Goal: Task Accomplishment & Management: Manage account settings

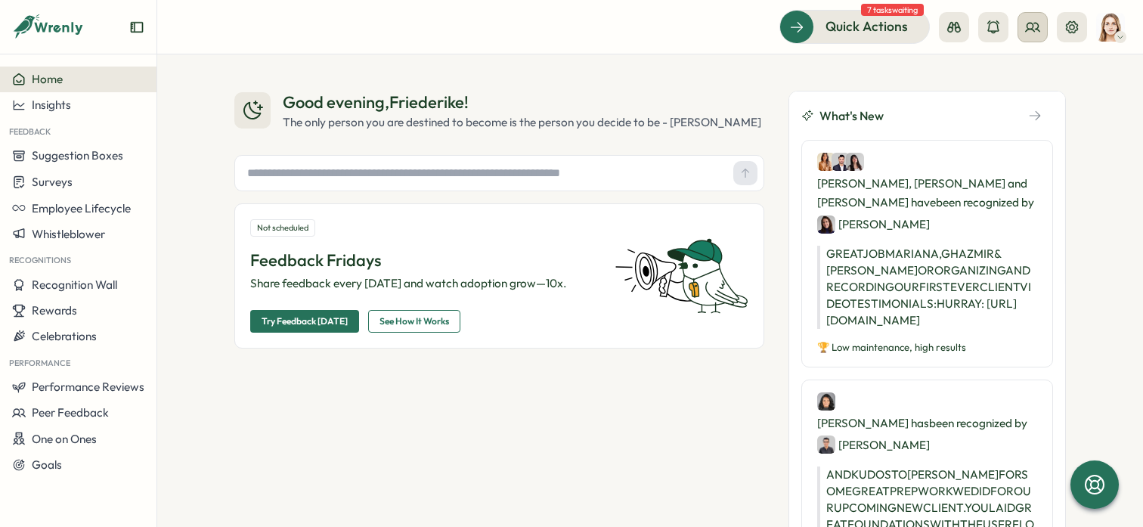
click at [1029, 20] on icon at bounding box center [1032, 27] width 15 height 15
click at [1048, 78] on div "Org Members" at bounding box center [1033, 75] width 95 height 17
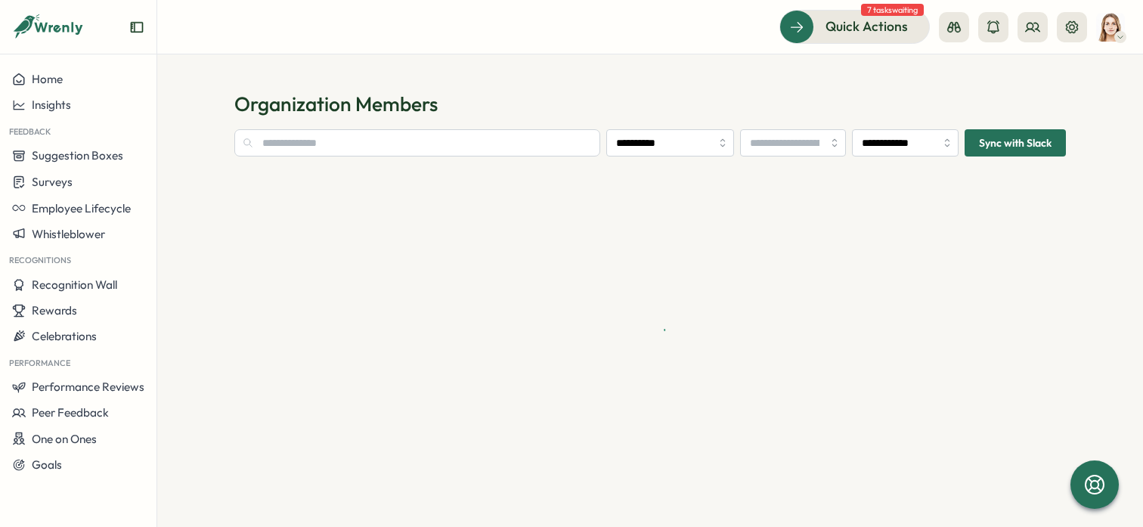
type input "**********"
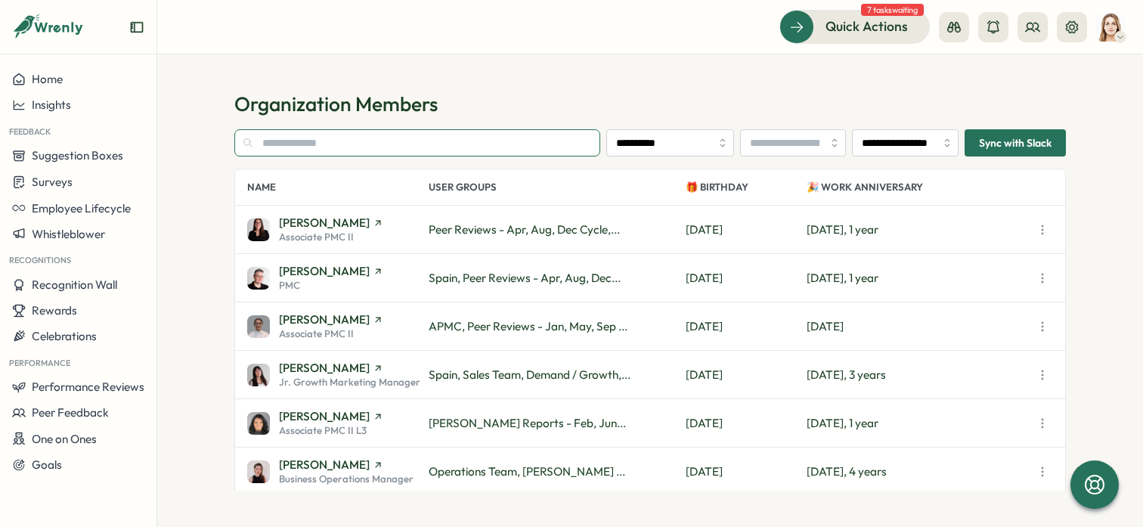
click at [311, 136] on input "text" at bounding box center [417, 142] width 366 height 27
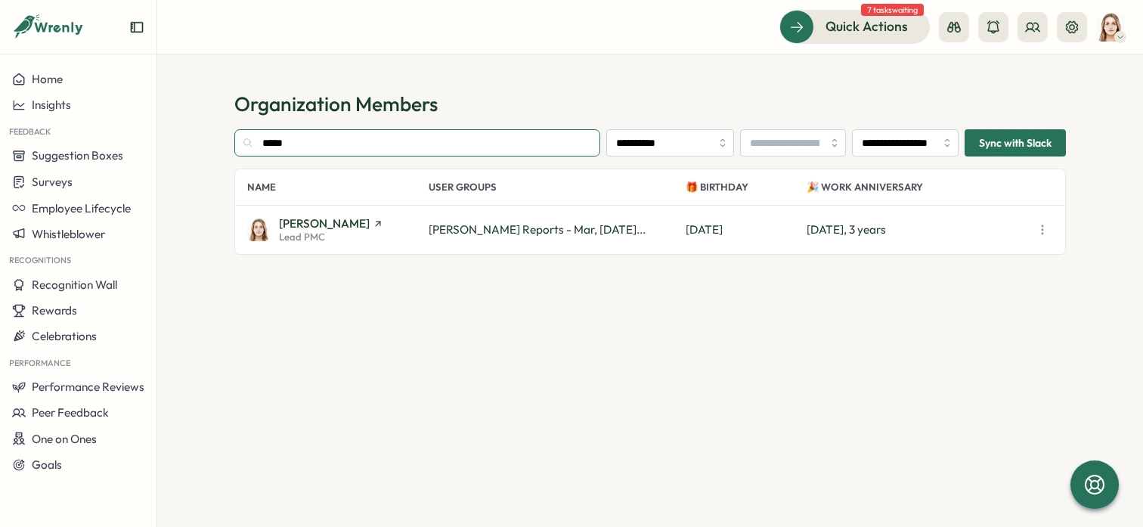
type input "*****"
click at [318, 215] on div "[PERSON_NAME] Lead PMC [PERSON_NAME] Reports - Mar, [DATE]... [PERSON_NAME][DAT…" at bounding box center [650, 230] width 830 height 48
click at [326, 233] on div "Lead PMC" at bounding box center [331, 237] width 104 height 10
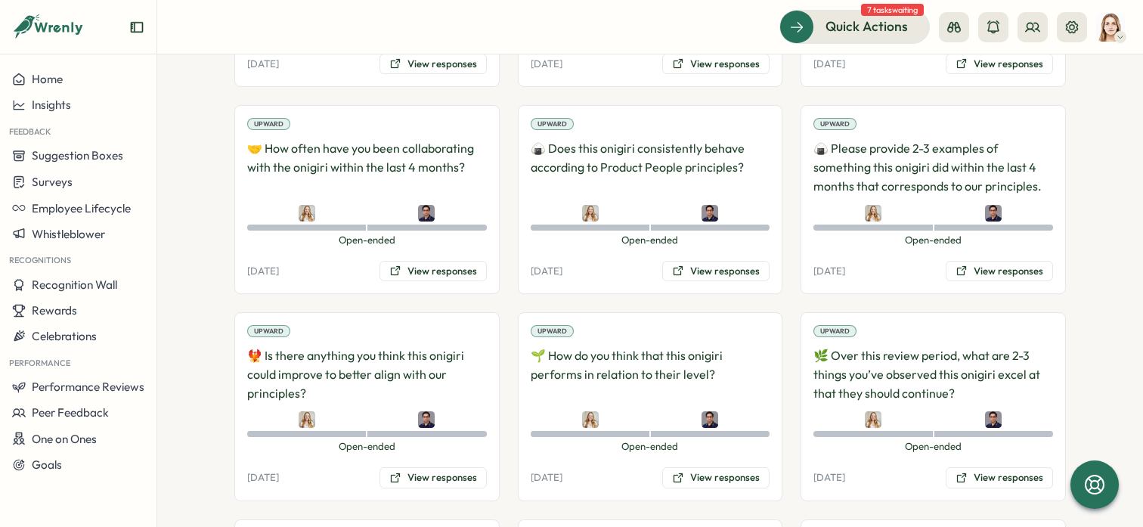
scroll to position [1689, 0]
click at [655, 345] on p "🌱 How do you think that this onigiri performs in relation to their level?" at bounding box center [651, 373] width 240 height 56
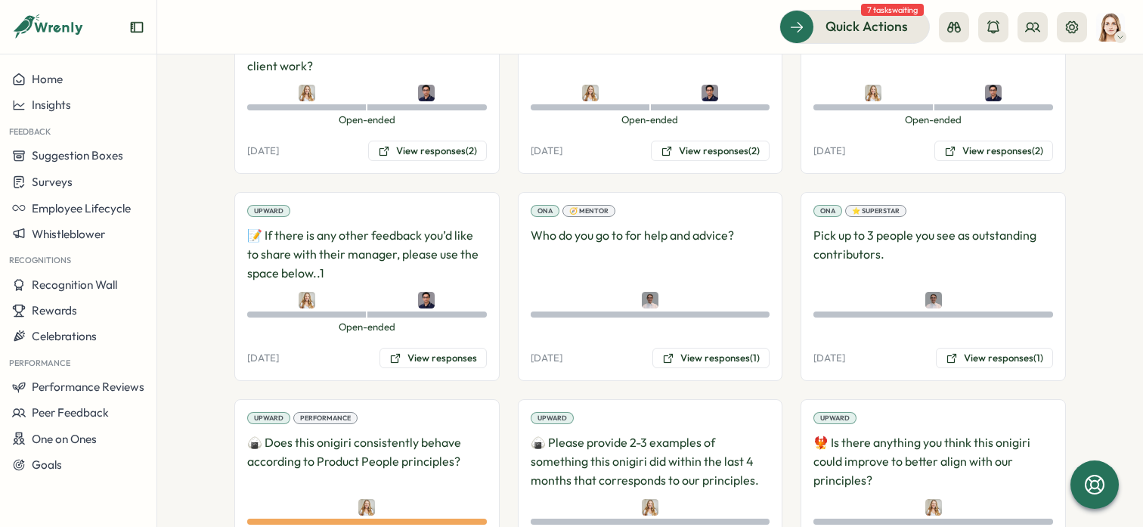
scroll to position [2667, 0]
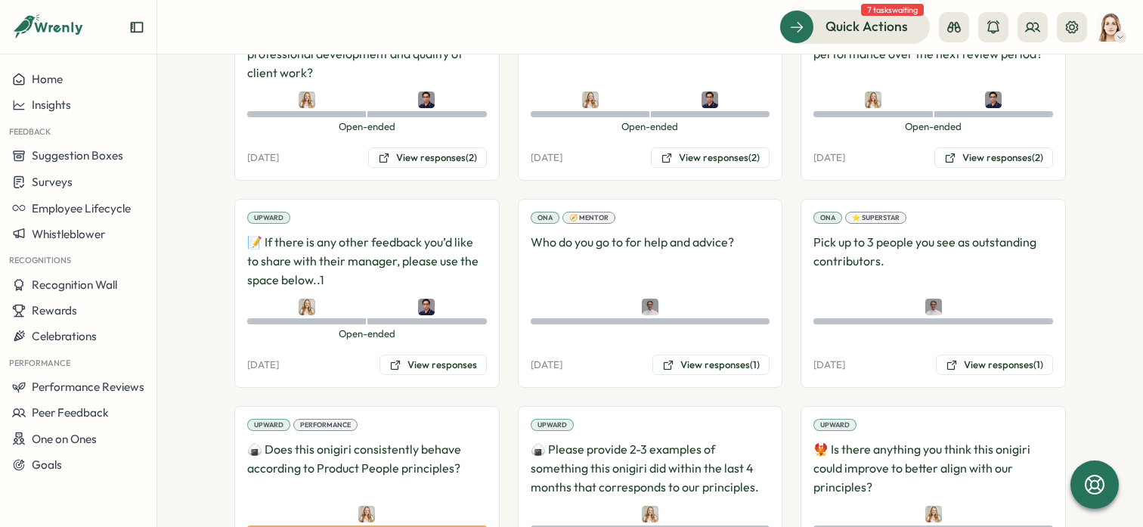
click at [362, 459] on p "🍙 Does this onigiri consistently behave according to Product People principles?" at bounding box center [367, 468] width 240 height 56
click at [380, 440] on p "🍙 Does this onigiri consistently behave according to Product People principles?" at bounding box center [367, 468] width 240 height 56
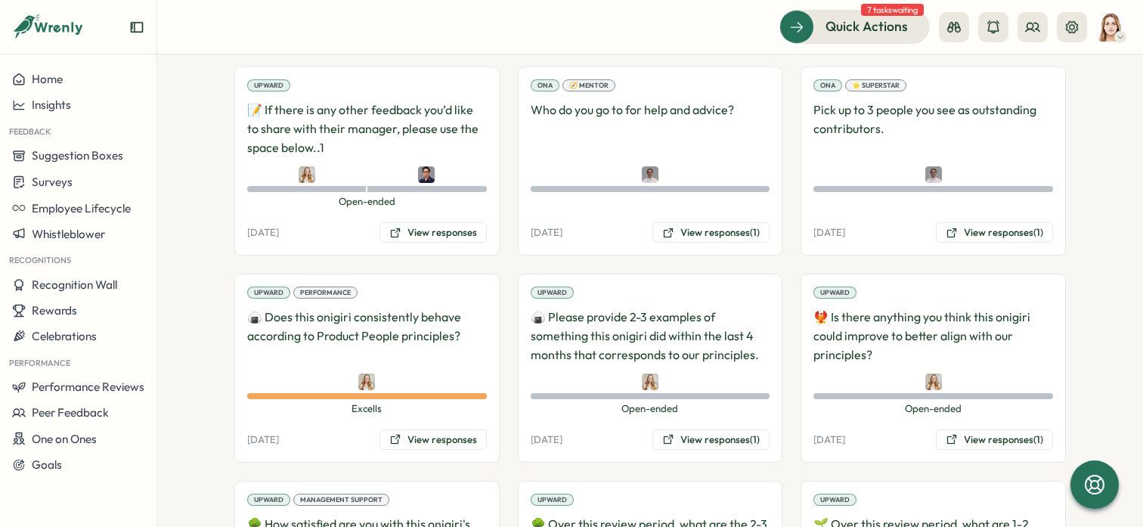
scroll to position [2801, 0]
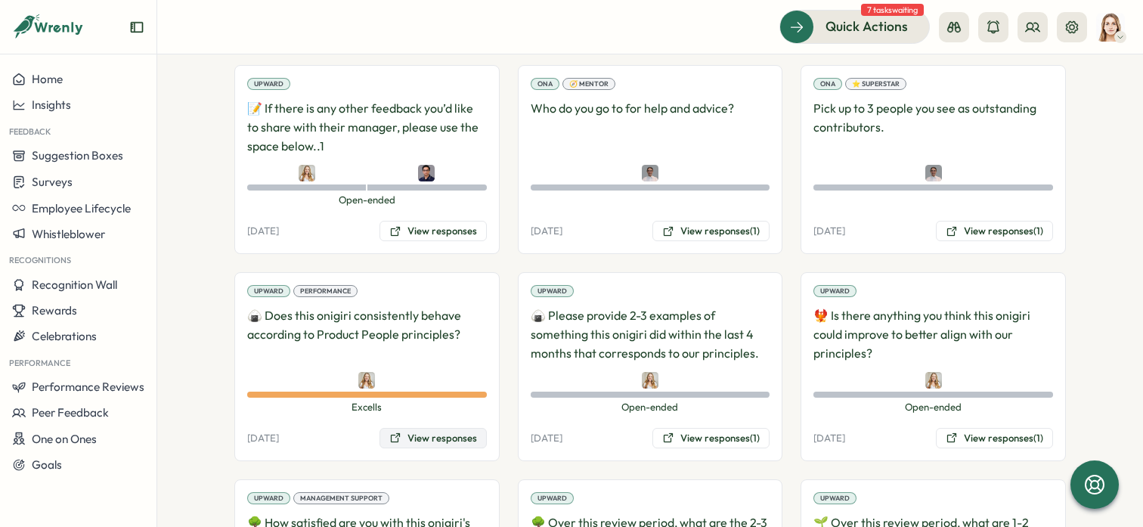
click at [435, 428] on button "View responses" at bounding box center [432, 438] width 107 height 21
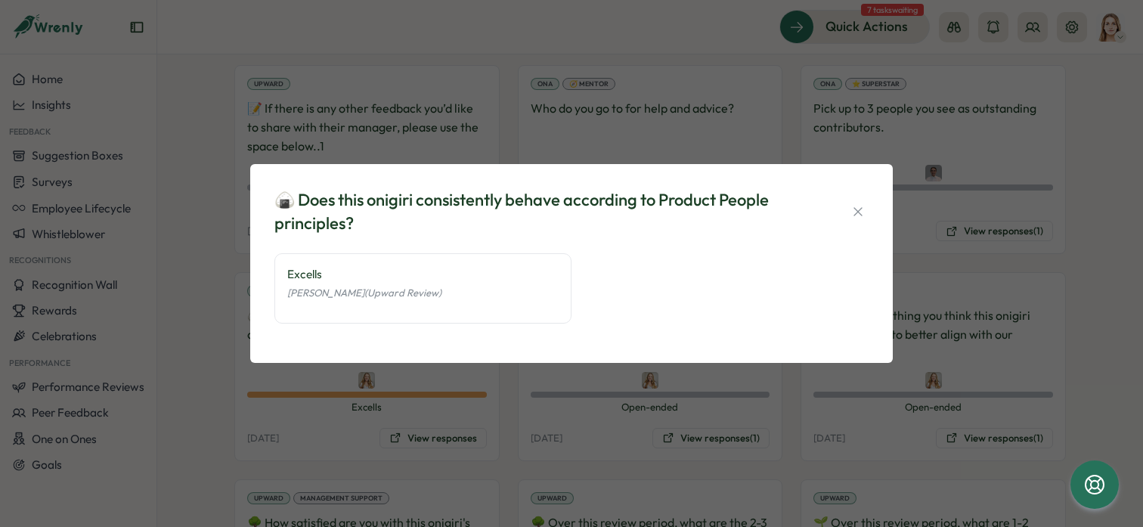
click at [756, 109] on div "🍙 Does this onigiri consistently behave according to Product People principles?…" at bounding box center [571, 263] width 1143 height 527
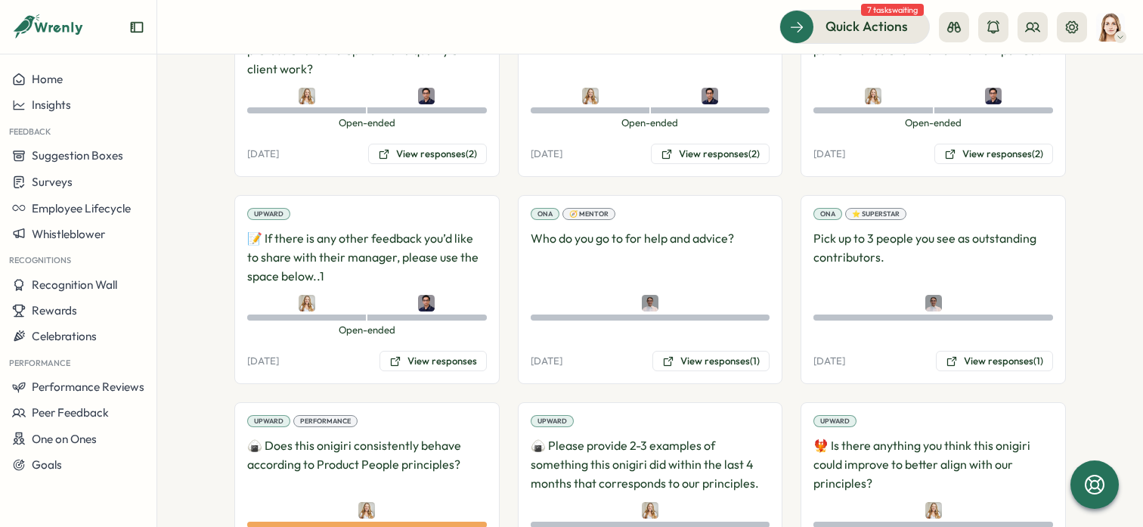
scroll to position [2664, 0]
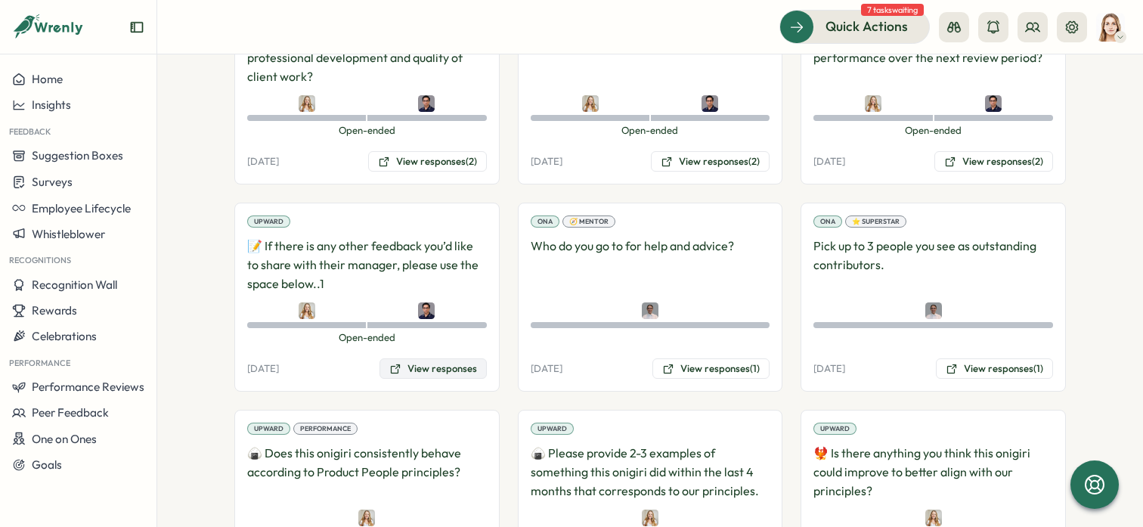
click at [419, 358] on button "View responses" at bounding box center [432, 368] width 107 height 21
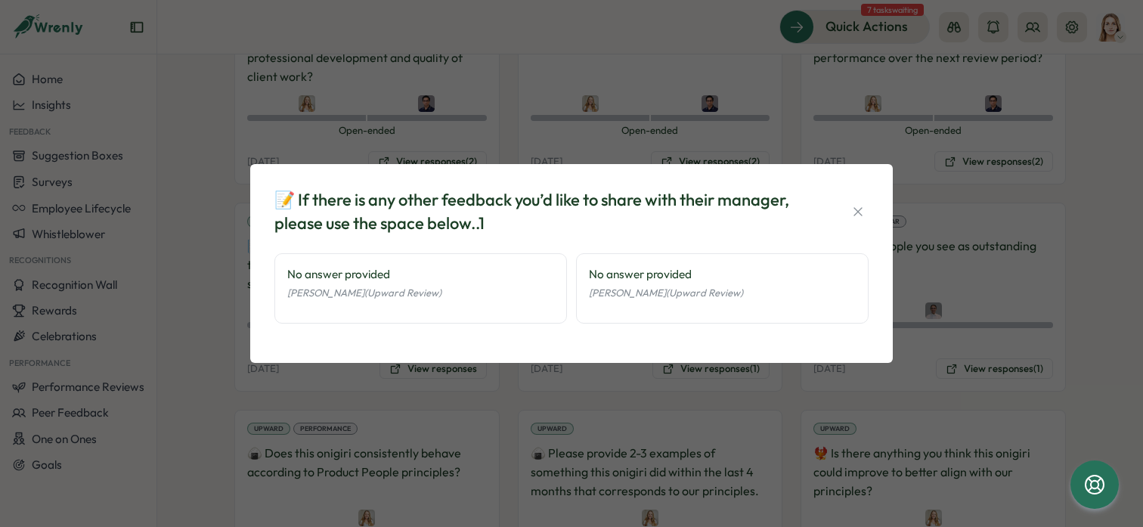
click at [952, 134] on div "📝 If there is any other feedback you’d like to share with their manager, please…" at bounding box center [571, 263] width 1143 height 527
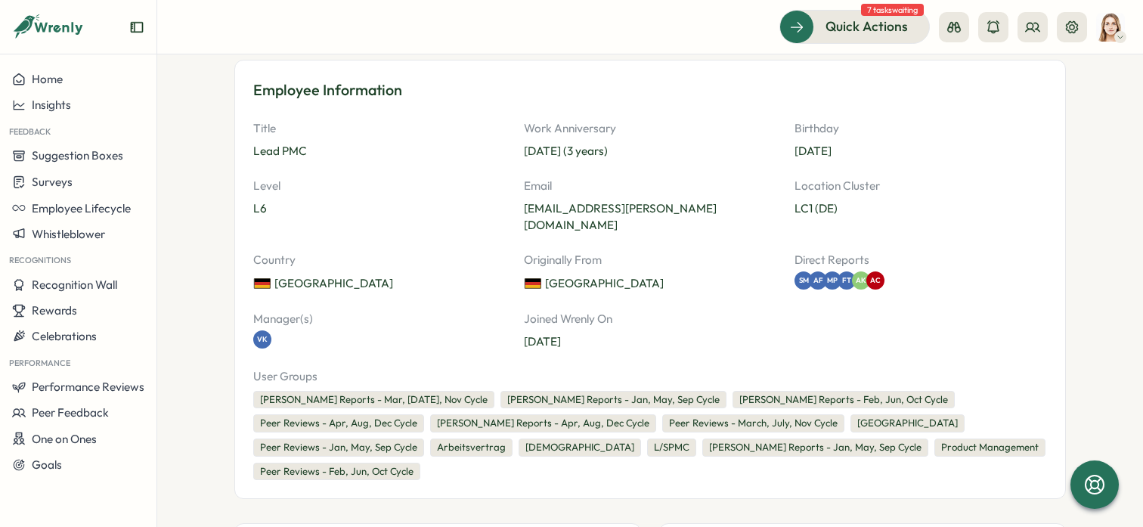
scroll to position [0, 0]
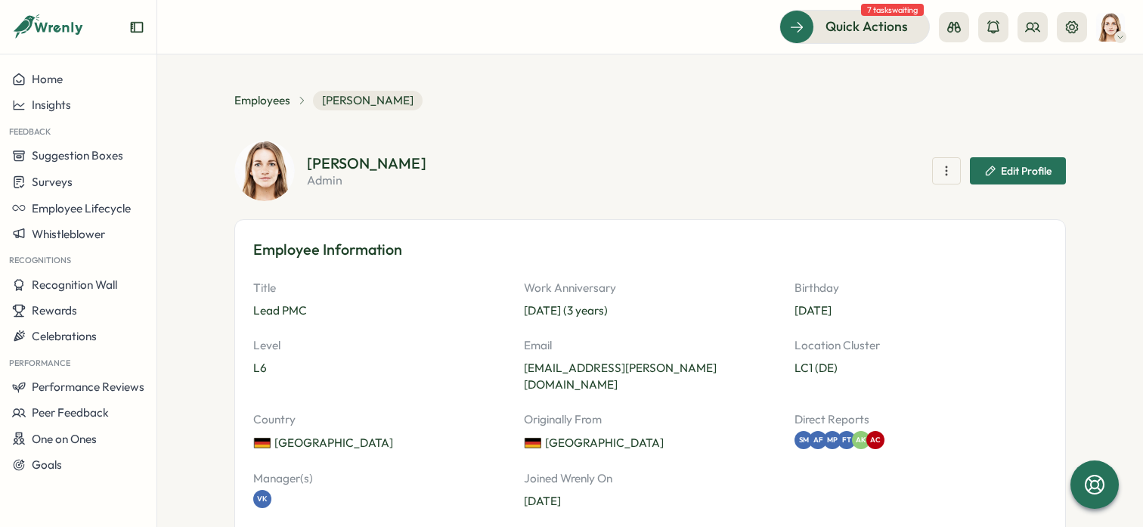
click at [833, 369] on p "LC1 (DE)" at bounding box center [920, 368] width 252 height 17
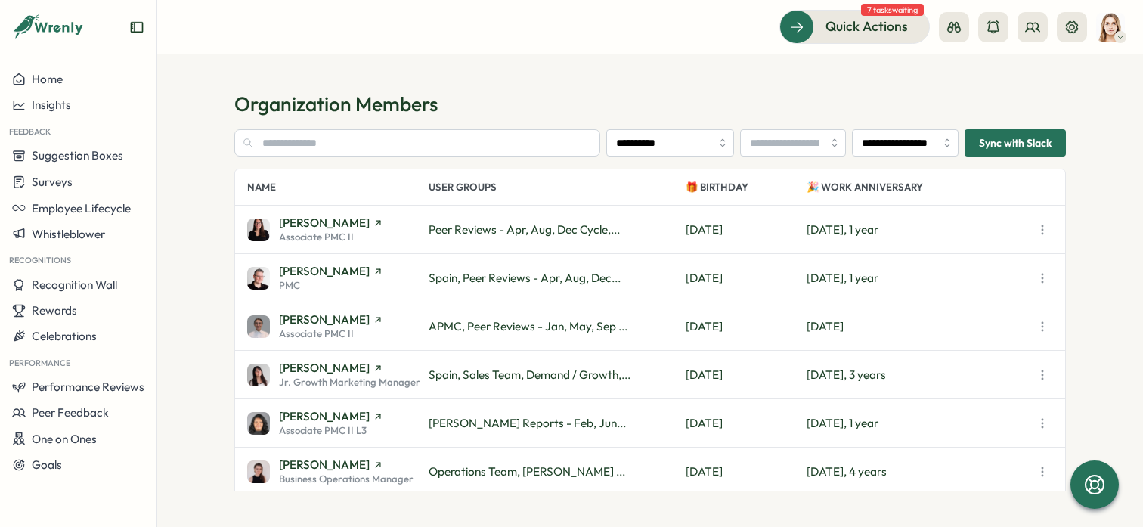
click at [330, 226] on span "Adriana Fosca" at bounding box center [324, 222] width 91 height 11
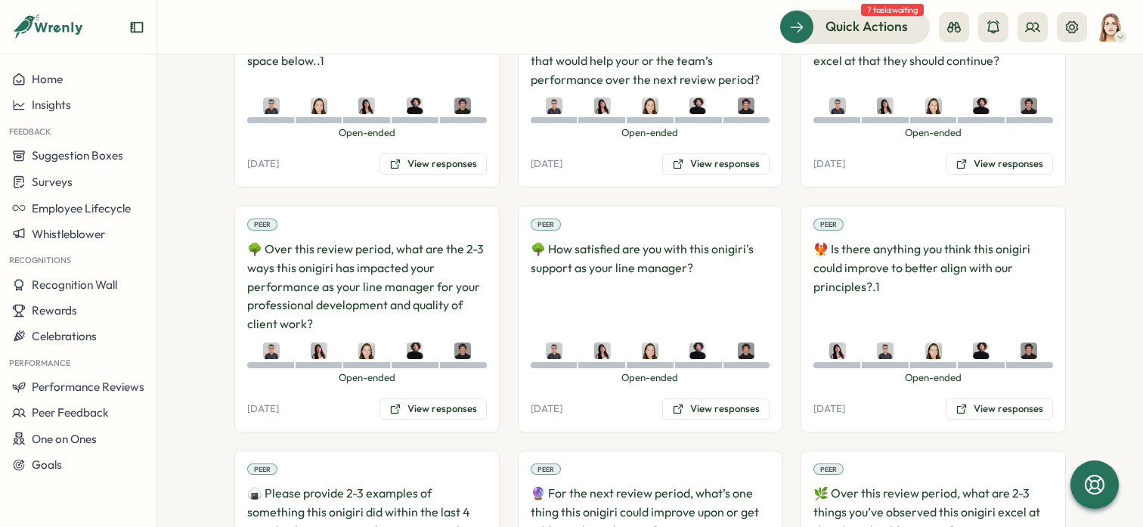
scroll to position [1055, 0]
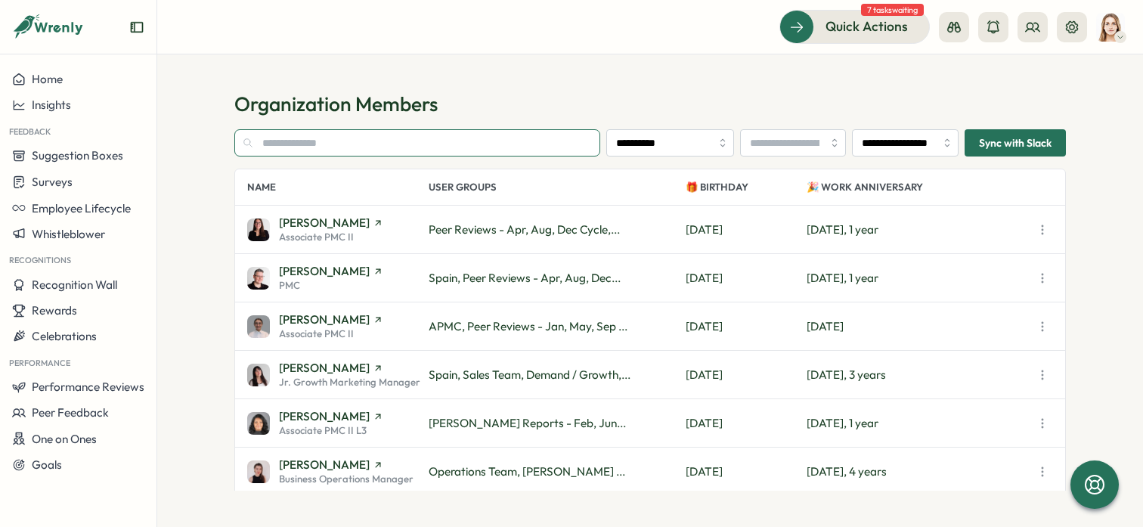
click at [322, 141] on input "text" at bounding box center [417, 142] width 366 height 27
type input "***"
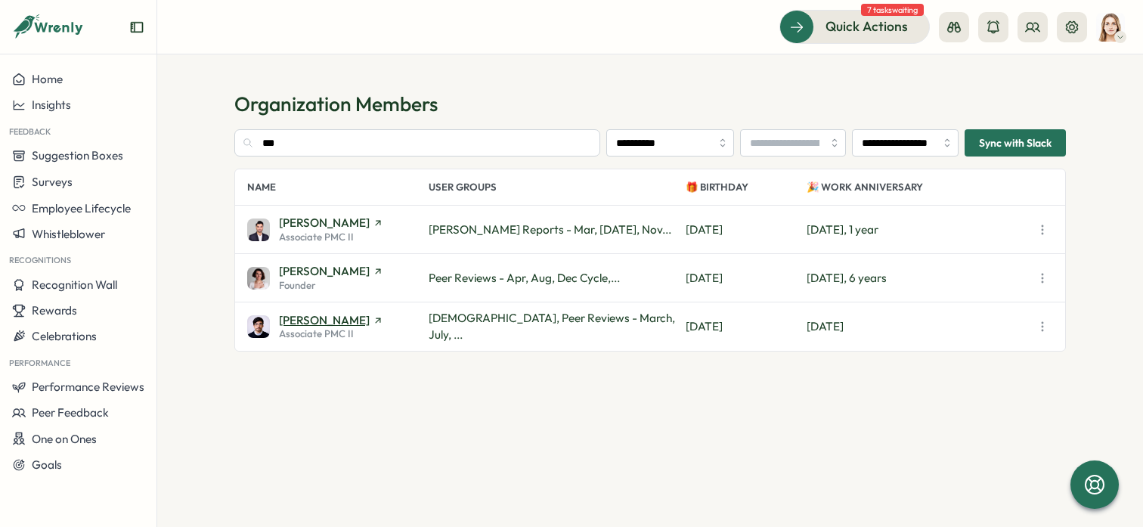
click at [323, 317] on span "Mirza Shayan Baig" at bounding box center [324, 319] width 91 height 11
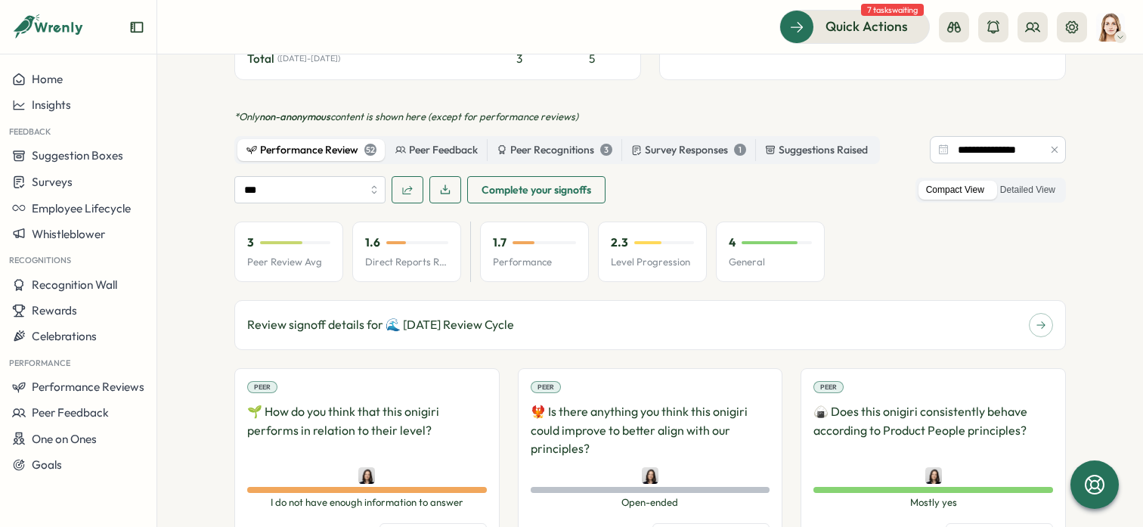
scroll to position [792, 0]
click at [814, 141] on div "Suggestions Raised" at bounding box center [816, 149] width 103 height 17
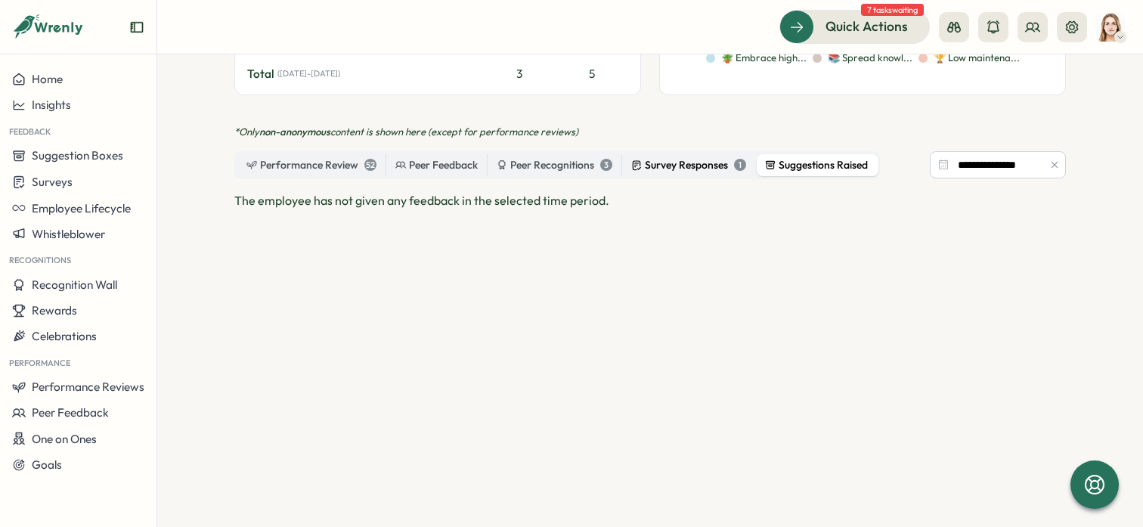
click at [711, 157] on div "Survey Responses 1" at bounding box center [688, 165] width 115 height 17
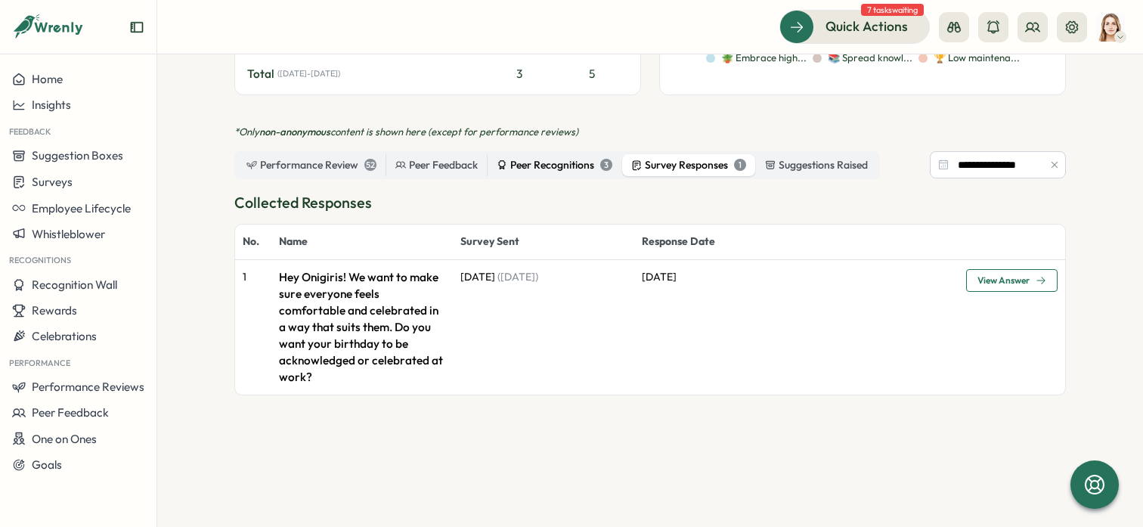
click at [549, 157] on div "Peer Recognitions 3" at bounding box center [555, 165] width 116 height 17
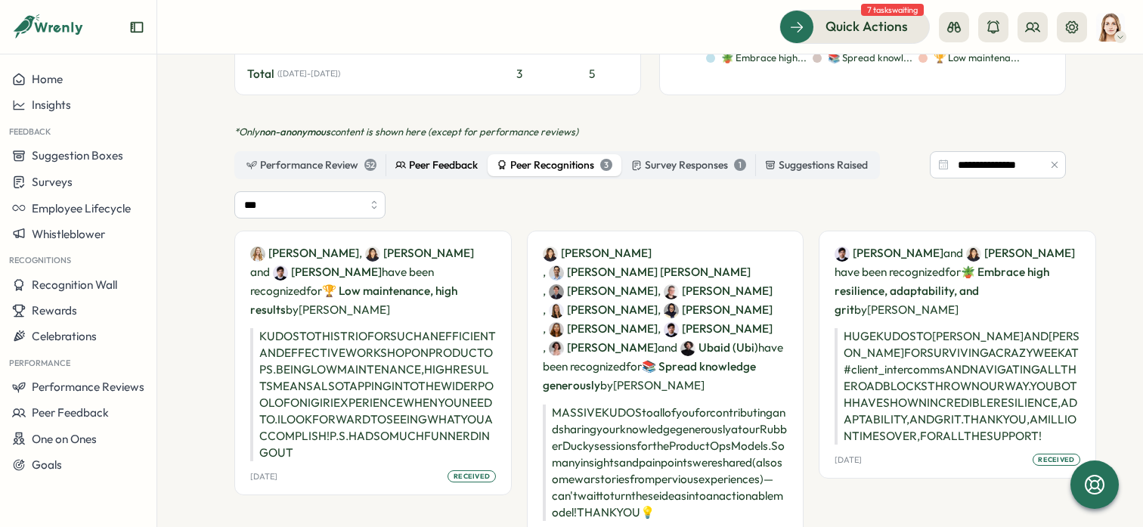
click at [423, 157] on div "Peer Feedback" at bounding box center [436, 165] width 82 height 17
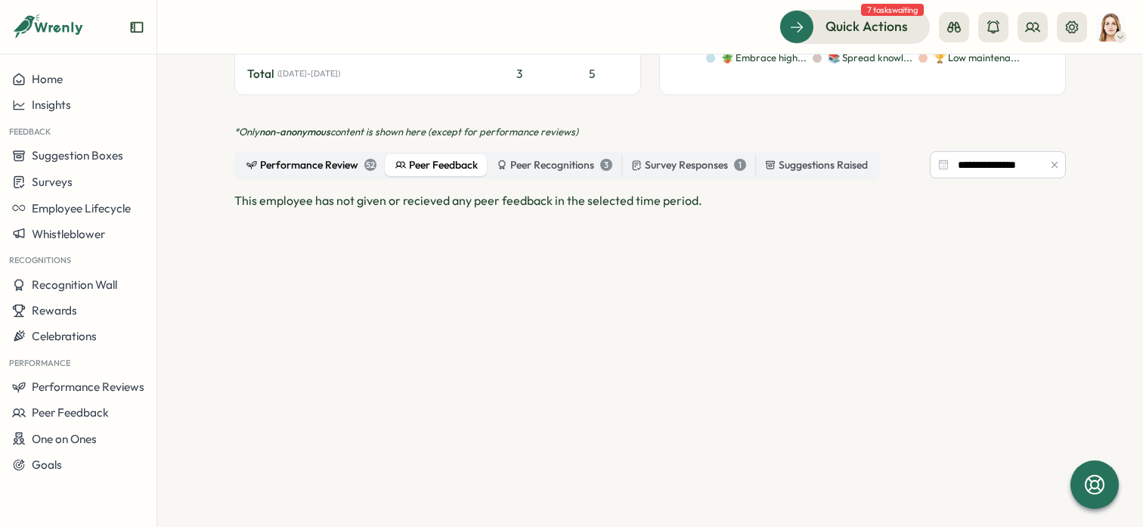
click at [326, 157] on div "Performance Review 52" at bounding box center [311, 165] width 130 height 17
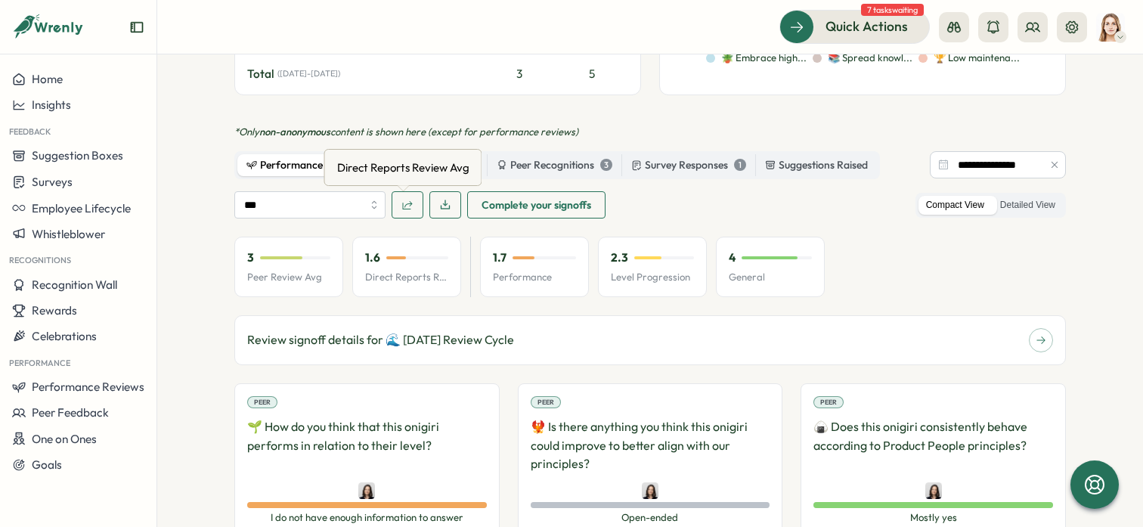
click at [407, 237] on div "1.6 Direct Reports Review Avg" at bounding box center [406, 267] width 109 height 60
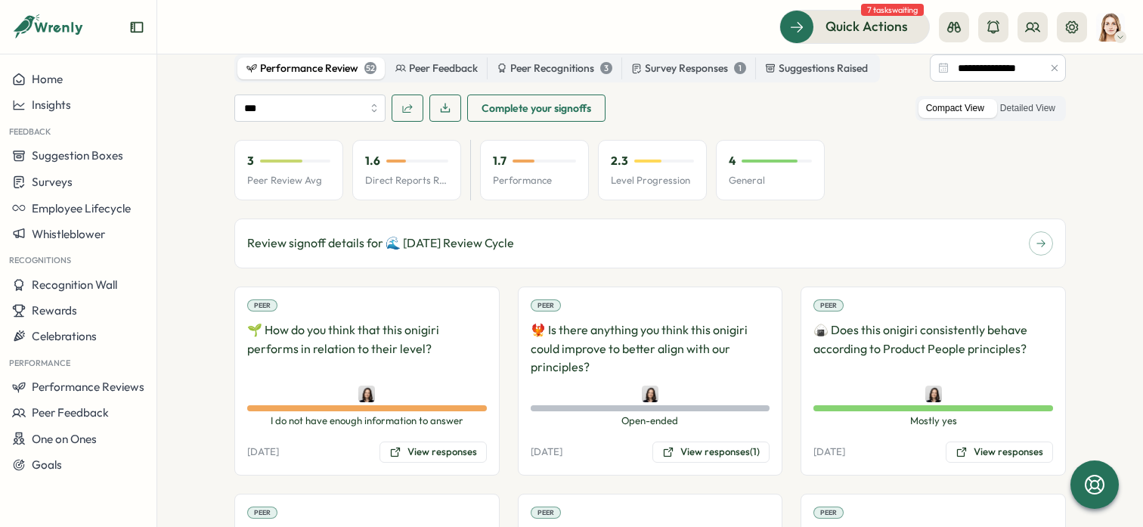
scroll to position [874, 0]
click at [439, 233] on p "Review signoff details for 🌊 July 2025 Review Cycle" at bounding box center [380, 242] width 267 height 19
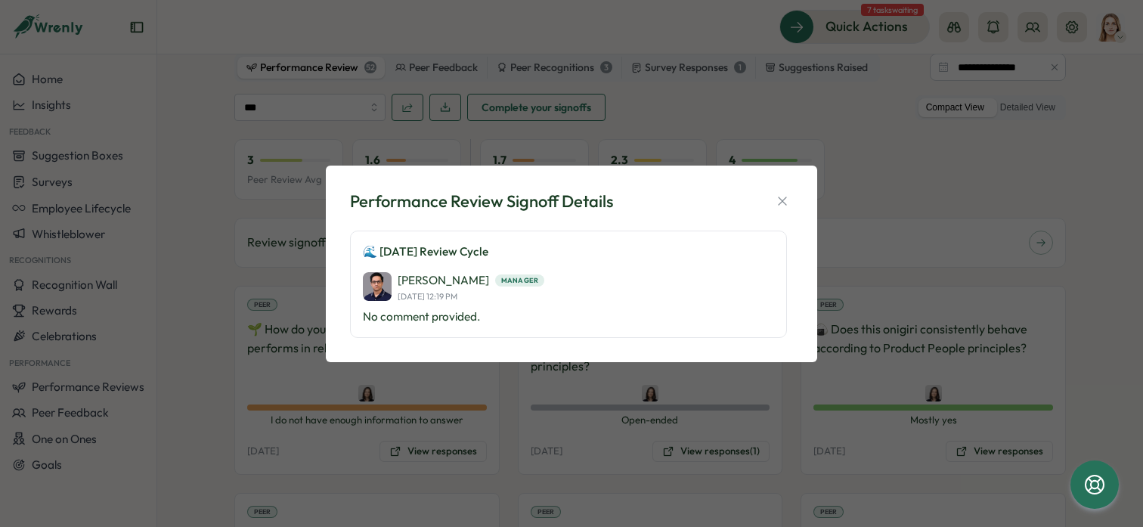
click at [410, 293] on p "11 Aug 2025, 12:19 PM" at bounding box center [471, 297] width 147 height 10
click at [410, 246] on p "🌊 [DATE] Review Cycle" at bounding box center [568, 251] width 411 height 17
click at [782, 200] on icon "button" at bounding box center [782, 200] width 15 height 15
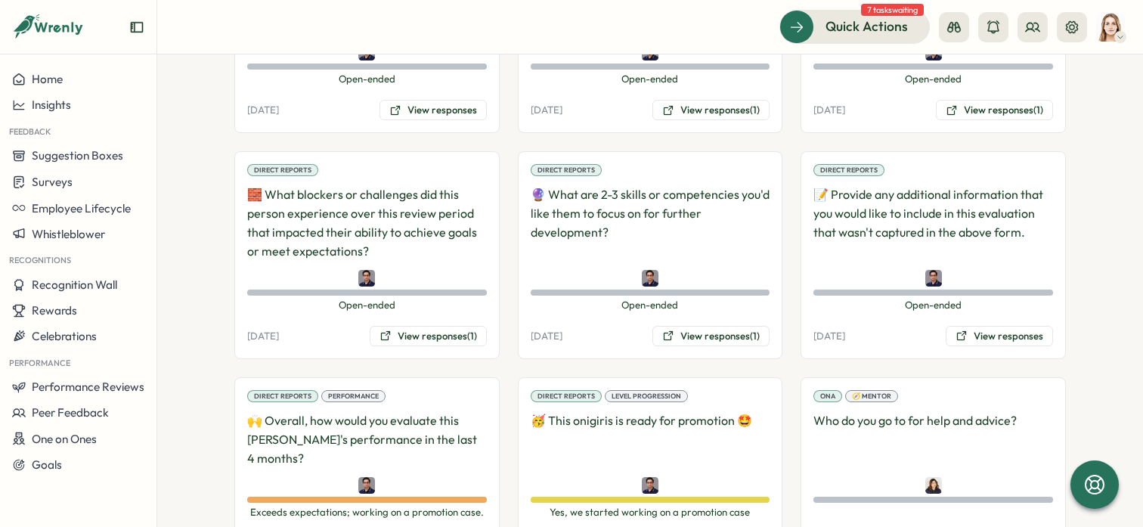
scroll to position [4228, 0]
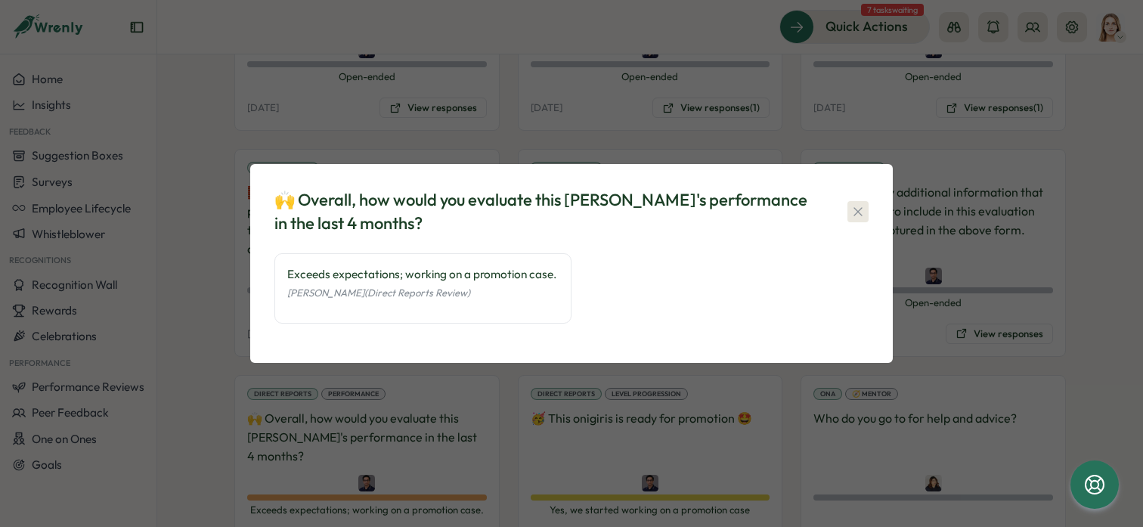
click at [857, 207] on icon "button" at bounding box center [857, 211] width 15 height 15
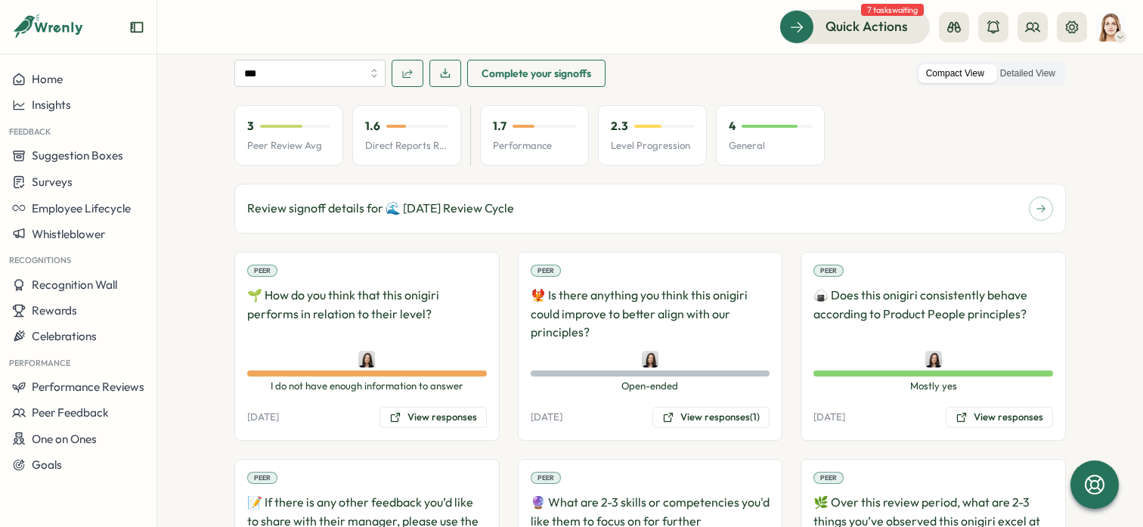
scroll to position [921, 0]
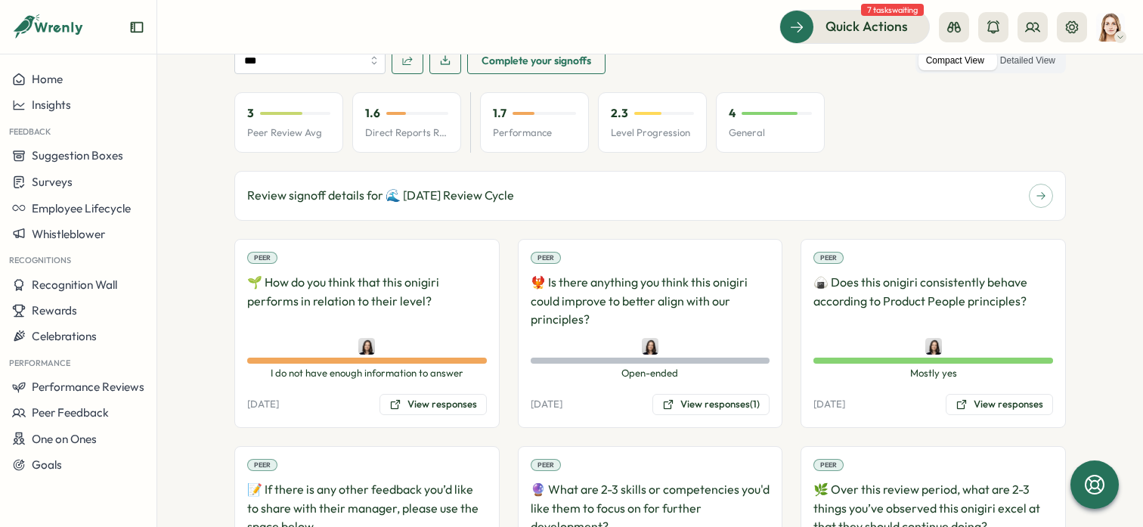
click at [724, 273] on p "🐦‍🔥 Is there anything you think this onigiri could improve to better align with…" at bounding box center [651, 301] width 240 height 56
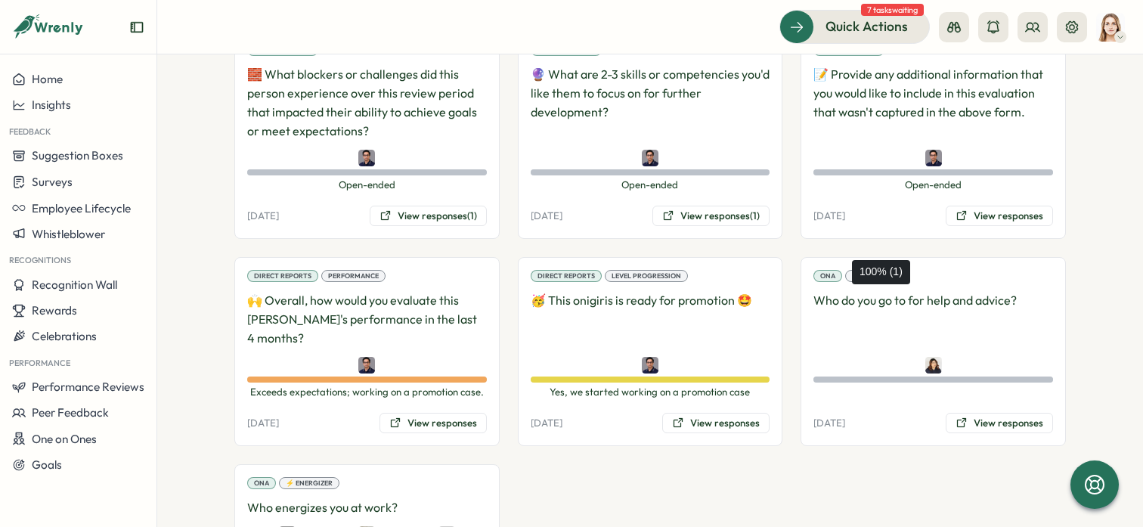
scroll to position [4393, 0]
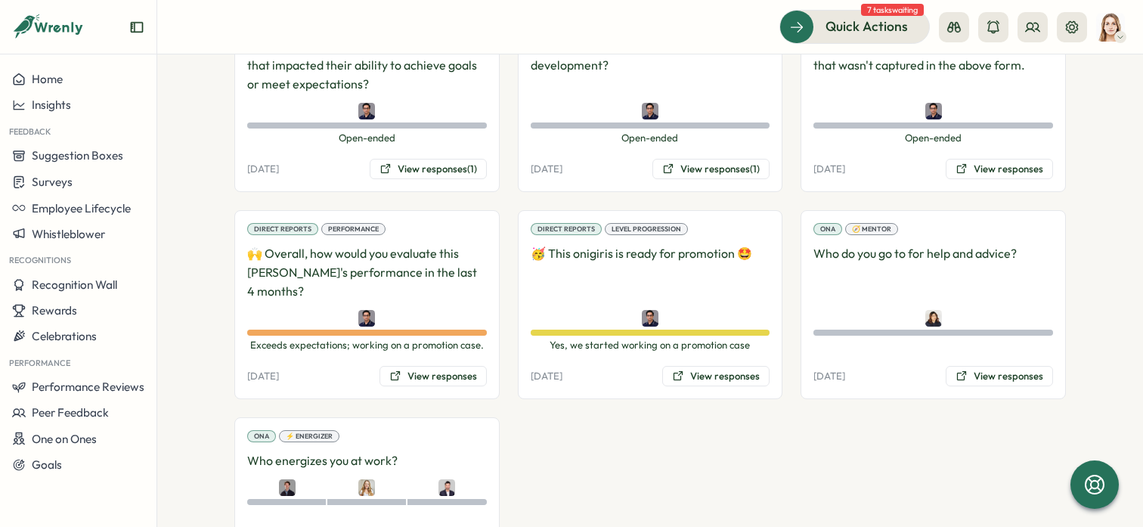
click at [610, 339] on span "Yes, we started working on a promotion case" at bounding box center [651, 346] width 240 height 14
click at [710, 366] on button "View responses" at bounding box center [715, 376] width 107 height 21
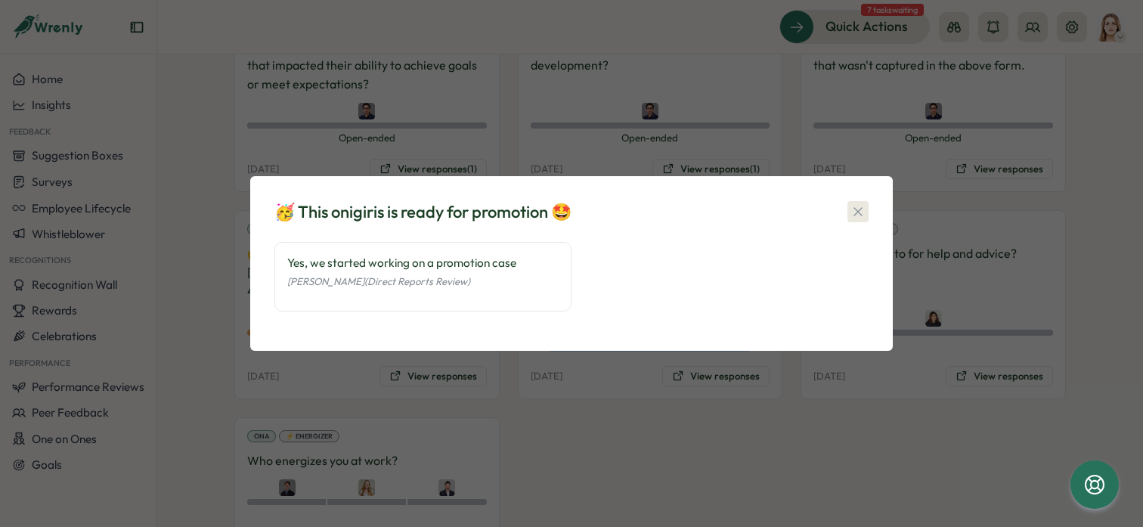
click at [860, 209] on icon "button" at bounding box center [857, 211] width 8 height 8
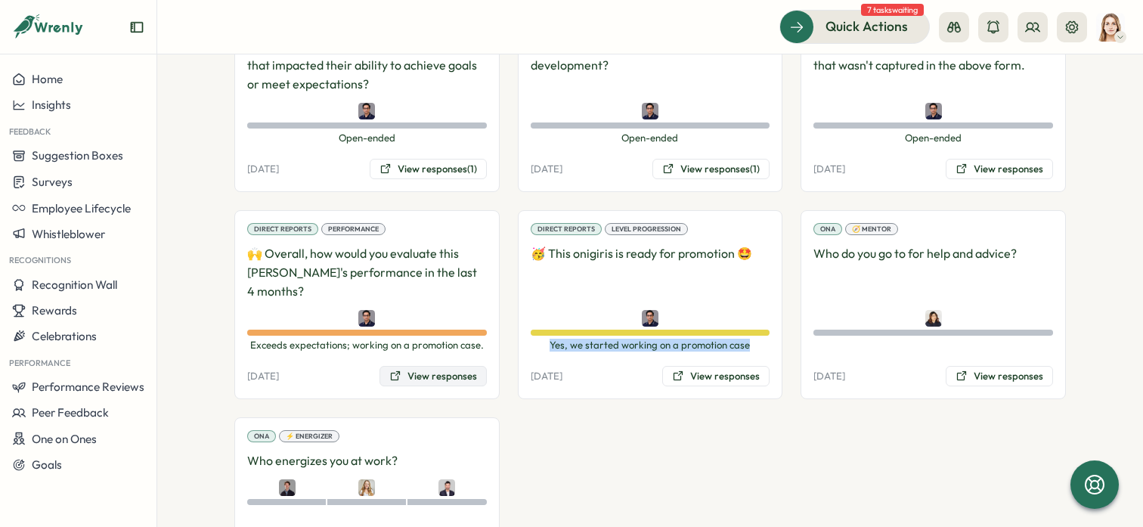
click at [450, 366] on button "View responses" at bounding box center [432, 376] width 107 height 21
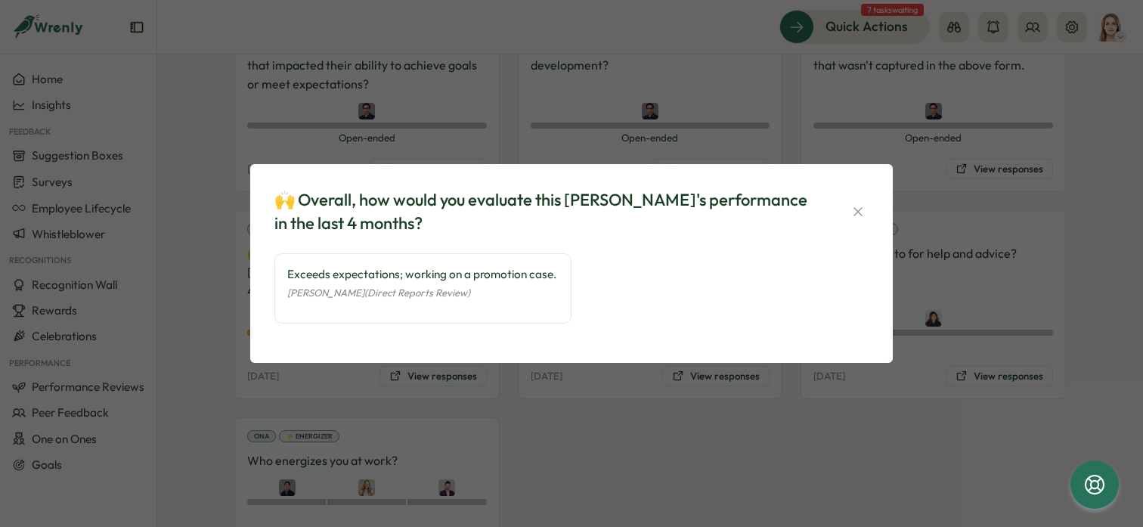
click at [866, 204] on button "button" at bounding box center [857, 211] width 21 height 21
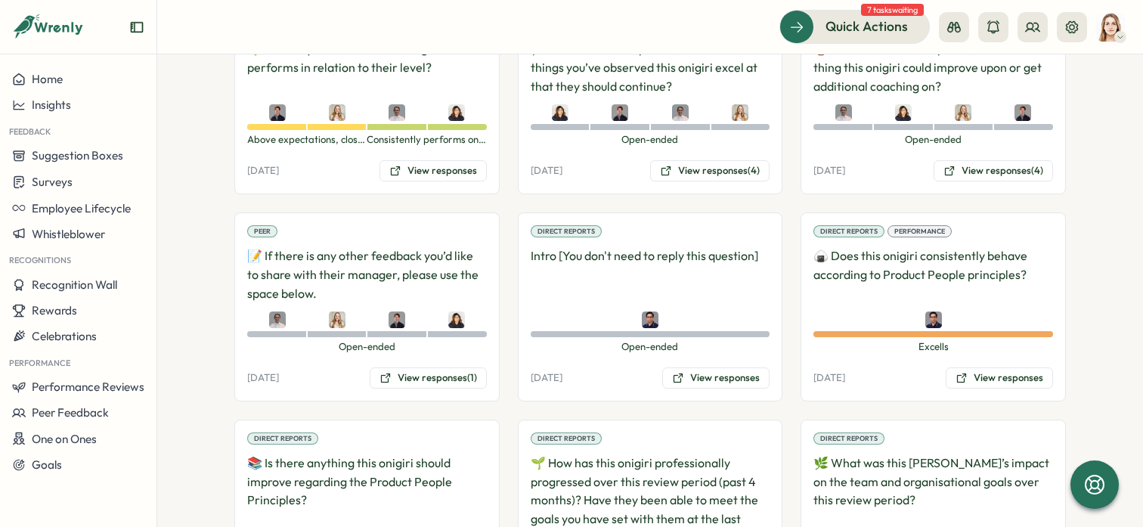
scroll to position [3713, 0]
click at [68, 303] on span "Rewards" at bounding box center [54, 310] width 45 height 14
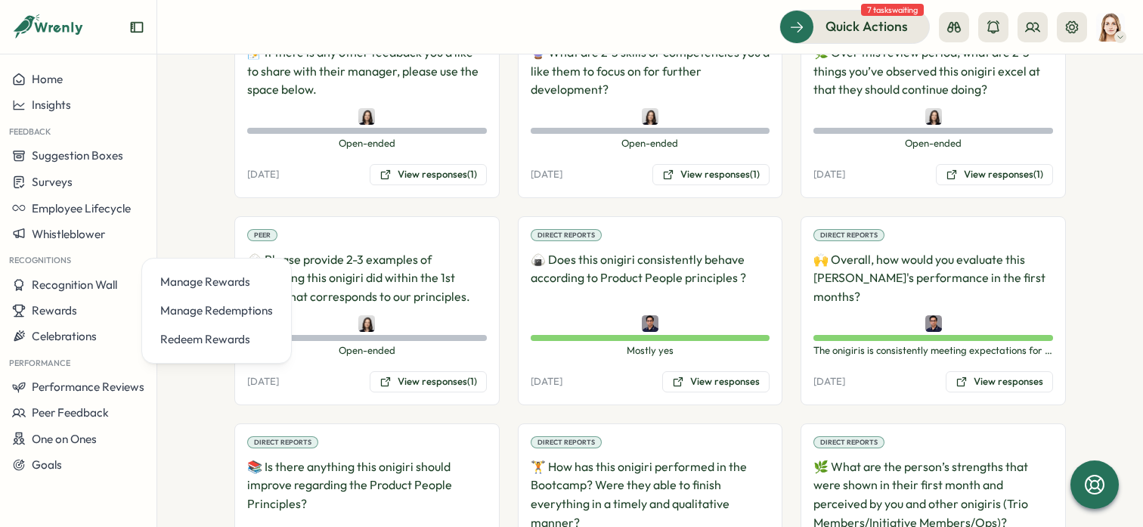
scroll to position [0, 0]
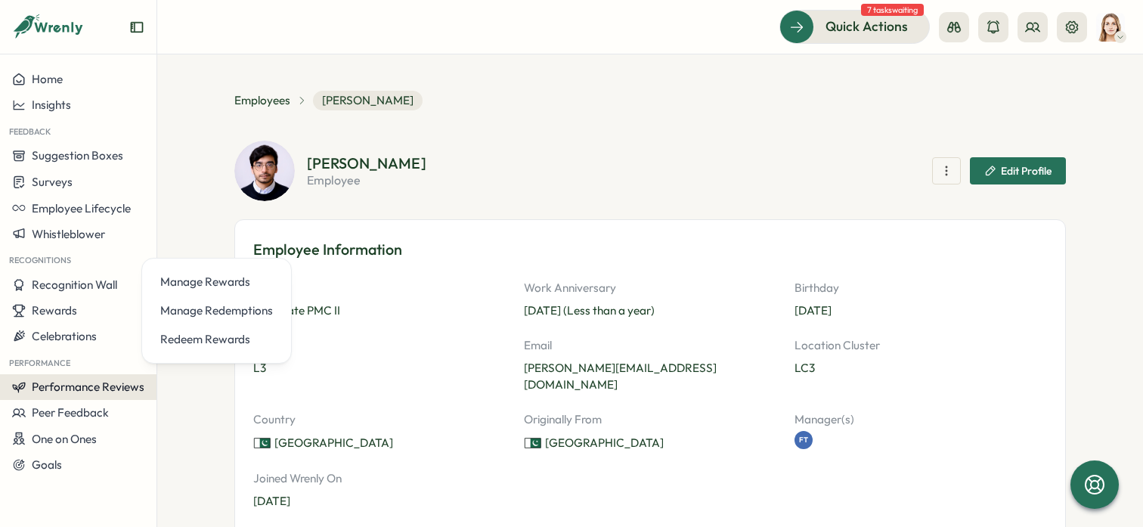
click at [116, 379] on span "Performance Reviews" at bounding box center [88, 386] width 113 height 14
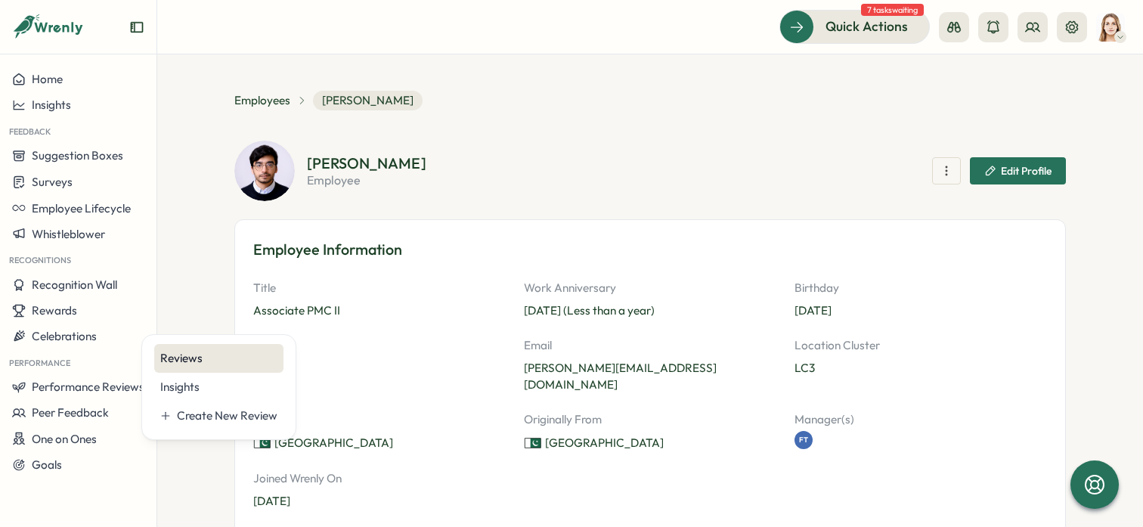
click at [203, 356] on div "Reviews" at bounding box center [218, 358] width 117 height 17
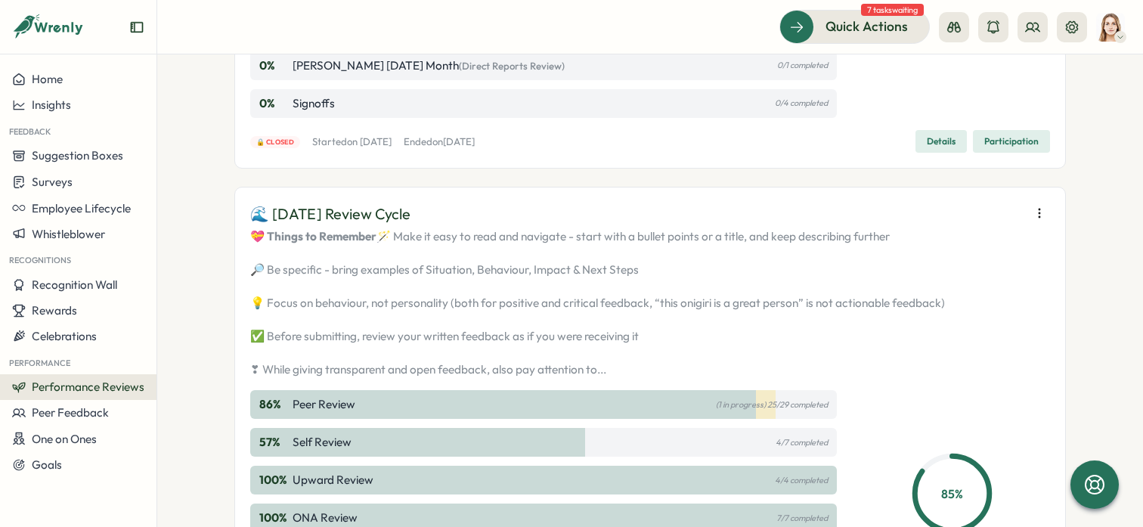
scroll to position [1596, 0]
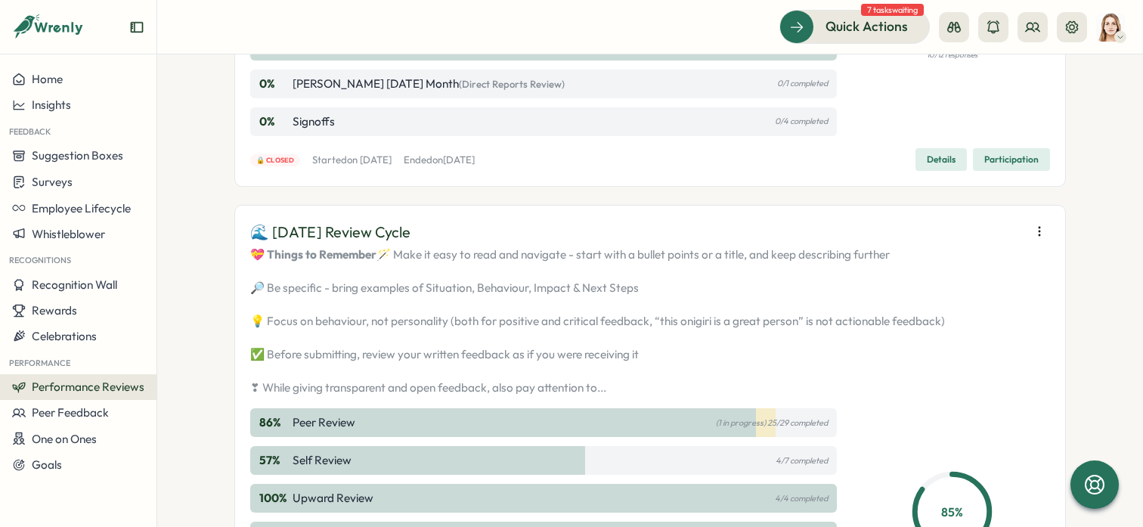
click at [364, 92] on p "Rike July 3rd Month (Direct Reports Review)" at bounding box center [429, 84] width 272 height 17
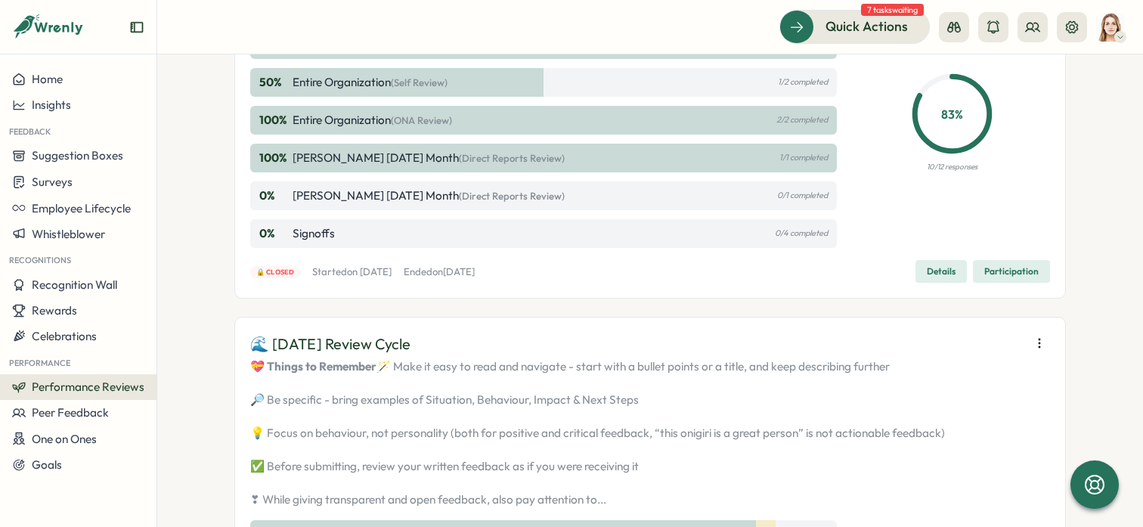
scroll to position [1485, 0]
click at [293, 247] on div "100 % Others (Peer Review) 5/5 completed 100 % All users (Peer Review) 1/1 comp…" at bounding box center [543, 119] width 587 height 255
click at [305, 247] on div "0 % Signoffs 0/4 completed" at bounding box center [543, 232] width 587 height 29
click at [1013, 281] on span "Participation" at bounding box center [1011, 270] width 54 height 21
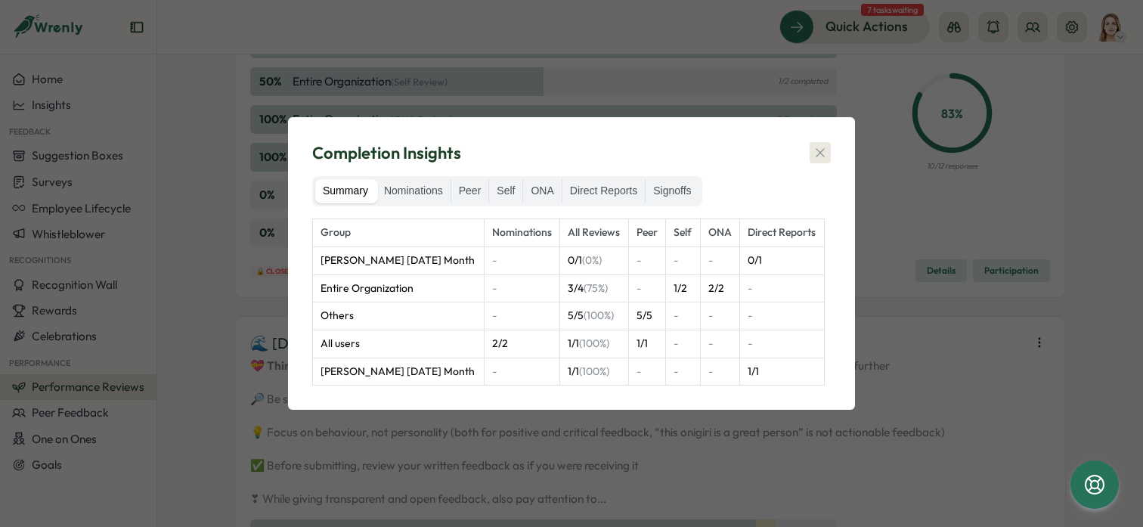
click at [819, 156] on icon "button" at bounding box center [820, 152] width 15 height 15
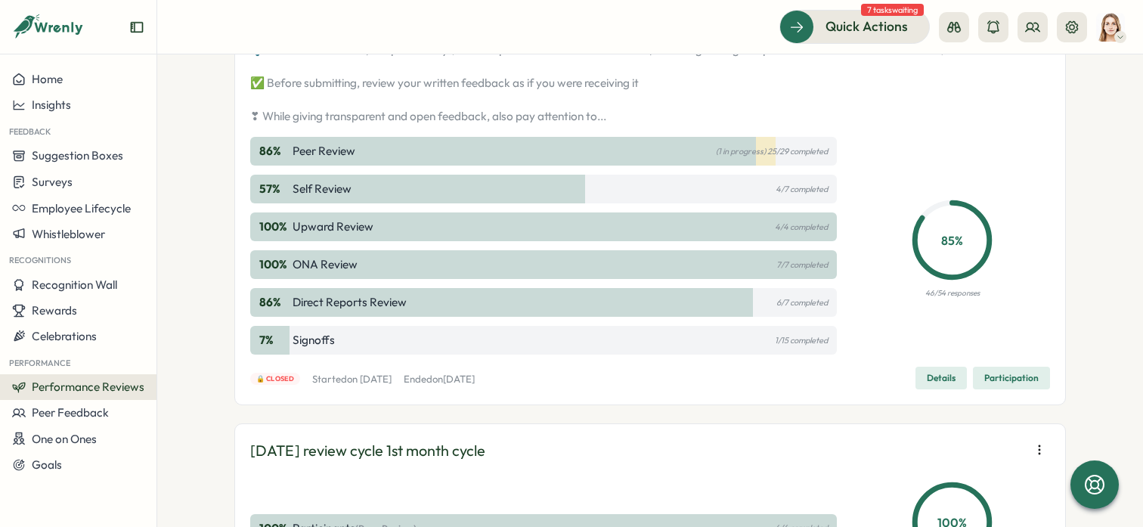
scroll to position [2034, 0]
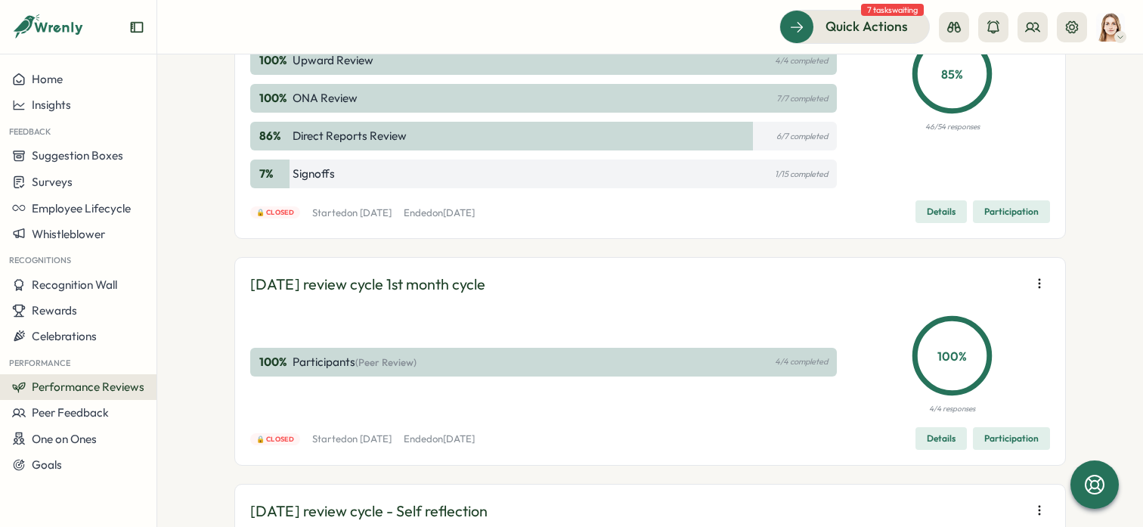
click at [324, 188] on div "86 % Peer Review (1 in progress) 25/29 completed 57 % Self Review 4/7 completed…" at bounding box center [543, 80] width 587 height 218
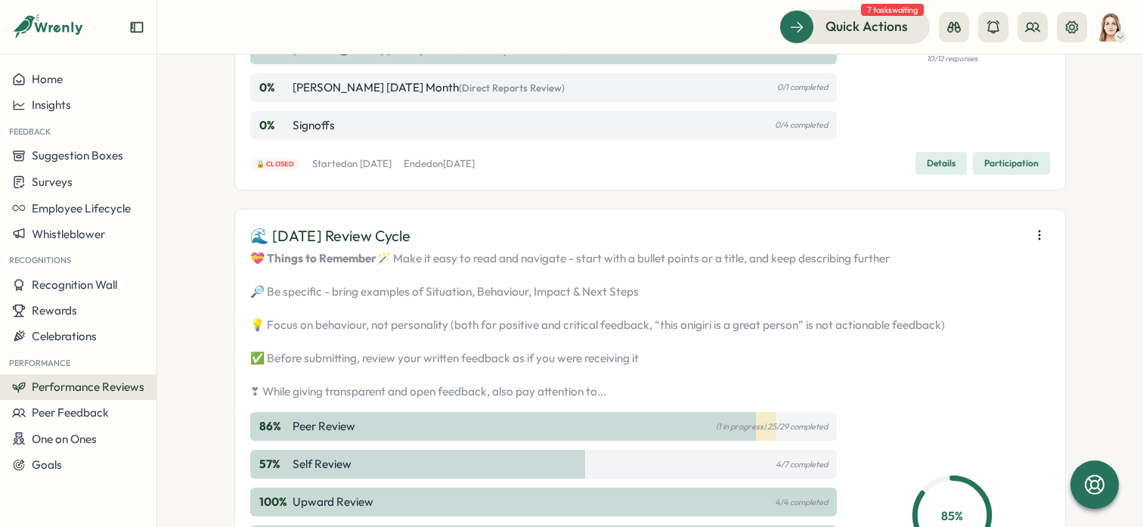
scroll to position [1571, 0]
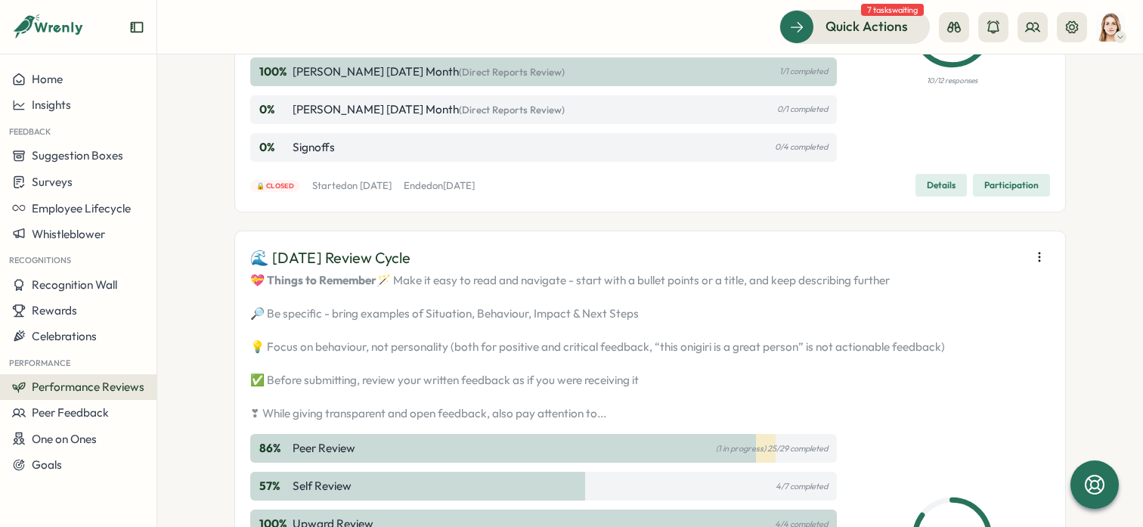
click at [343, 118] on p "Rike July 3rd Month (Direct Reports Review)" at bounding box center [429, 109] width 272 height 17
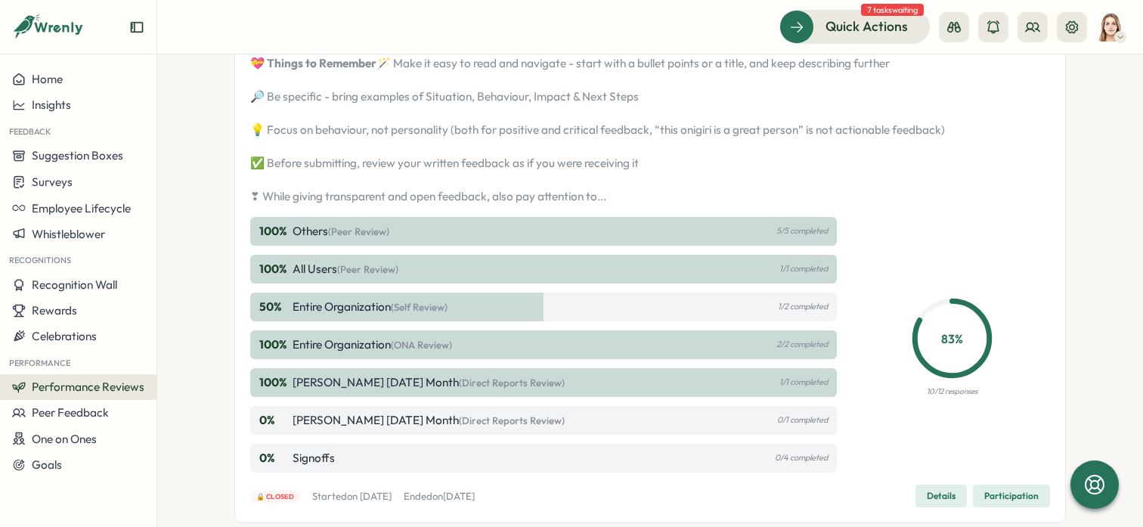
scroll to position [1261, 0]
click at [337, 237] on span "(Peer Review)" at bounding box center [358, 230] width 61 height 12
click at [300, 239] on p "Others (Peer Review)" at bounding box center [341, 230] width 97 height 17
click at [335, 283] on div "100 % All users (Peer Review) 1/1 completed" at bounding box center [543, 268] width 587 height 29
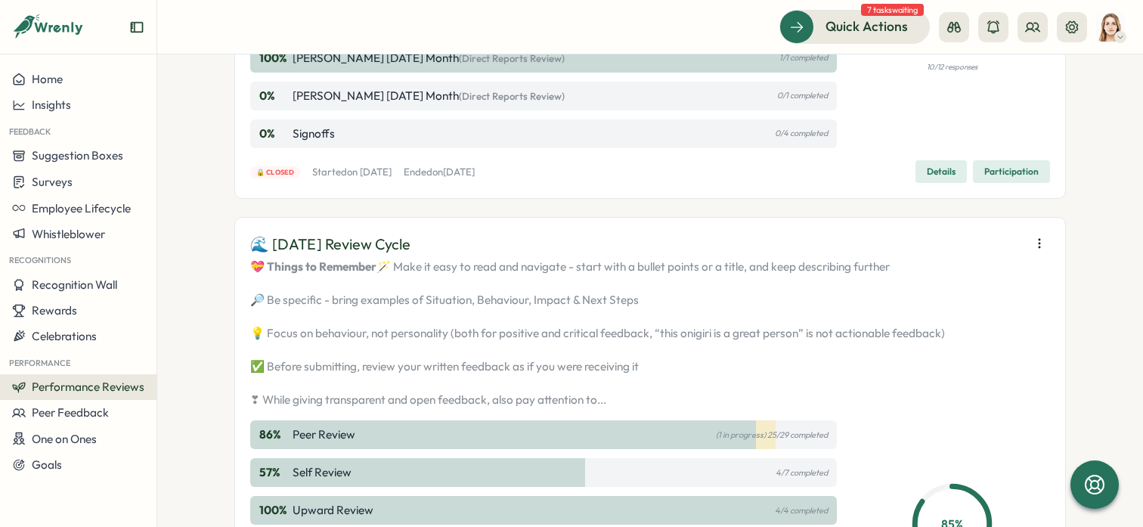
scroll to position [1585, 0]
click at [945, 181] on span "Details" at bounding box center [941, 170] width 29 height 21
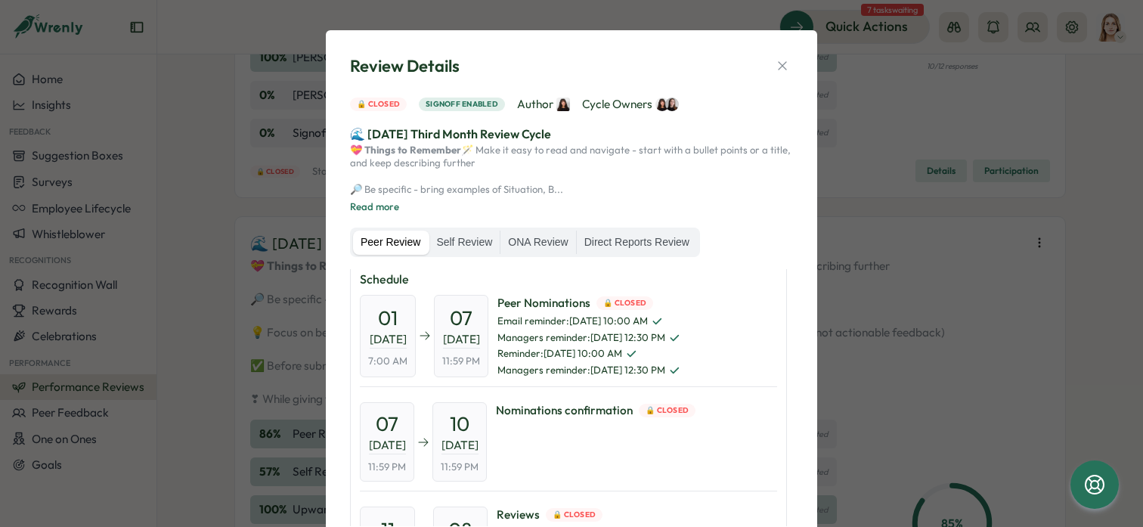
scroll to position [7, 0]
click at [633, 255] on label "Direct Reports Review" at bounding box center [637, 243] width 120 height 24
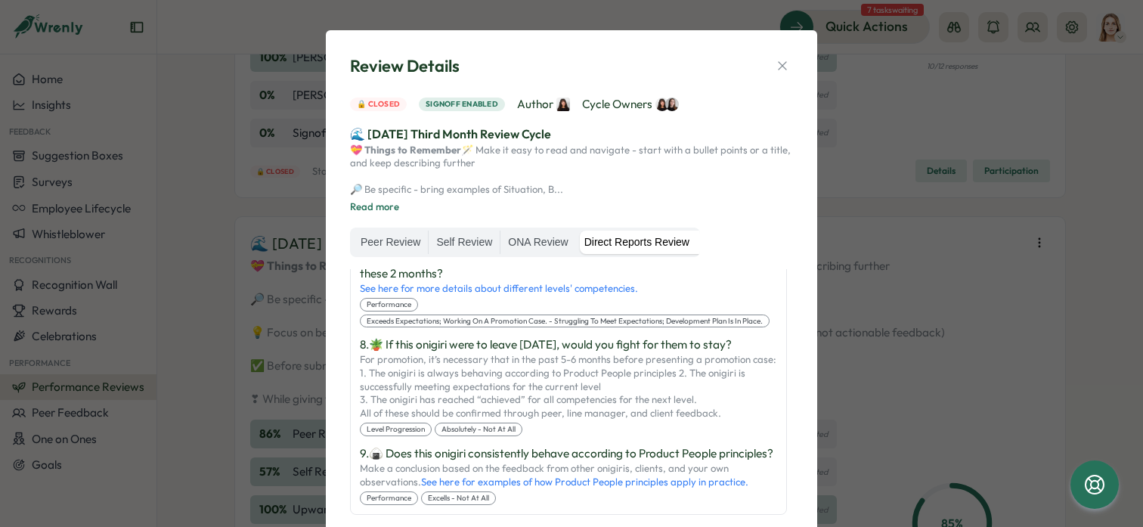
scroll to position [1105, 0]
click at [393, 255] on label "Peer Review" at bounding box center [390, 243] width 75 height 24
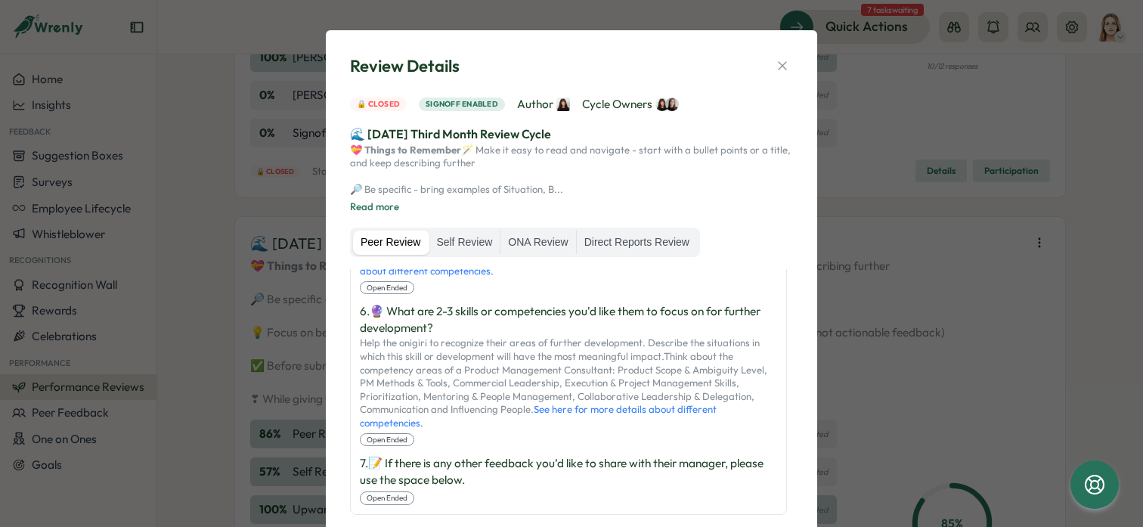
scroll to position [1011, 0]
click at [459, 255] on label "Self Review" at bounding box center [464, 243] width 71 height 24
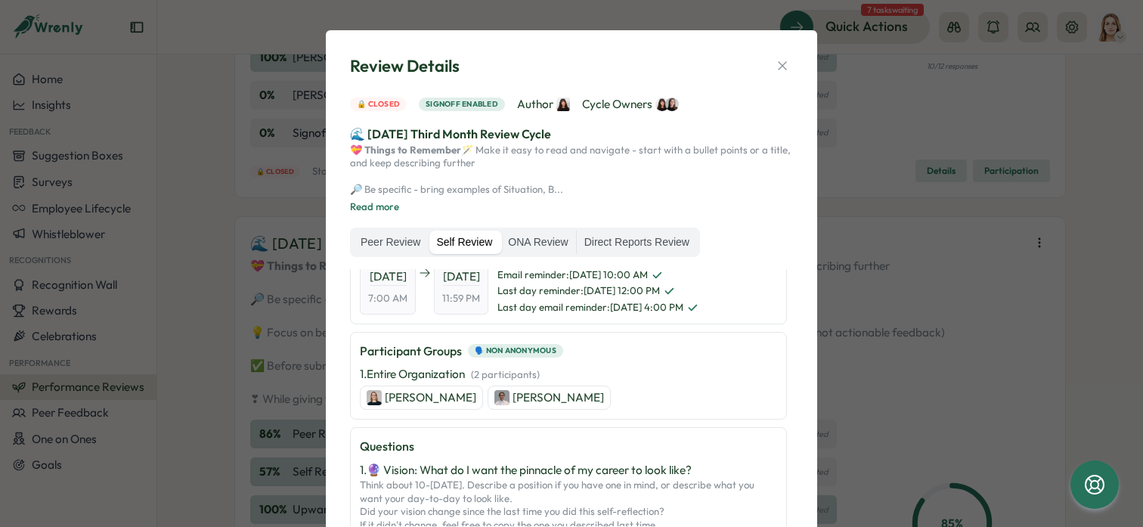
scroll to position [0, 0]
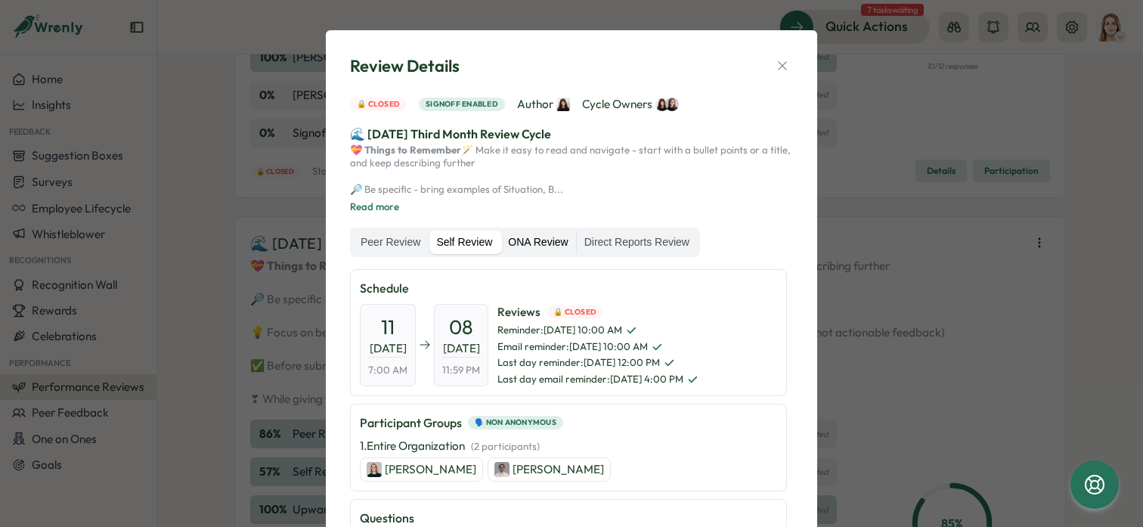
click at [521, 255] on label "ONA Review" at bounding box center [537, 243] width 75 height 24
click at [490, 255] on label "Self Review" at bounding box center [464, 243] width 71 height 24
click at [397, 248] on label "Peer Review" at bounding box center [390, 243] width 75 height 24
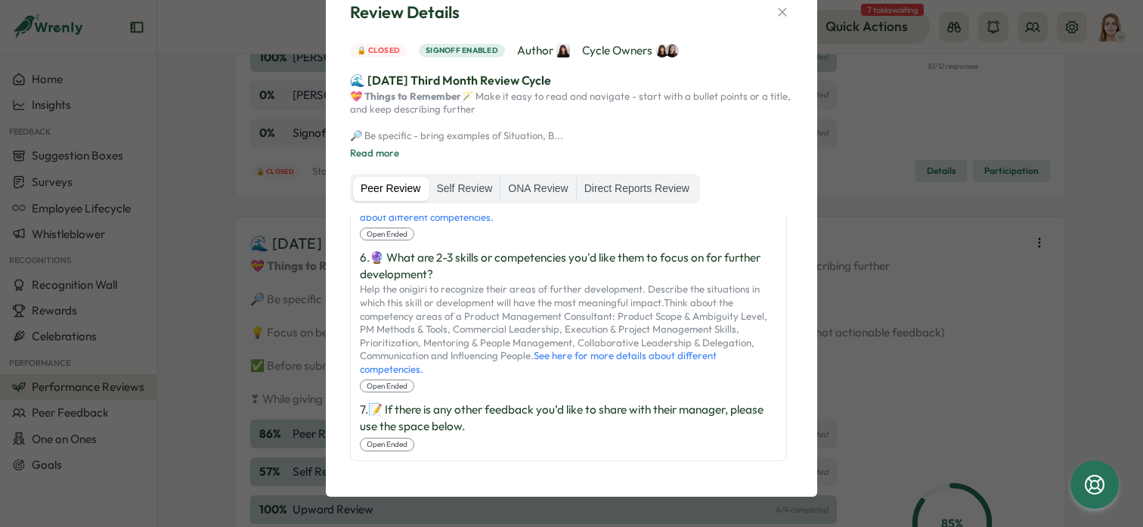
scroll to position [1011, 0]
click at [468, 178] on label "Self Review" at bounding box center [464, 189] width 71 height 24
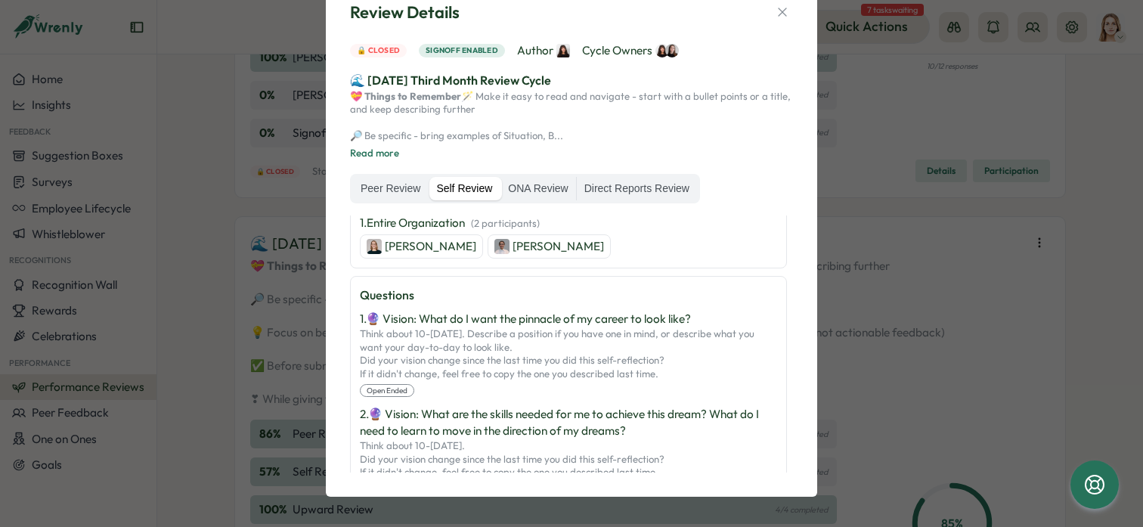
scroll to position [0, 0]
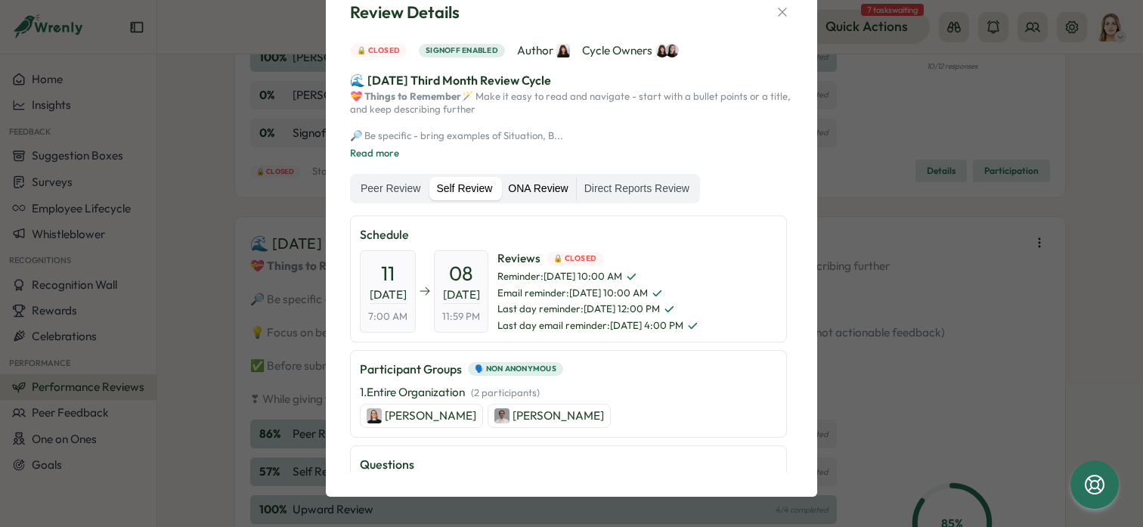
click at [533, 178] on label "ONA Review" at bounding box center [537, 189] width 75 height 24
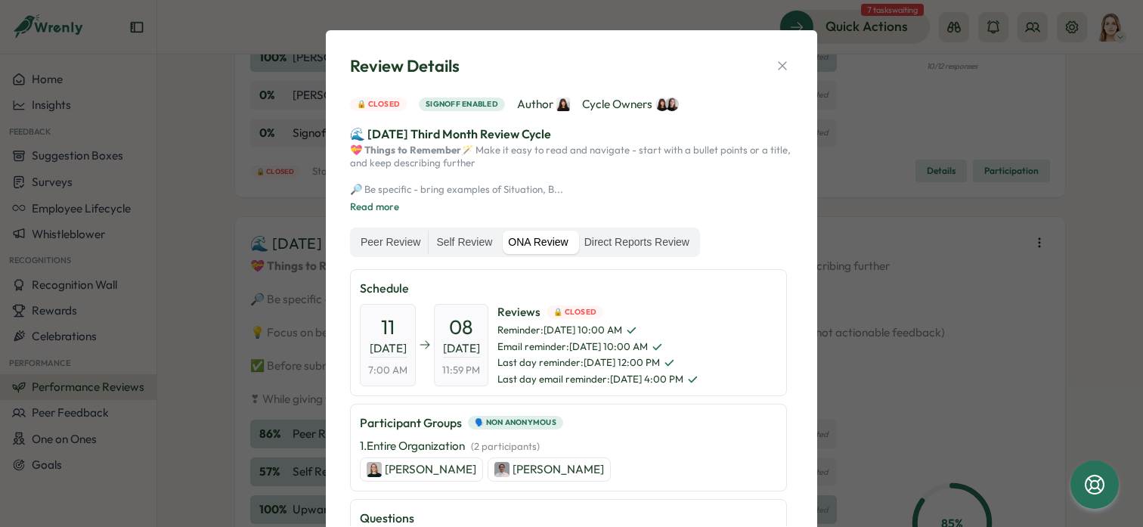
click at [463, 112] on div "🔒 Closed Signoff enabled Author Cycle Owners" at bounding box center [571, 104] width 443 height 17
click at [648, 254] on label "Direct Reports Review" at bounding box center [637, 243] width 120 height 24
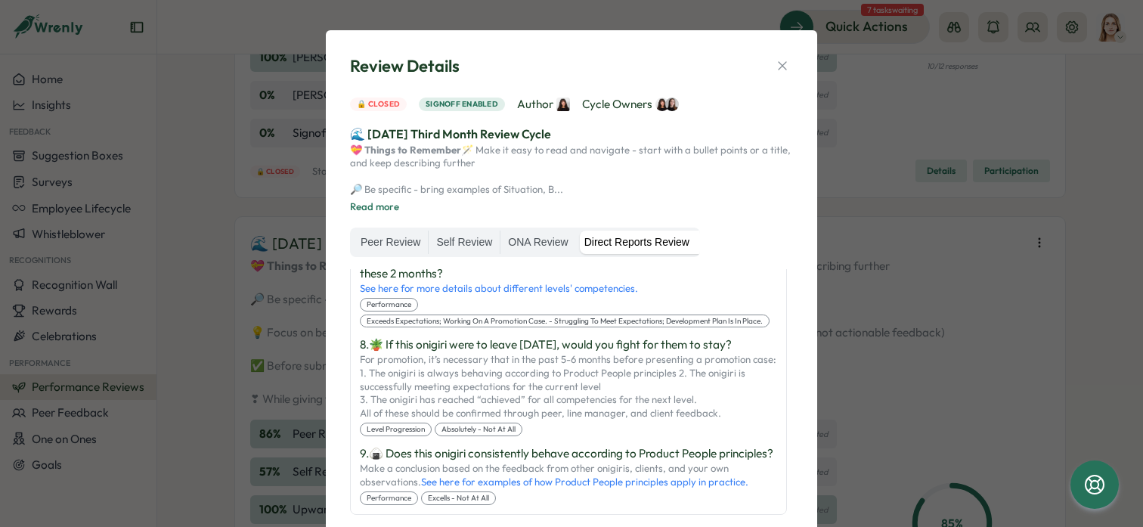
scroll to position [1105, 0]
click at [780, 69] on icon "button" at bounding box center [782, 65] width 15 height 15
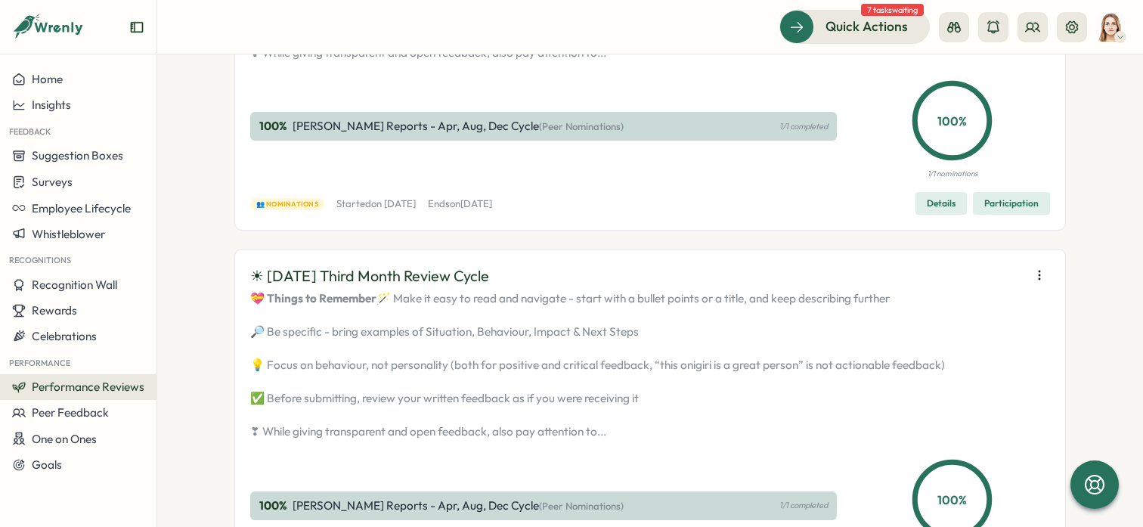
scroll to position [234, 0]
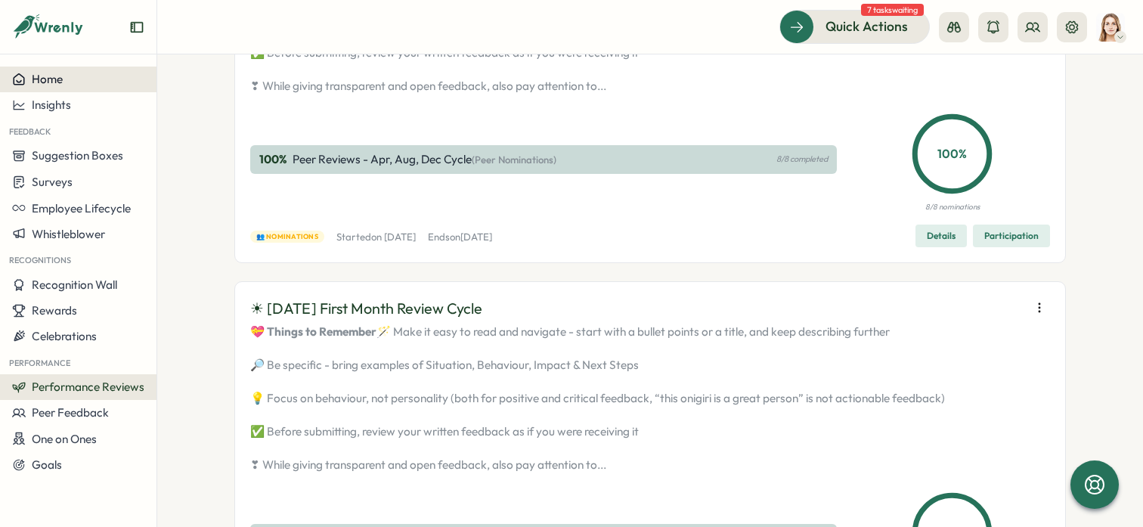
click at [82, 79] on div "Home" at bounding box center [78, 80] width 132 height 14
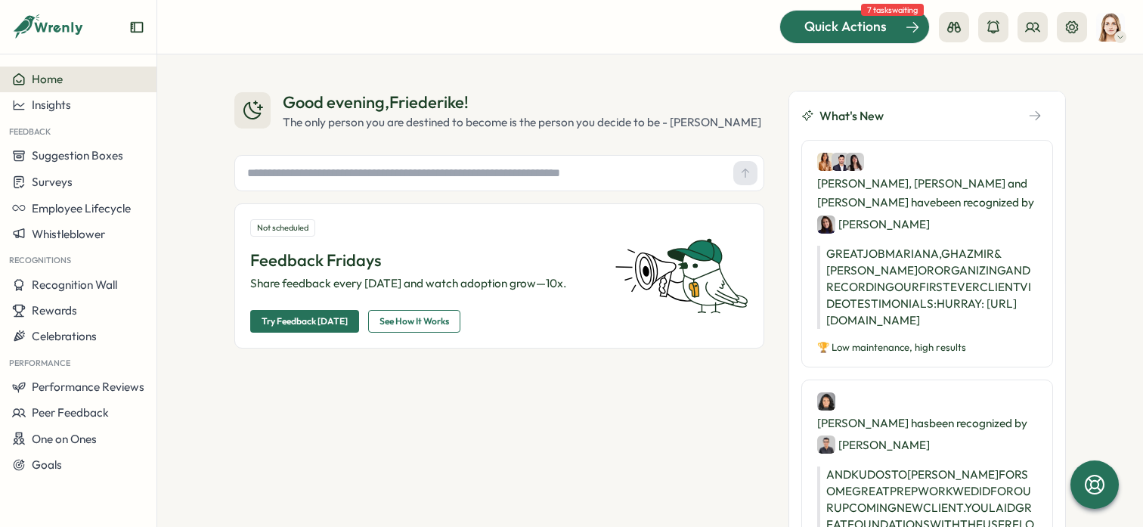
click at [809, 20] on span "Quick Actions" at bounding box center [845, 27] width 82 height 20
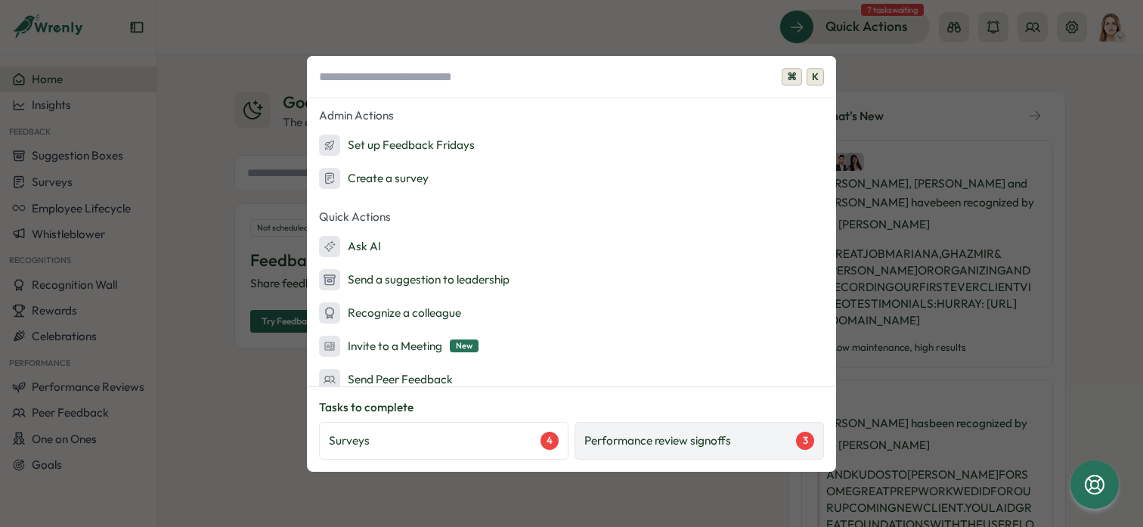
click at [713, 440] on p "Performance review signoffs" at bounding box center [657, 440] width 147 height 17
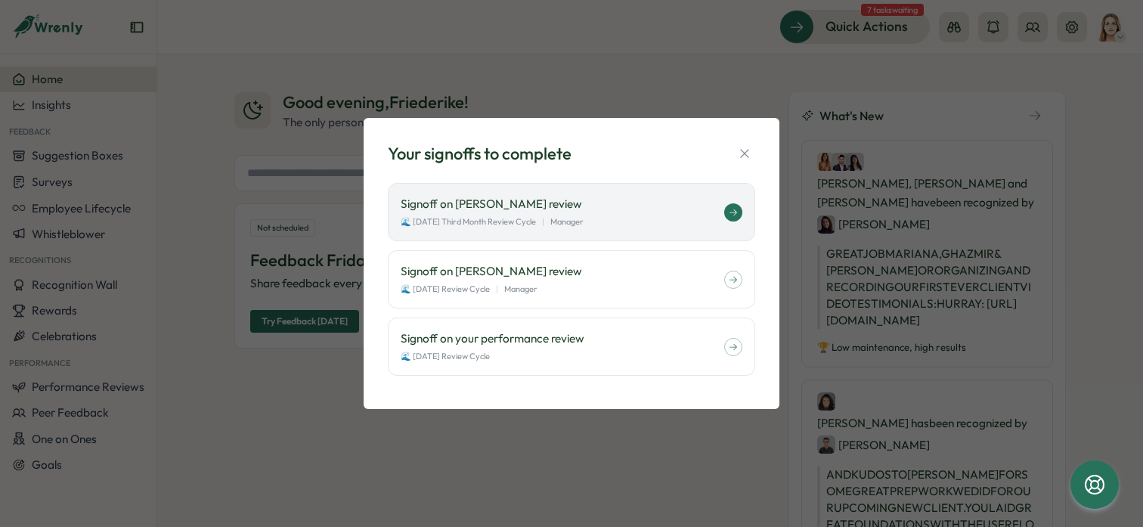
click at [665, 202] on p "Signoff on Amna Khattak's review" at bounding box center [562, 204] width 323 height 17
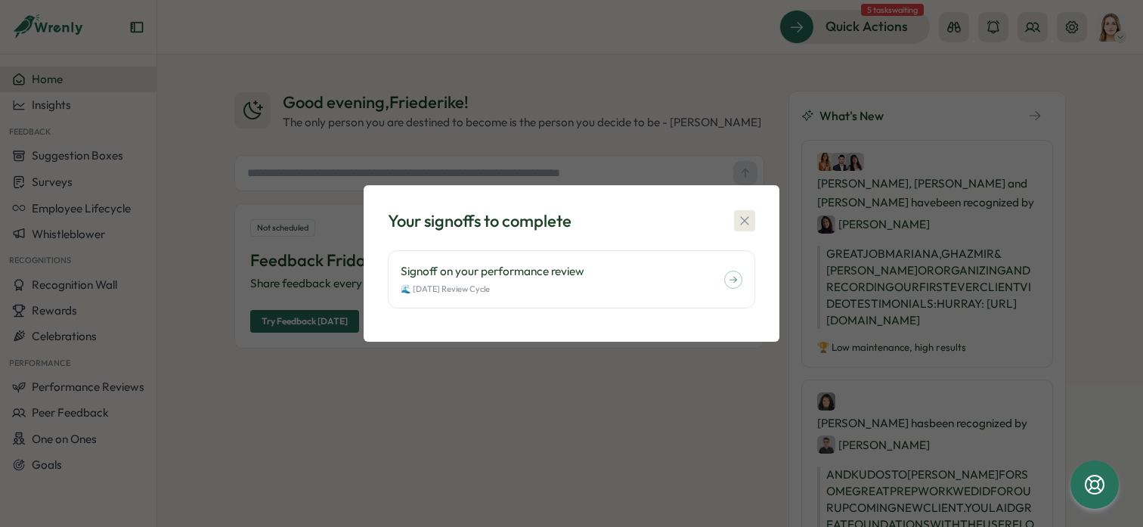
click at [741, 218] on icon "button" at bounding box center [744, 220] width 15 height 15
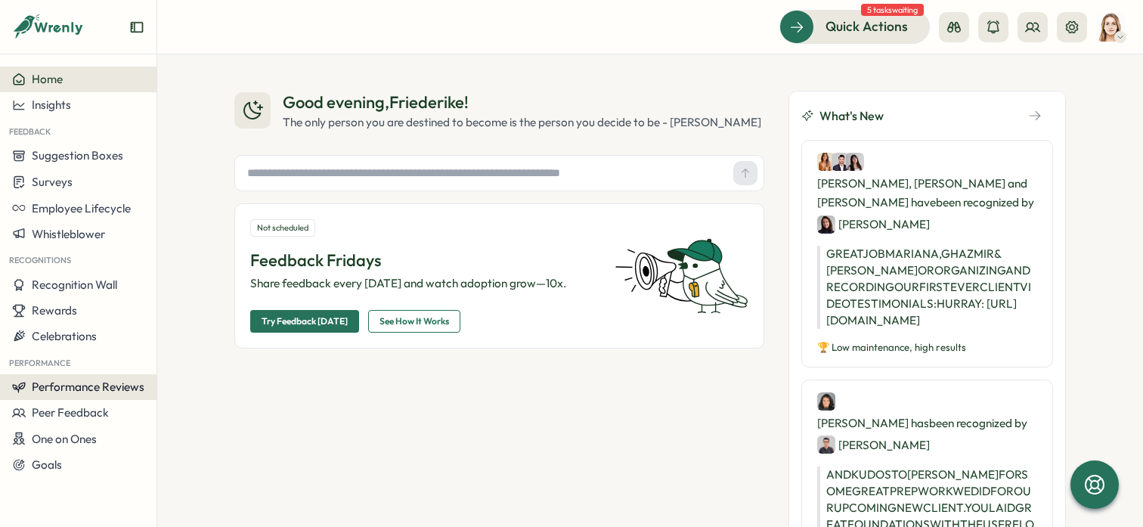
click at [69, 396] on button "Performance Reviews" at bounding box center [78, 387] width 156 height 26
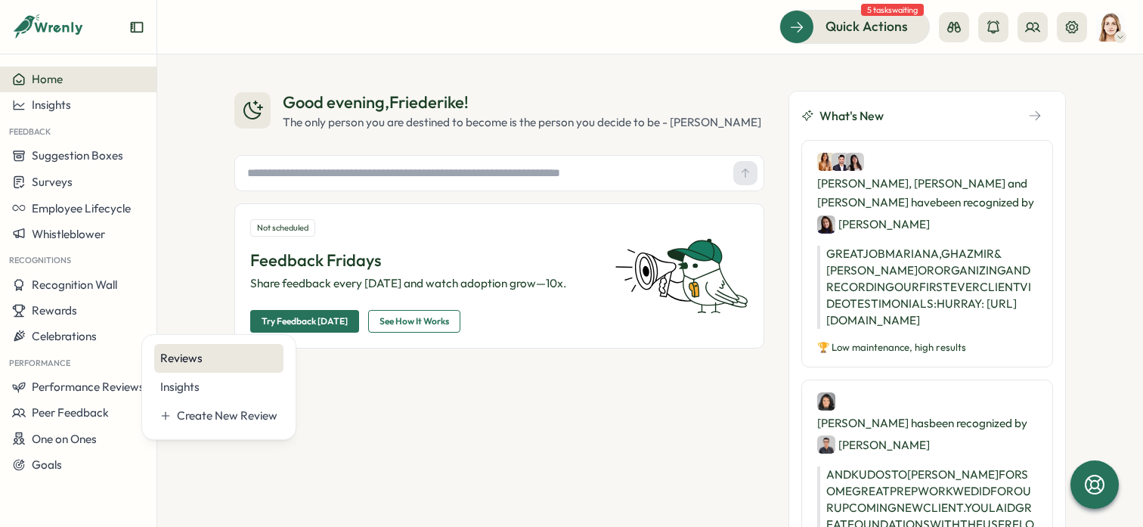
click at [231, 359] on div "Reviews" at bounding box center [218, 358] width 117 height 17
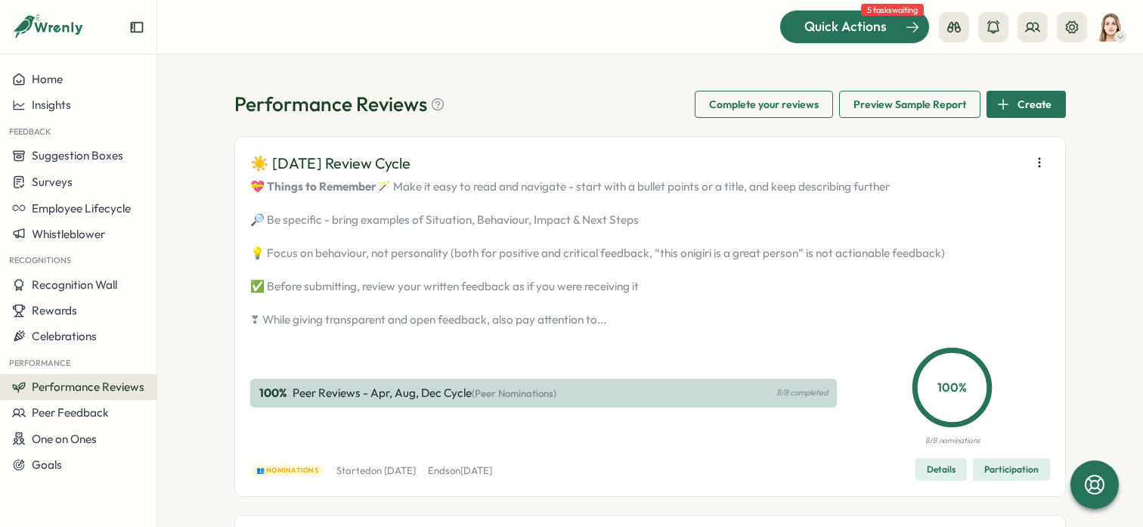
click at [890, 33] on div "Quick Actions" at bounding box center [845, 27] width 137 height 20
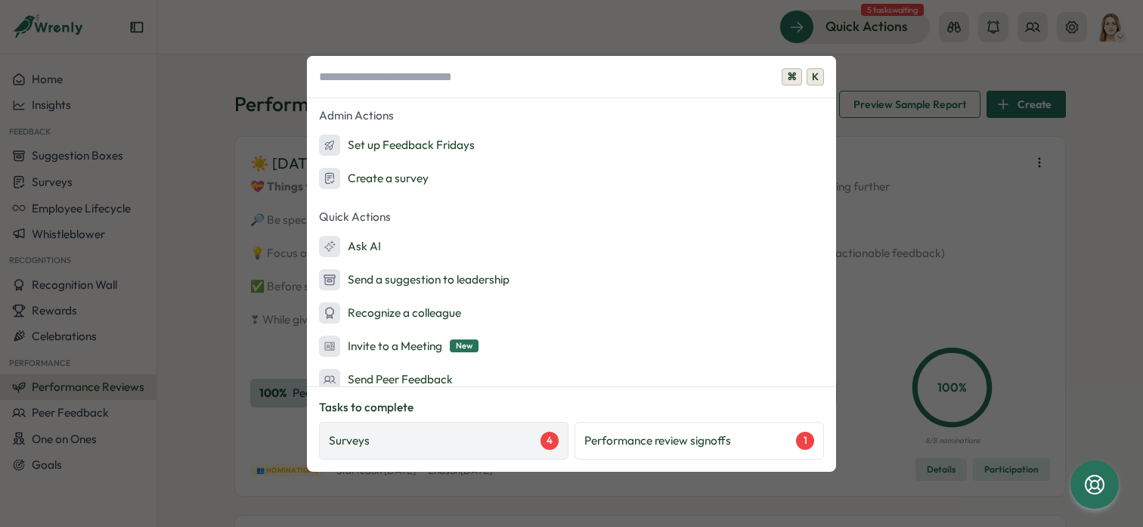
click at [439, 441] on div "Surveys 4" at bounding box center [444, 441] width 230 height 18
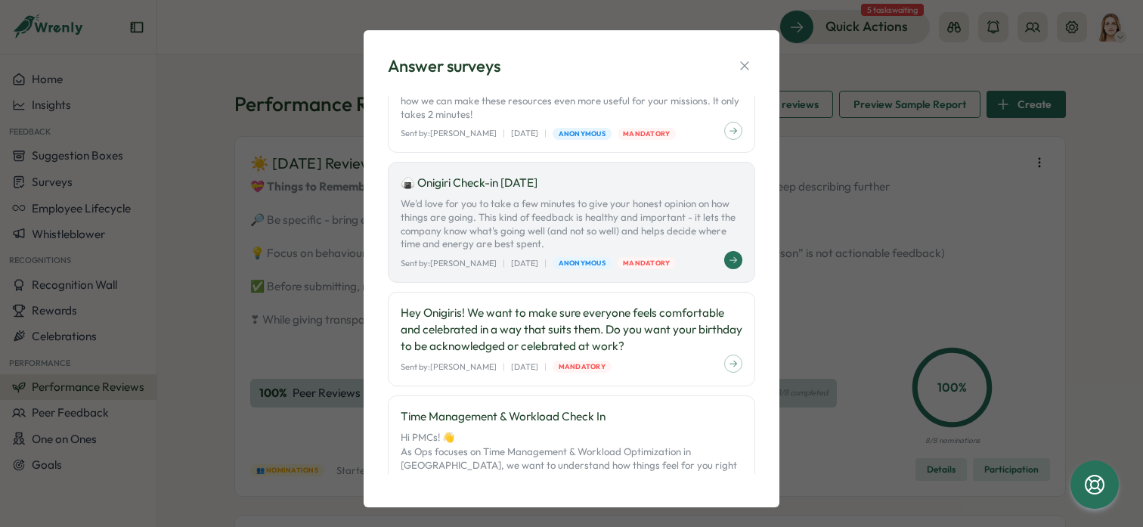
scroll to position [150, 0]
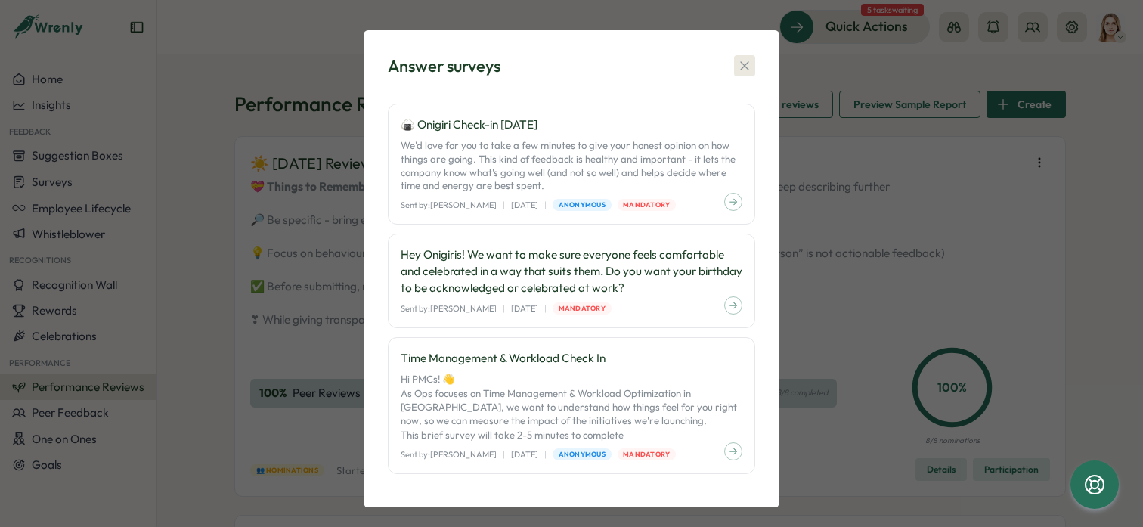
click at [737, 62] on icon "button" at bounding box center [744, 65] width 15 height 15
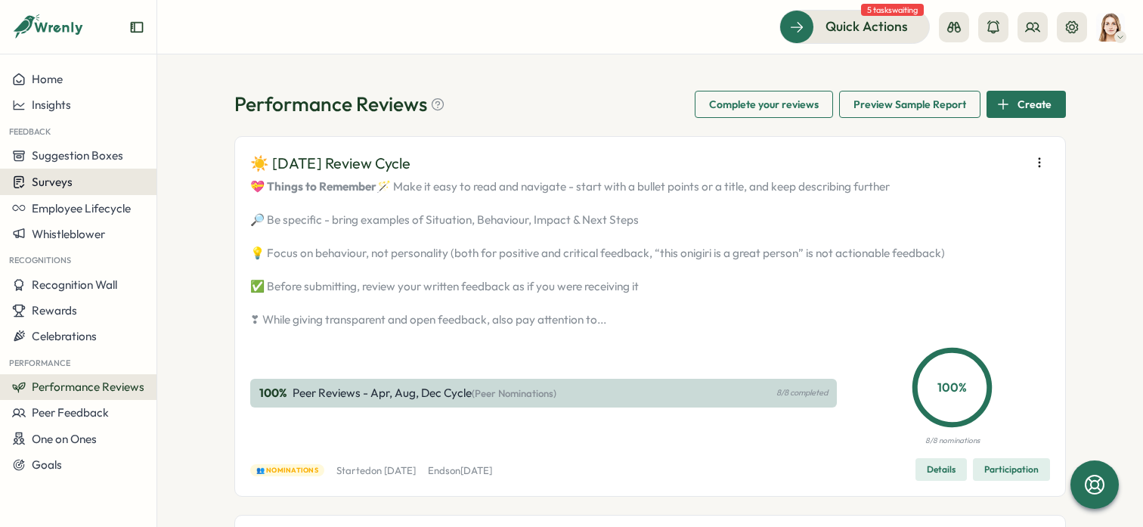
click at [81, 185] on div "Surveys" at bounding box center [78, 182] width 132 height 14
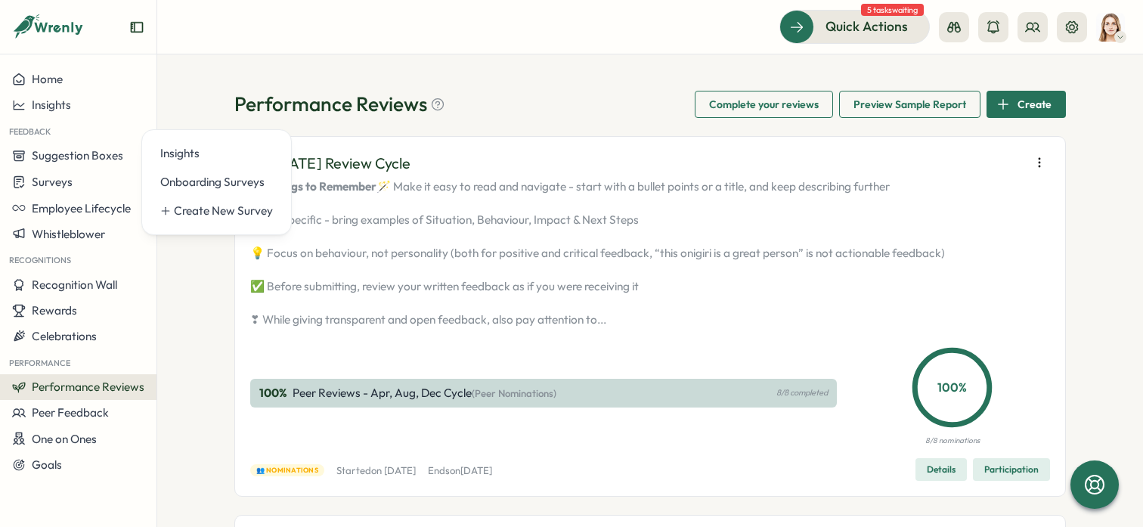
click at [476, 93] on div "Performance Reviews Complete your reviews Preview Sample Report Create" at bounding box center [649, 104] width 831 height 27
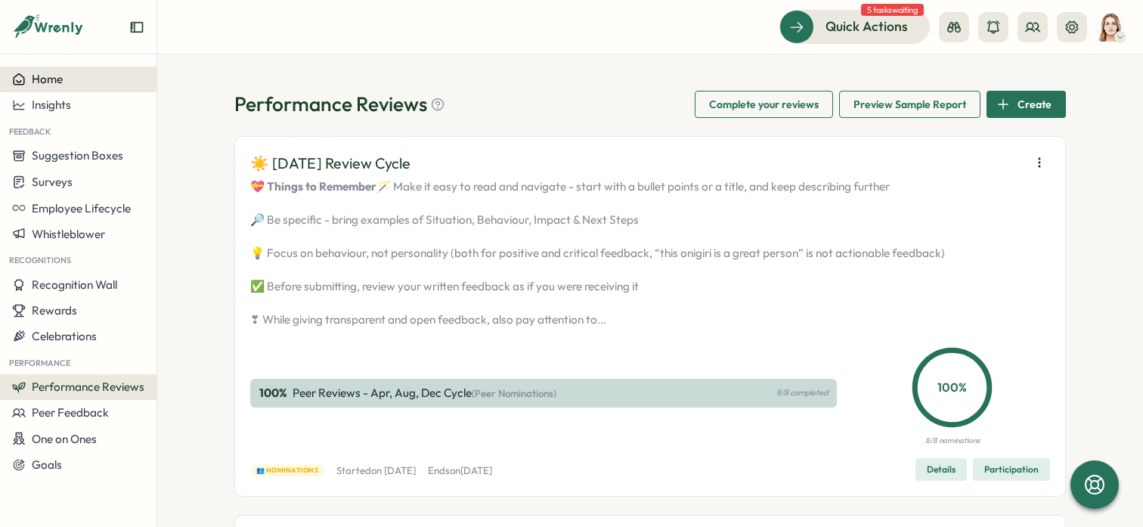
click at [92, 85] on div "Home" at bounding box center [78, 80] width 132 height 14
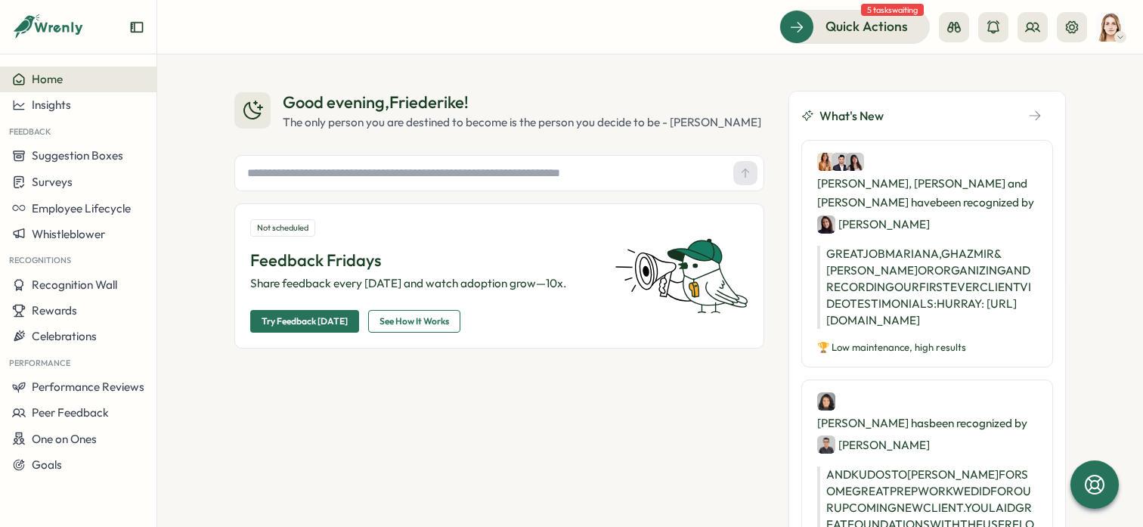
click at [1111, 23] on img at bounding box center [1110, 27] width 29 height 29
click at [1085, 100] on div "My Activity" at bounding box center [1085, 102] width 75 height 17
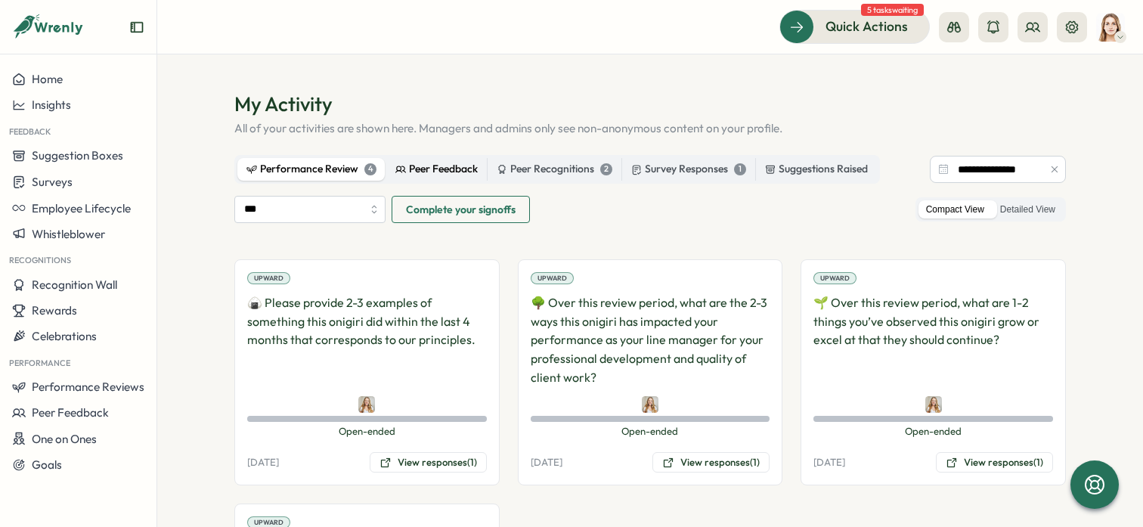
click at [455, 169] on div "Peer Feedback" at bounding box center [436, 169] width 82 height 17
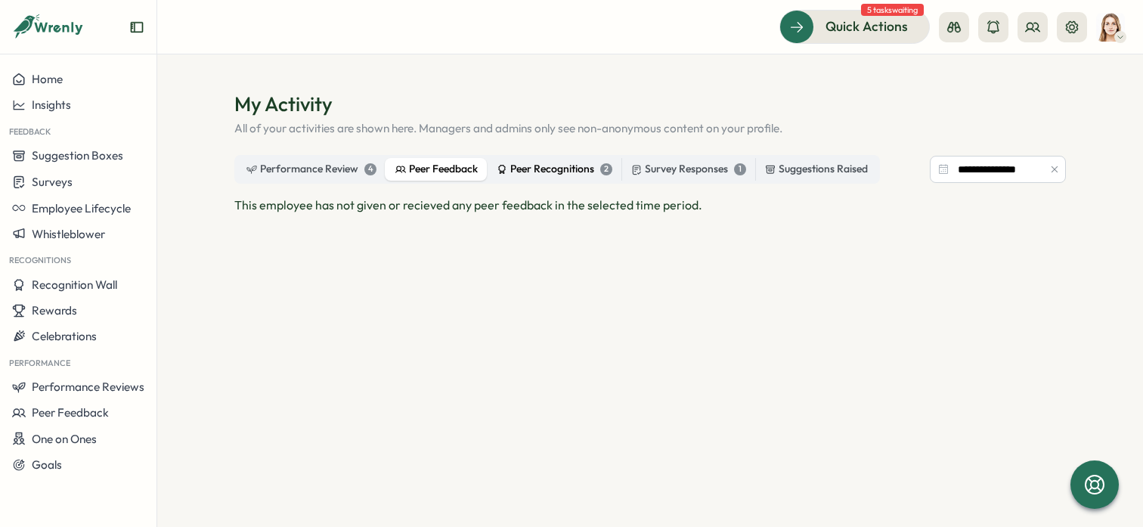
click at [537, 175] on div "Peer Recognitions 2" at bounding box center [555, 169] width 116 height 17
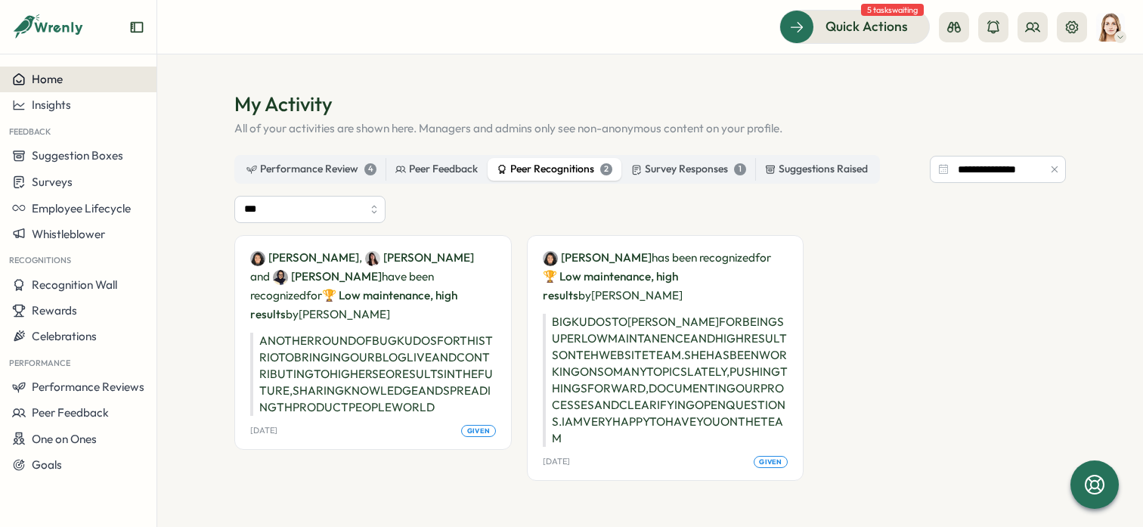
click at [68, 76] on div "Home" at bounding box center [78, 80] width 132 height 14
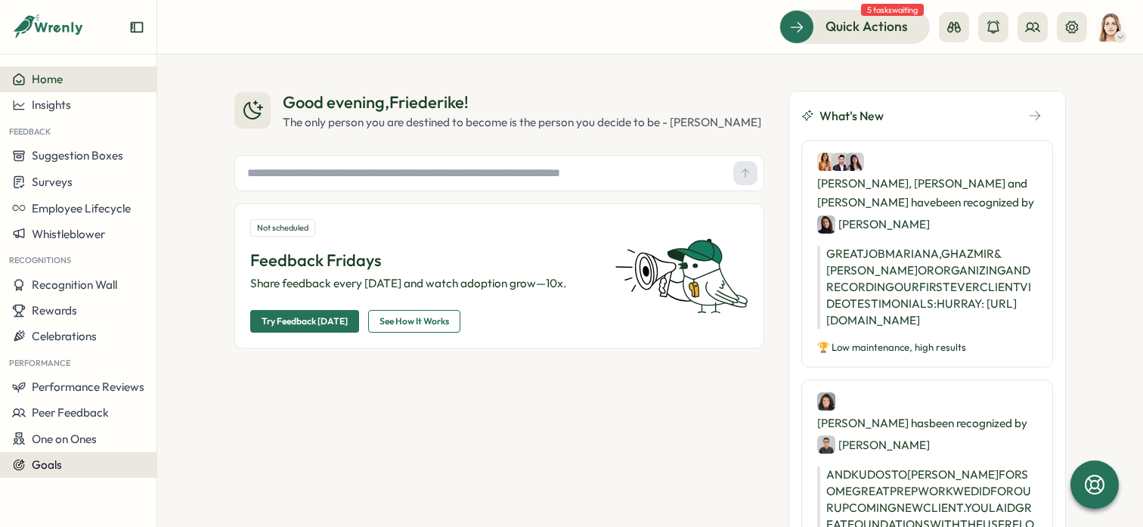
click at [97, 455] on button "Goals" at bounding box center [78, 465] width 156 height 26
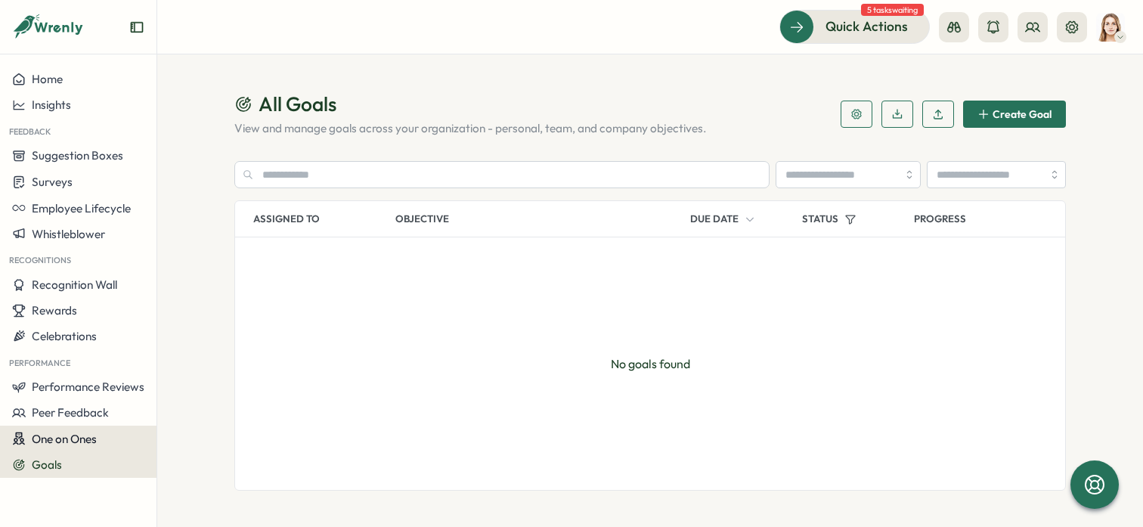
click at [99, 438] on div "One on Ones" at bounding box center [78, 439] width 132 height 14
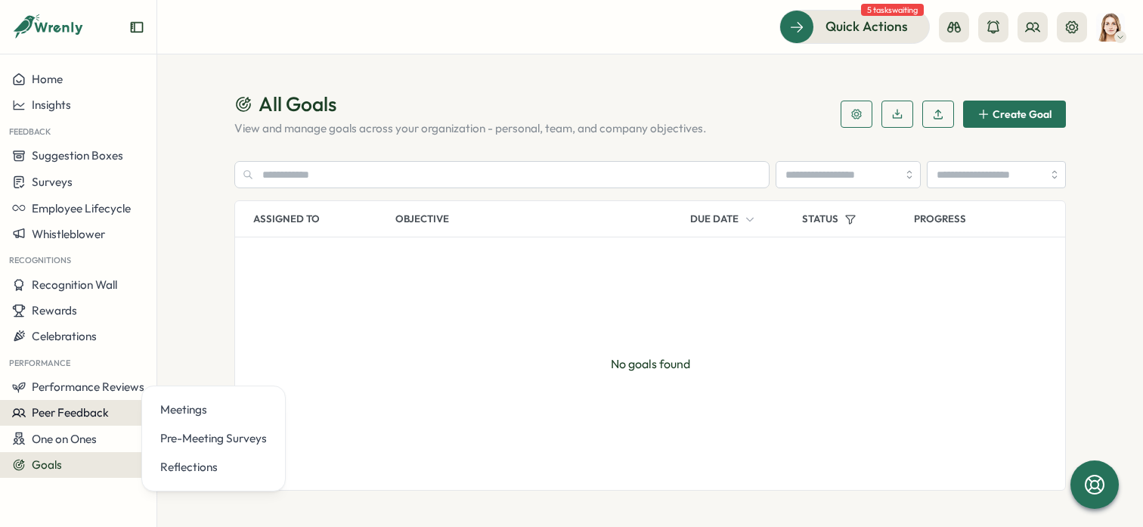
click at [95, 410] on span "Peer Feedback" at bounding box center [70, 412] width 77 height 14
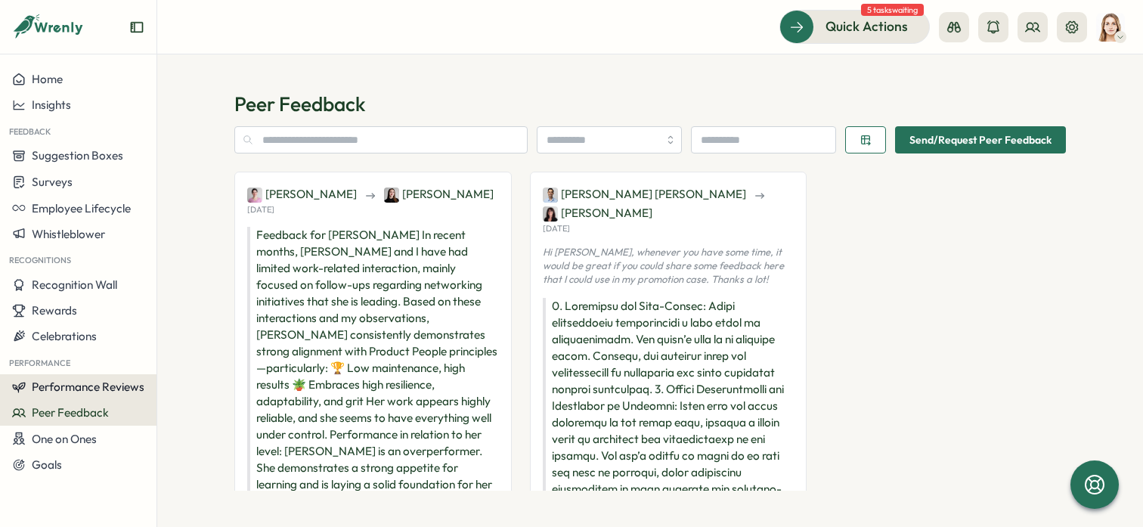
click at [98, 392] on span "Performance Reviews" at bounding box center [88, 386] width 113 height 14
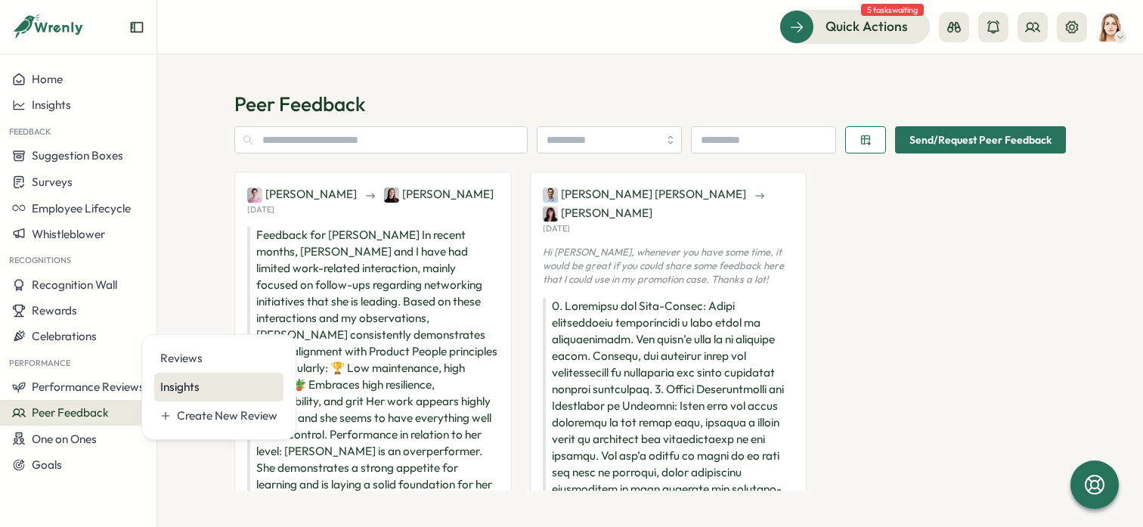
click at [206, 390] on div "Insights" at bounding box center [218, 387] width 117 height 17
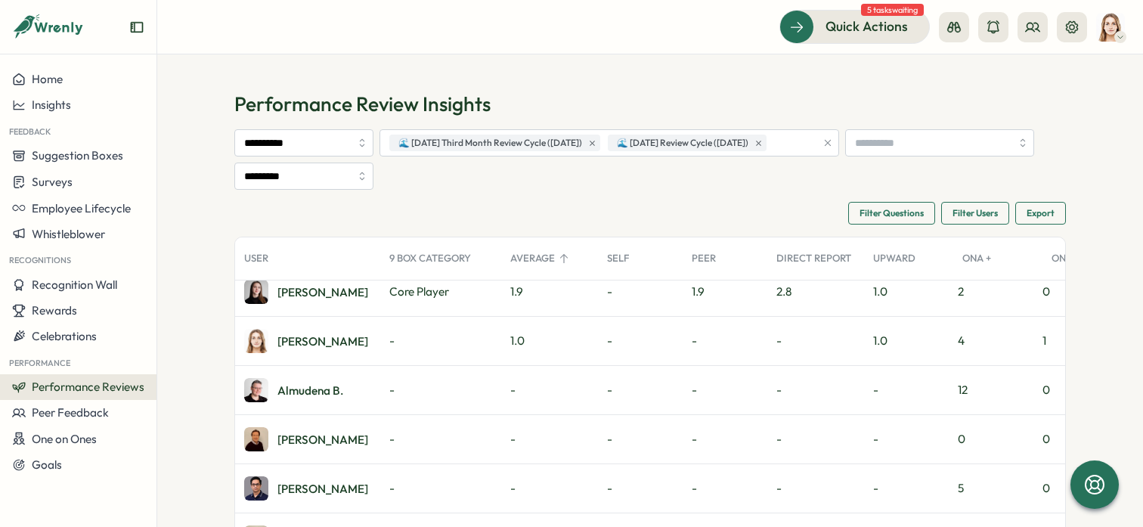
scroll to position [414, 0]
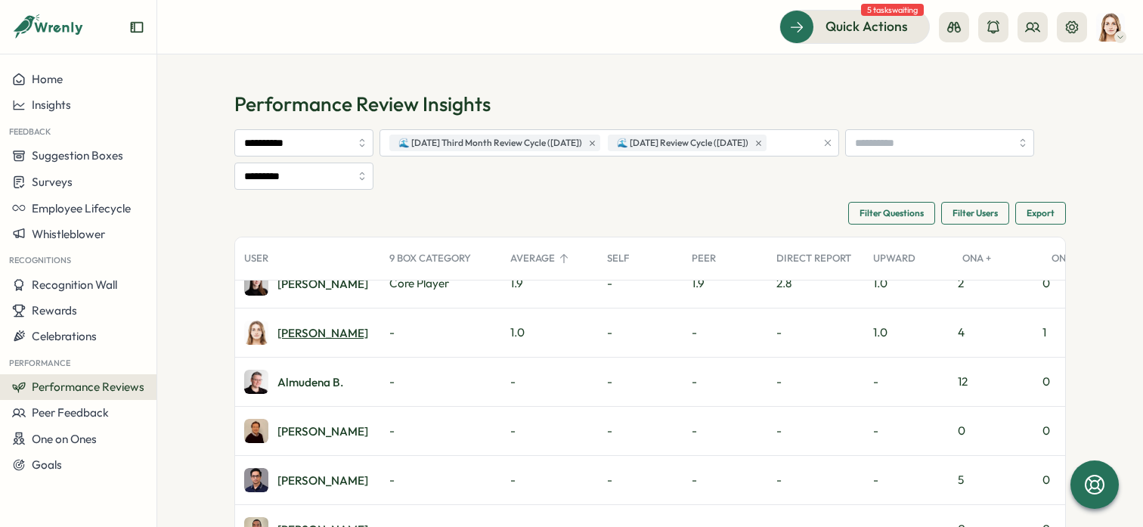
click at [297, 331] on div "Friederike G." at bounding box center [322, 332] width 91 height 11
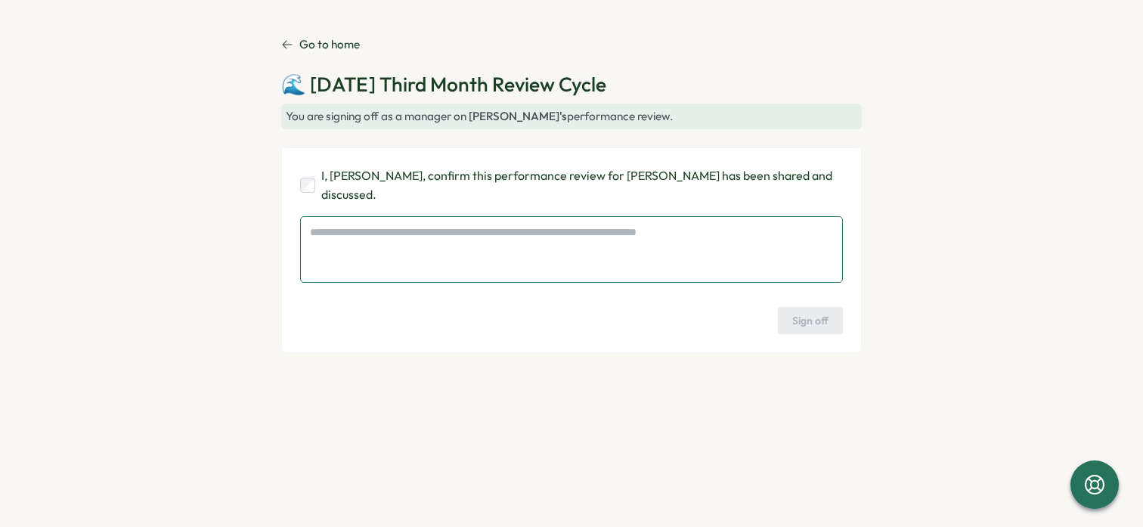
click at [451, 243] on textarea at bounding box center [571, 249] width 543 height 67
type textarea "*"
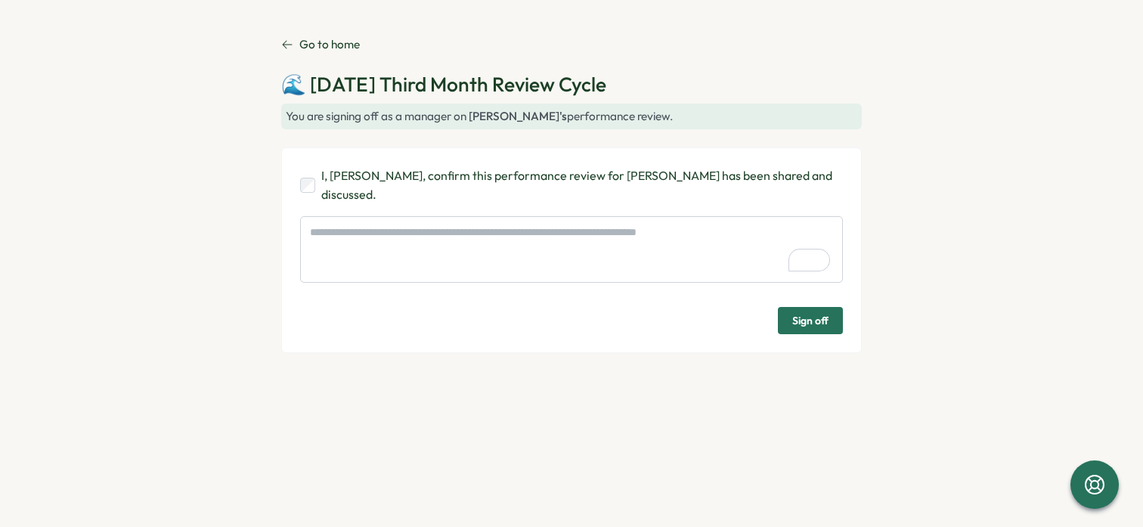
click at [466, 330] on div "I, Friederike Giese, confirm this performance review for Amna Khattak has been …" at bounding box center [571, 250] width 580 height 206
click at [299, 37] on p "Go to home" at bounding box center [329, 44] width 60 height 17
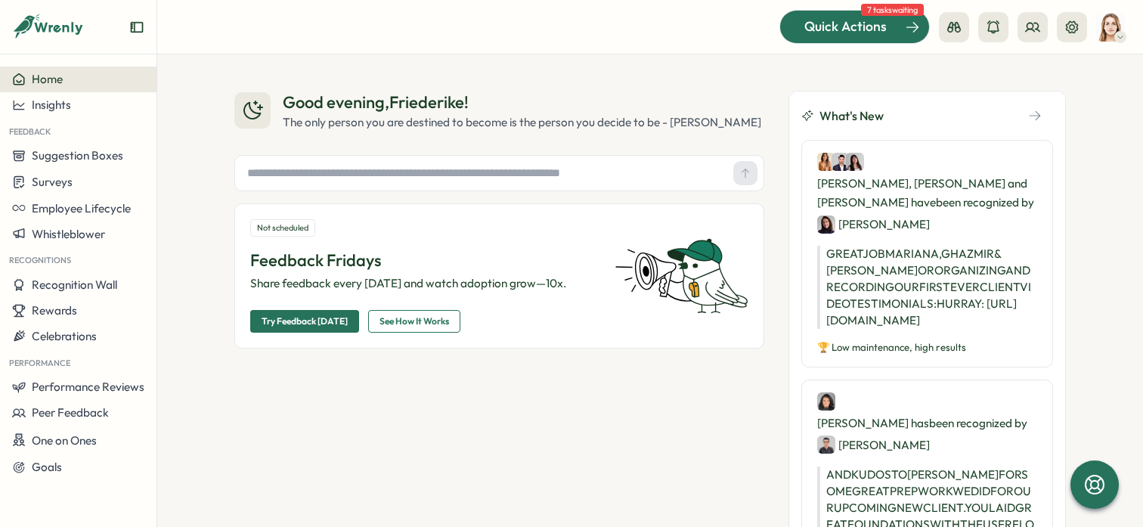
click at [890, 26] on div "Quick Actions" at bounding box center [845, 27] width 137 height 20
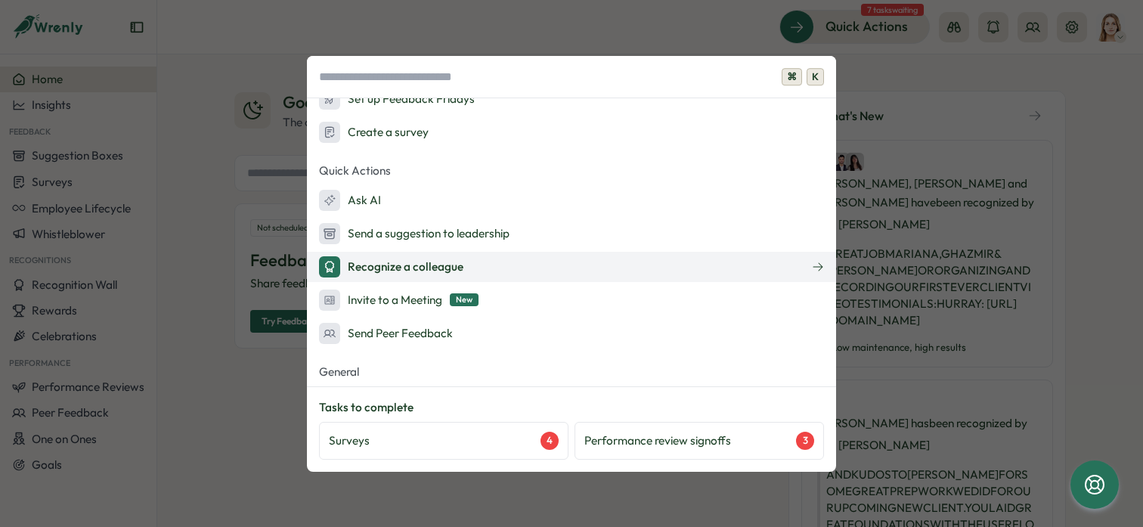
scroll to position [48, 0]
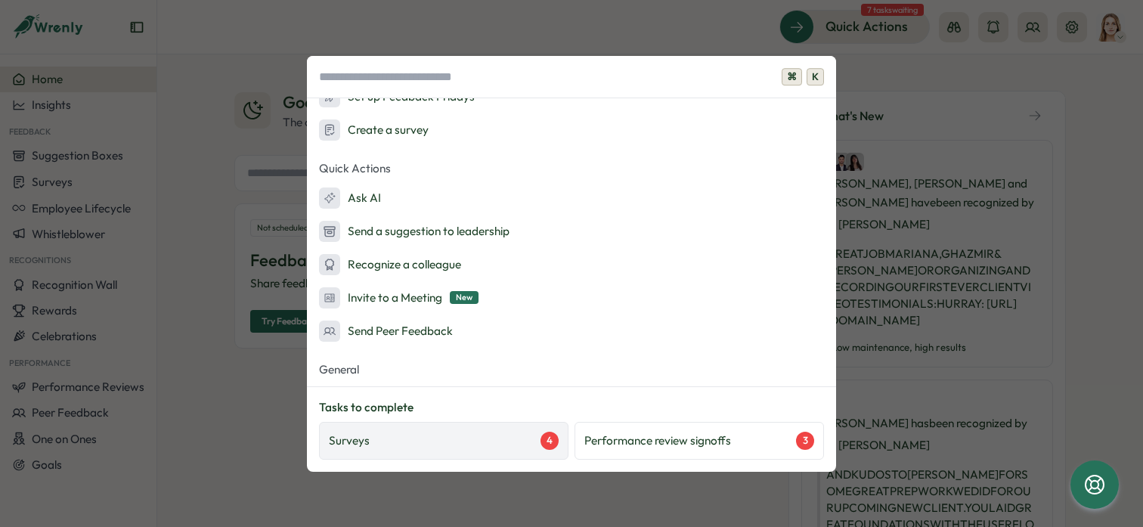
click at [449, 450] on div "Surveys 4" at bounding box center [443, 441] width 249 height 38
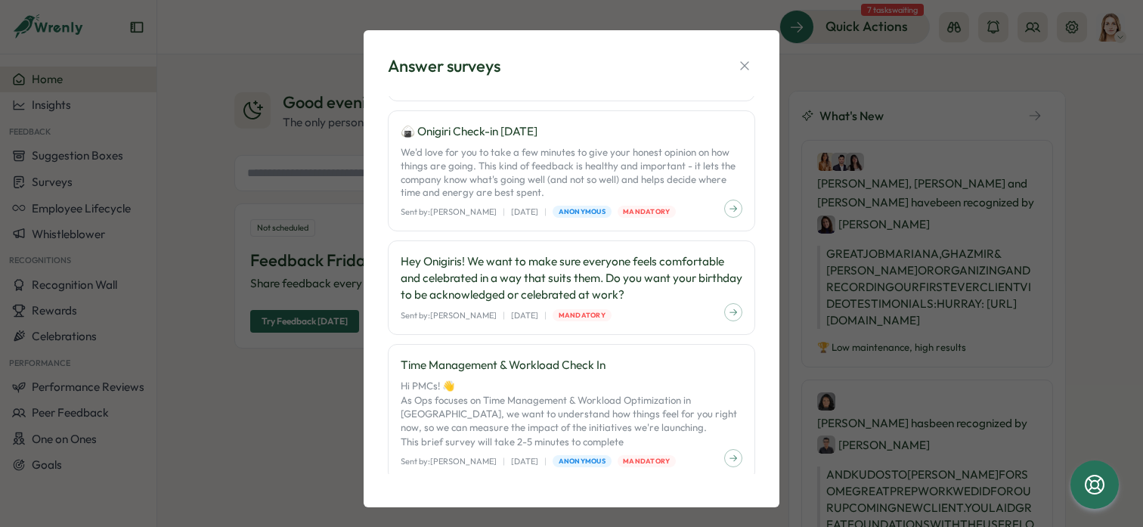
scroll to position [150, 0]
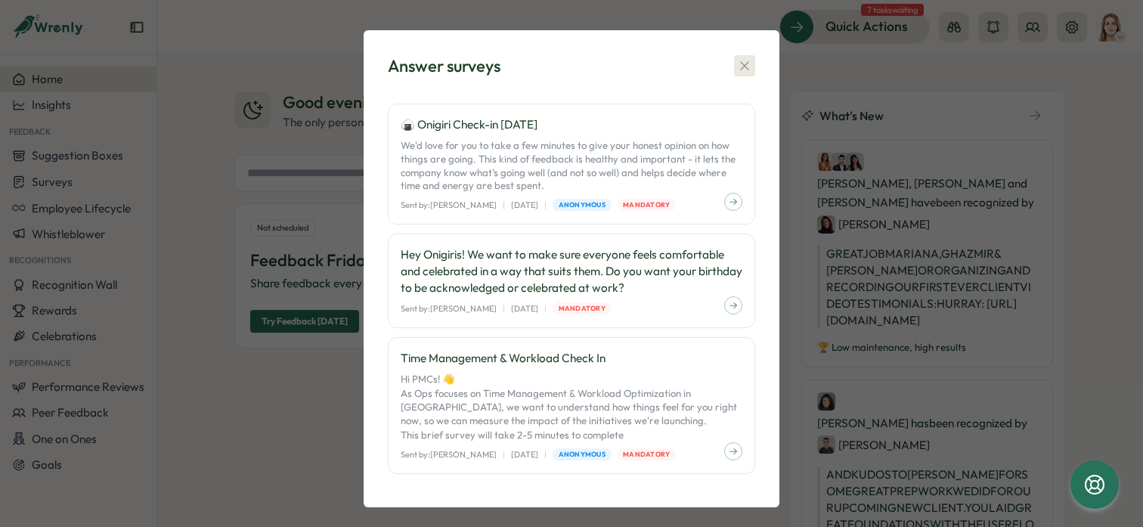
click at [743, 59] on icon "button" at bounding box center [744, 65] width 15 height 15
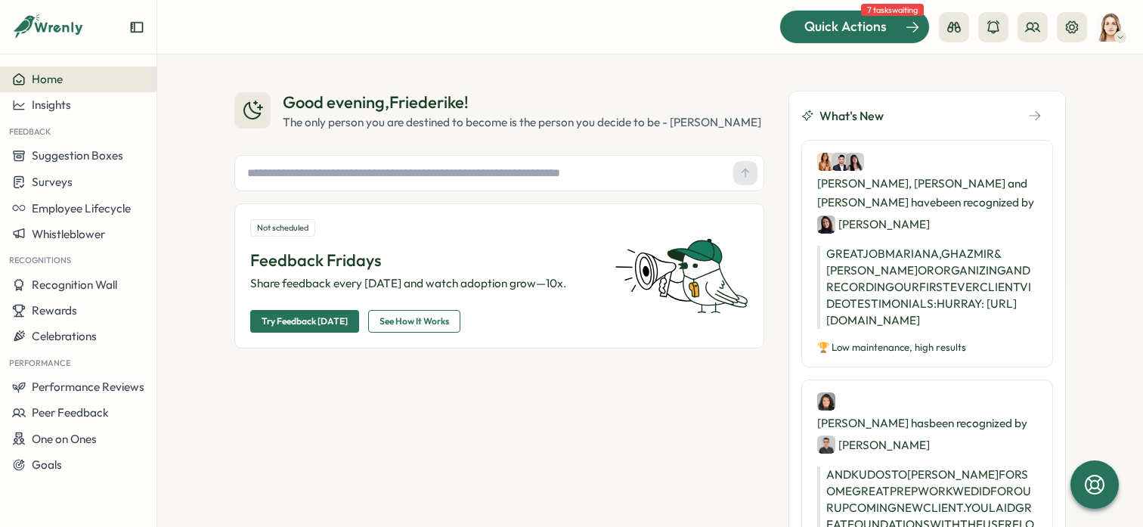
click at [858, 29] on span "Quick Actions" at bounding box center [845, 27] width 82 height 20
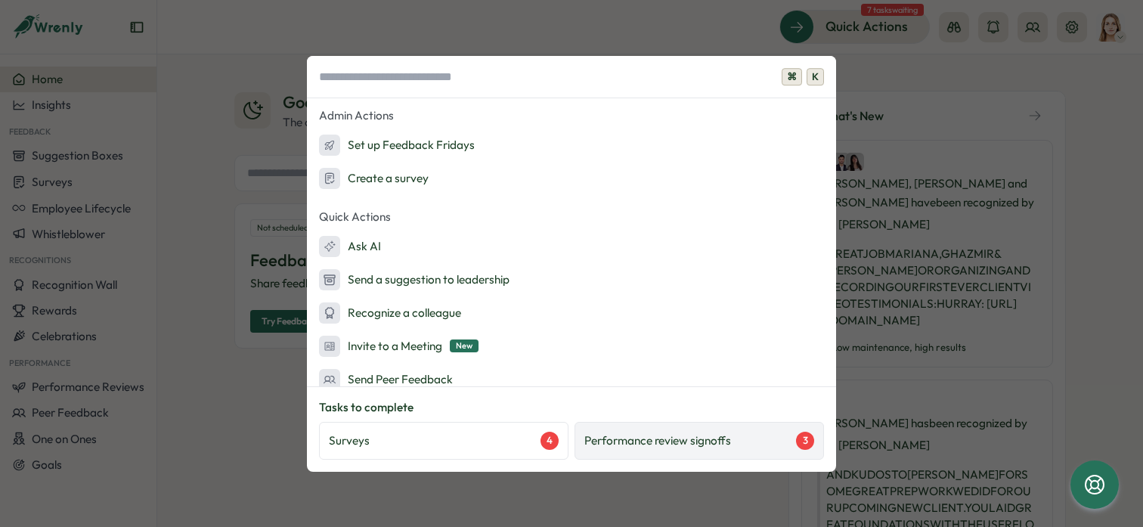
click at [769, 453] on div "Performance review signoffs 3" at bounding box center [698, 441] width 249 height 38
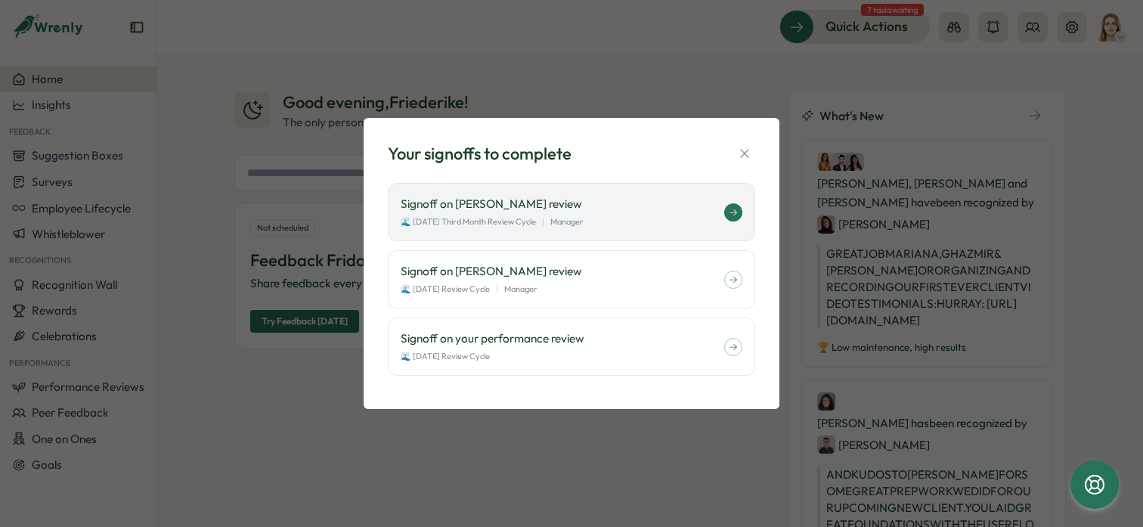
click at [645, 229] on div "Signoff on Amna Khattak's review 🌊 July 2025 Third Month Review Cycle | Manager" at bounding box center [571, 212] width 367 height 58
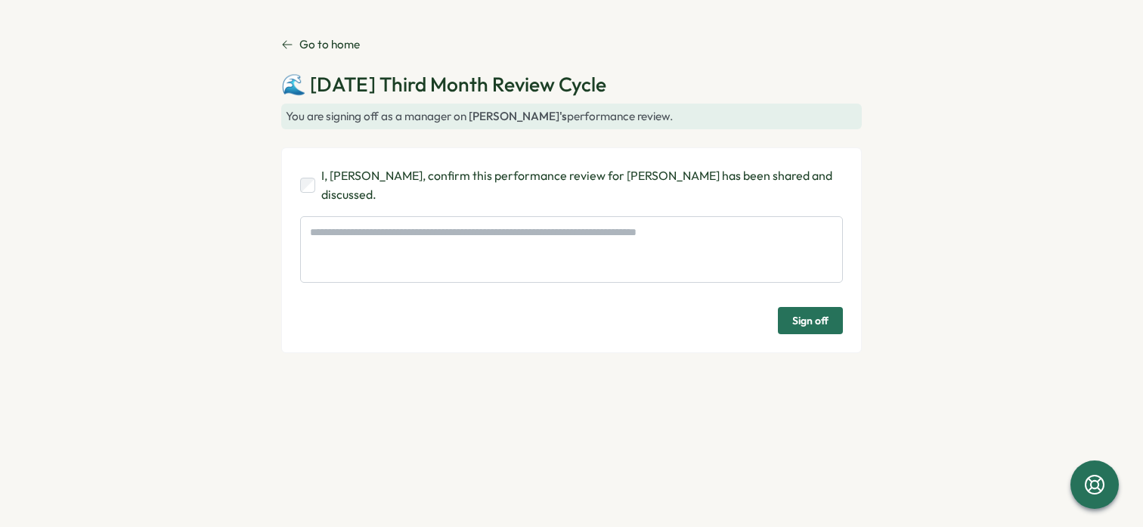
click at [816, 322] on span "Sign off" at bounding box center [810, 321] width 36 height 26
type textarea "*"
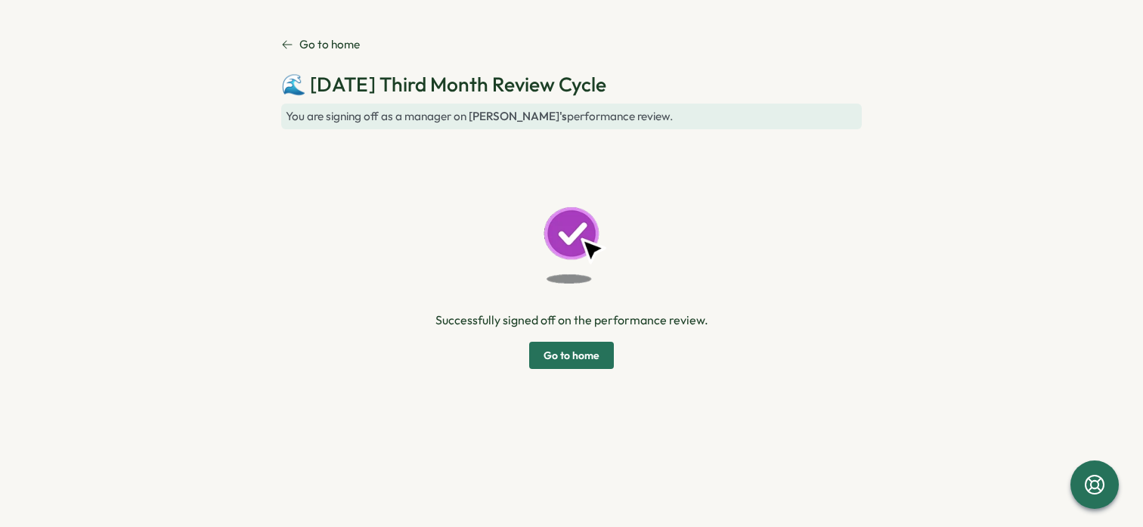
click at [570, 351] on span "Go to home" at bounding box center [571, 355] width 56 height 26
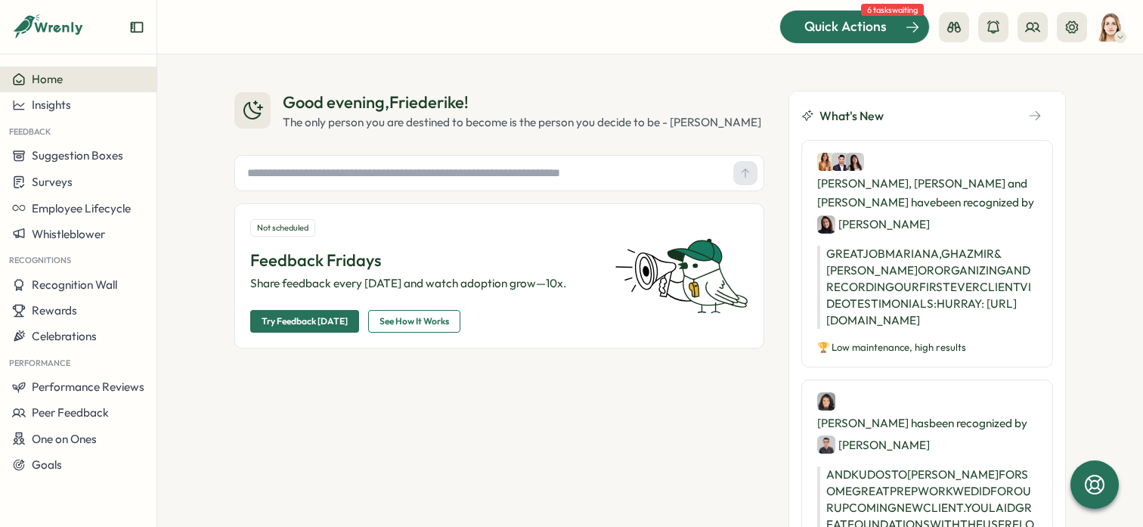
click at [850, 29] on span "Quick Actions" at bounding box center [845, 27] width 82 height 20
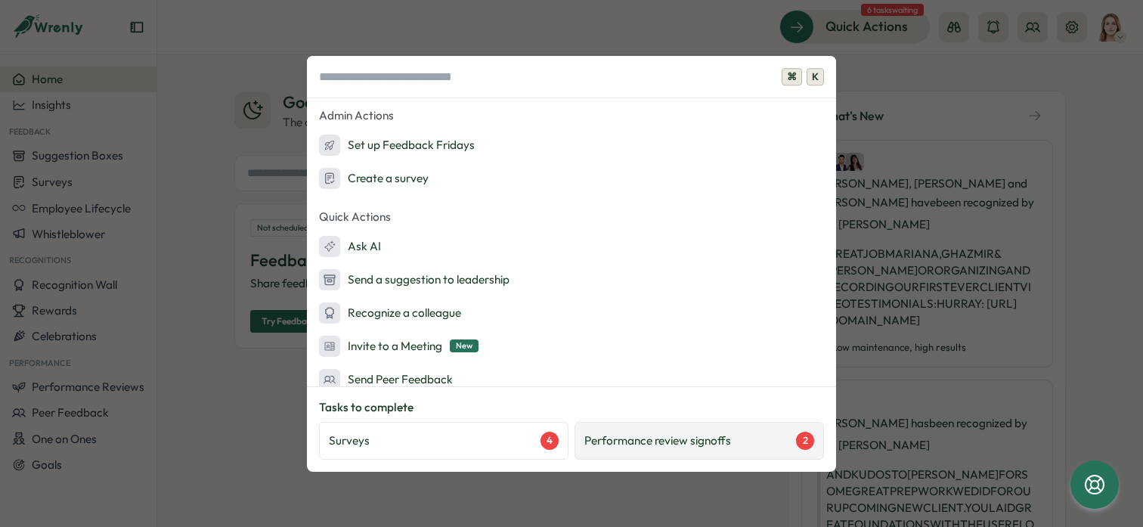
click at [655, 447] on p "Performance review signoffs" at bounding box center [657, 440] width 147 height 17
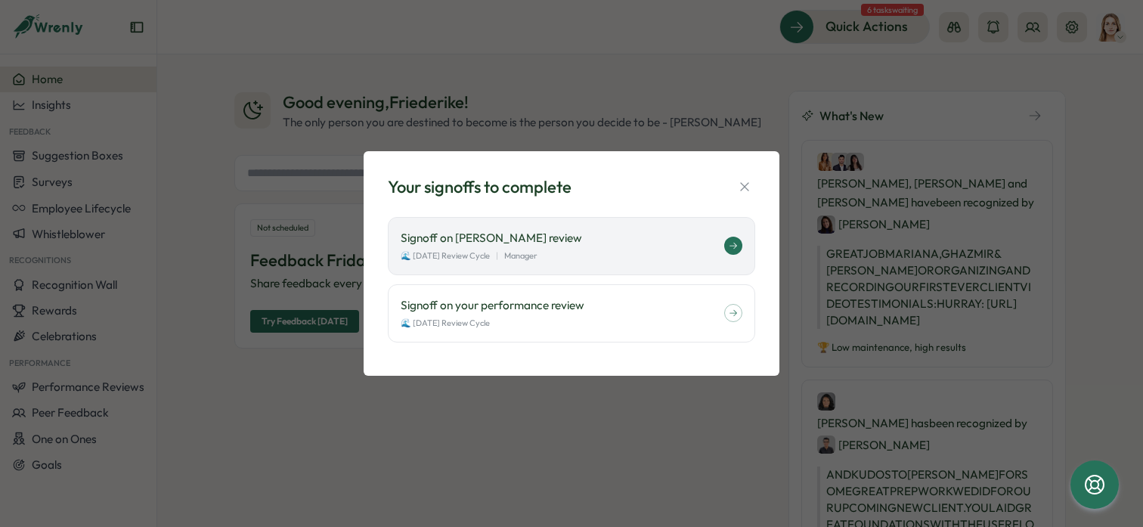
click at [617, 243] on p "Signoff on [PERSON_NAME] review" at bounding box center [562, 238] width 323 height 17
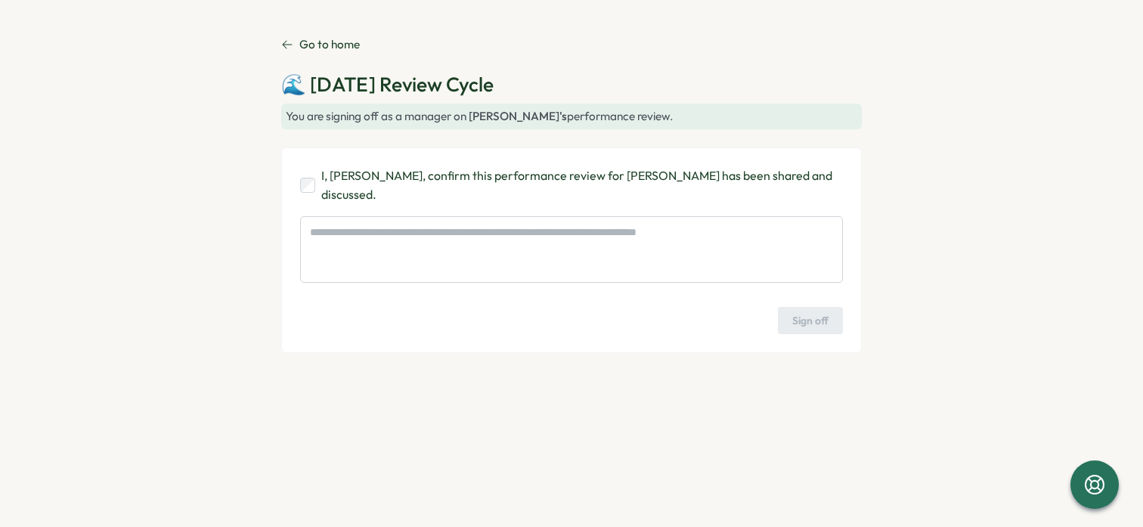
click at [381, 177] on p "I, Friederike Giese, confirm this performance review for Sarah McEwan has been …" at bounding box center [582, 185] width 522 height 38
click at [809, 328] on span "Sign off" at bounding box center [810, 321] width 36 height 26
type textarea "*"
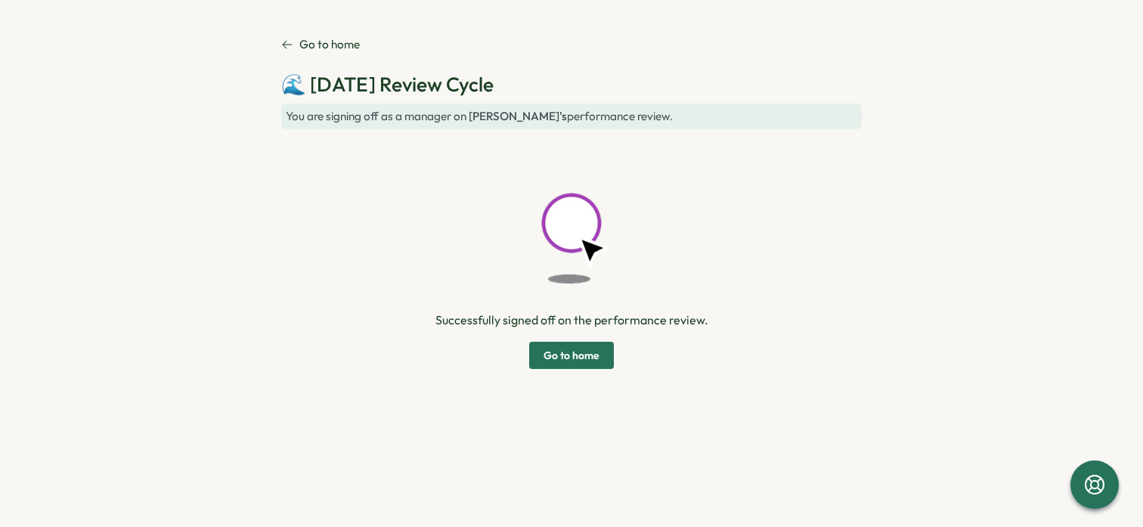
click at [577, 348] on span "Go to home" at bounding box center [571, 355] width 56 height 26
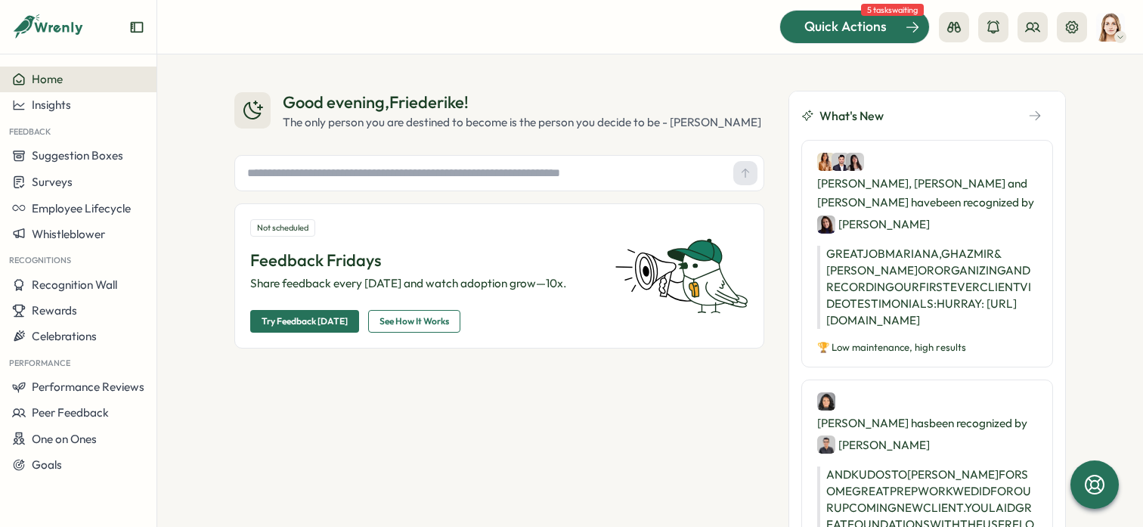
click at [809, 25] on span "Quick Actions" at bounding box center [845, 27] width 82 height 20
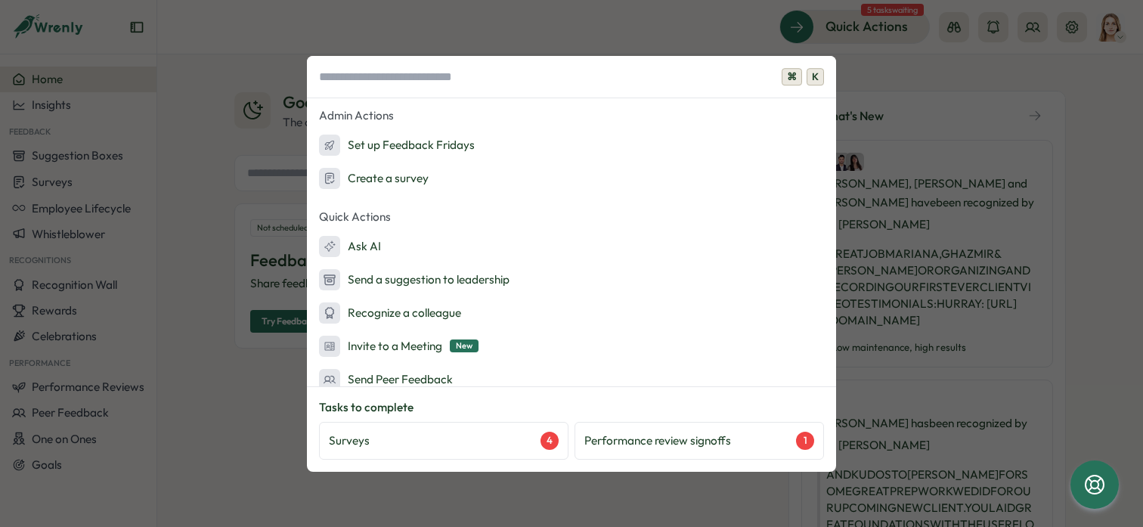
click at [710, 419] on div "Tasks to complete Surveys 4 Performance review signoffs 1" at bounding box center [571, 429] width 505 height 60
click at [713, 434] on p "Performance review signoffs" at bounding box center [657, 440] width 147 height 17
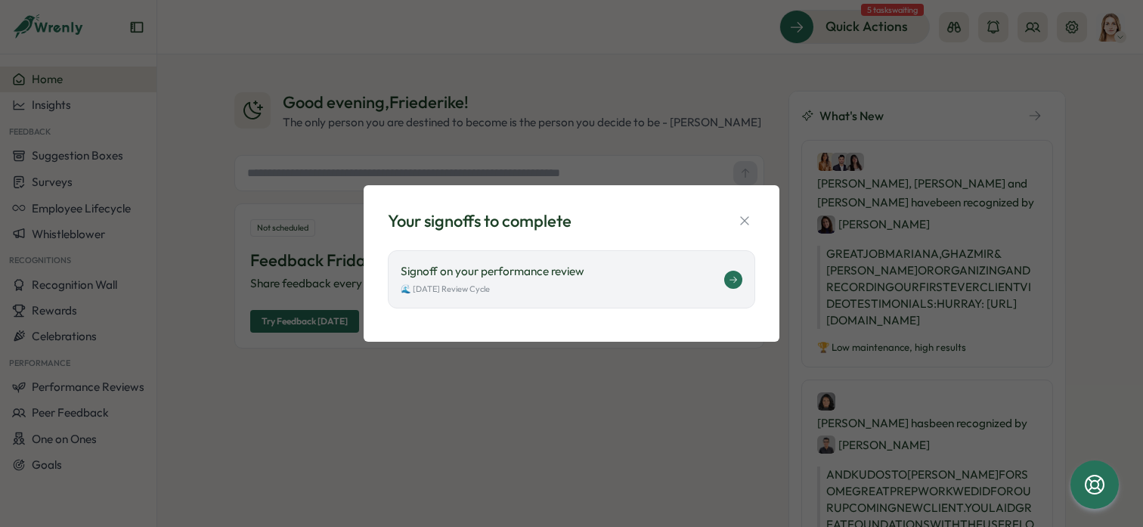
click at [604, 268] on p "Signoff on your performance review" at bounding box center [562, 271] width 323 height 17
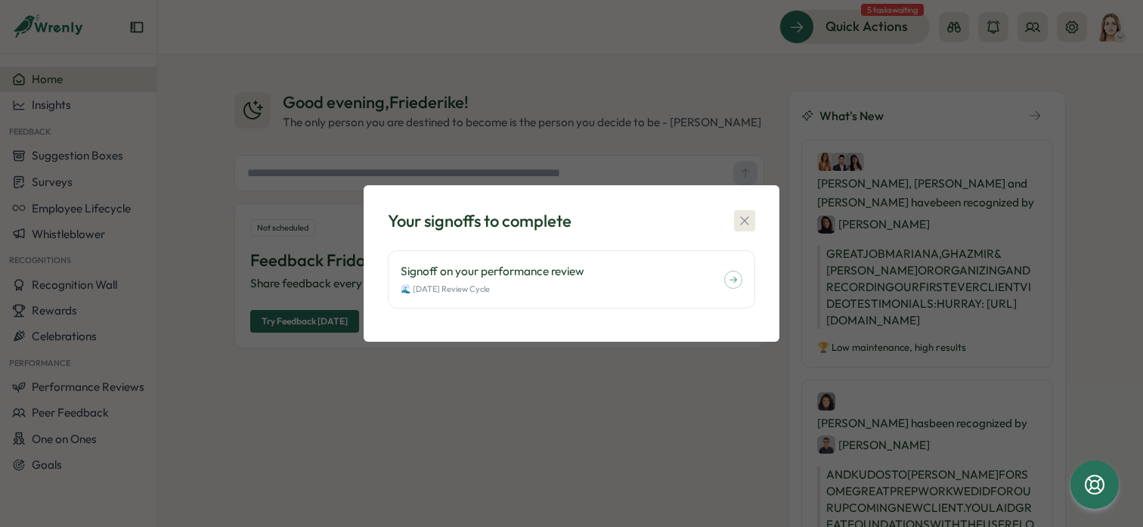
click at [738, 216] on icon "button" at bounding box center [744, 220] width 15 height 15
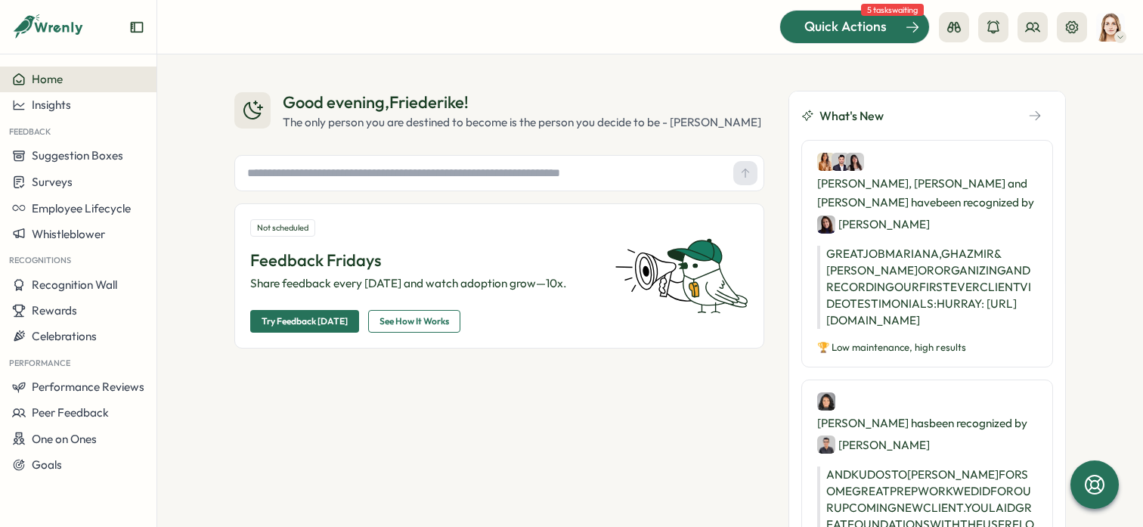
click at [827, 39] on div at bounding box center [854, 27] width 149 height 32
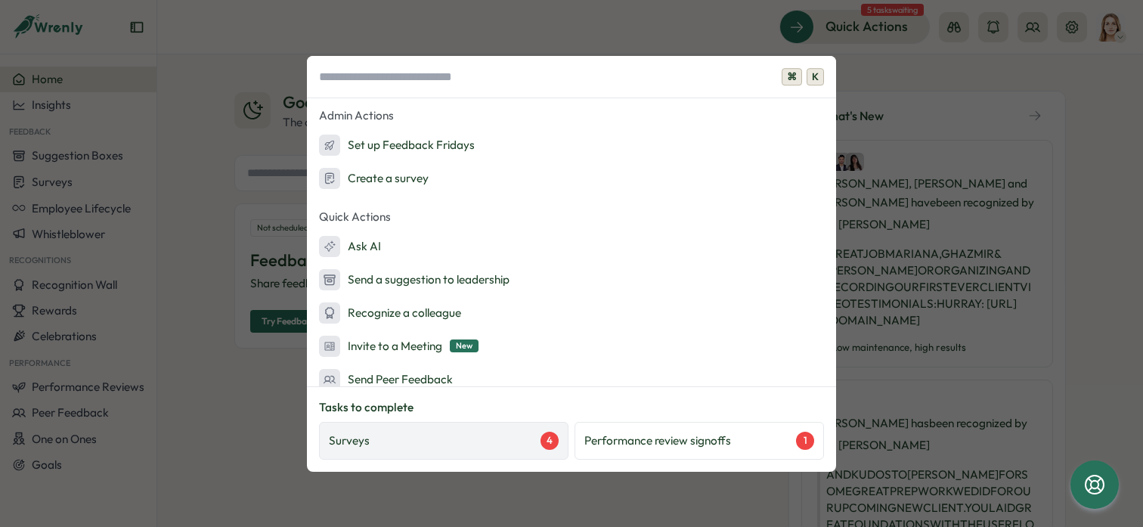
click at [437, 441] on div "Surveys 4" at bounding box center [444, 441] width 230 height 18
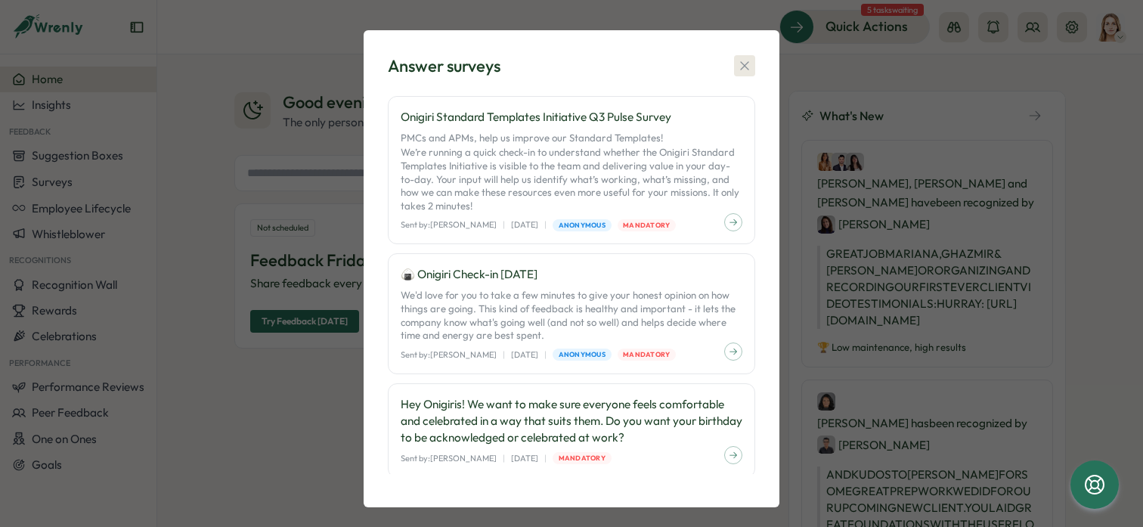
click at [747, 64] on icon "button" at bounding box center [744, 65] width 15 height 15
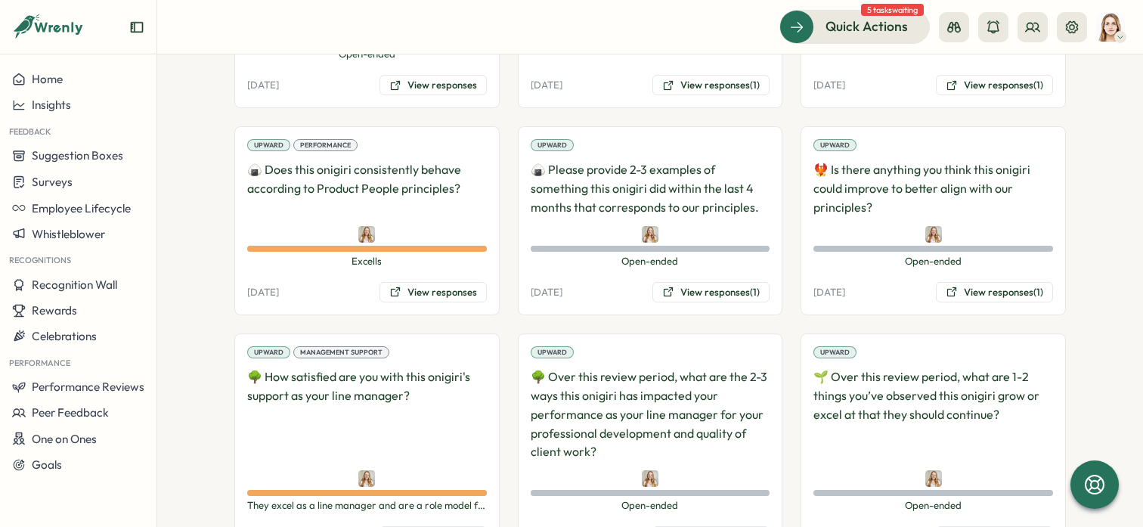
scroll to position [2946, 0]
click at [712, 283] on button "View responses (1)" at bounding box center [710, 293] width 117 height 21
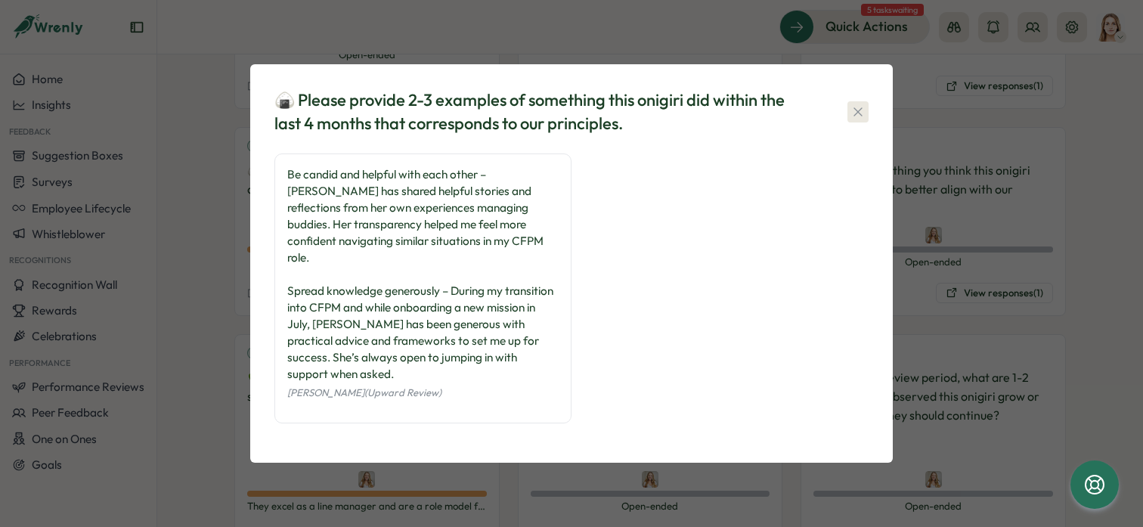
click at [854, 119] on icon "button" at bounding box center [857, 111] width 15 height 15
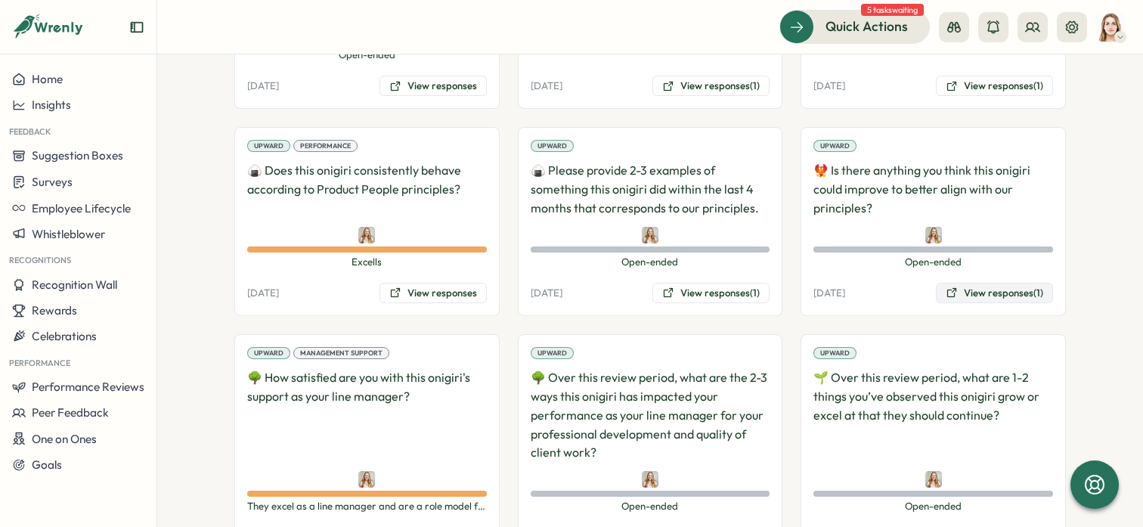
click at [1025, 283] on button "View responses (1)" at bounding box center [994, 293] width 117 height 21
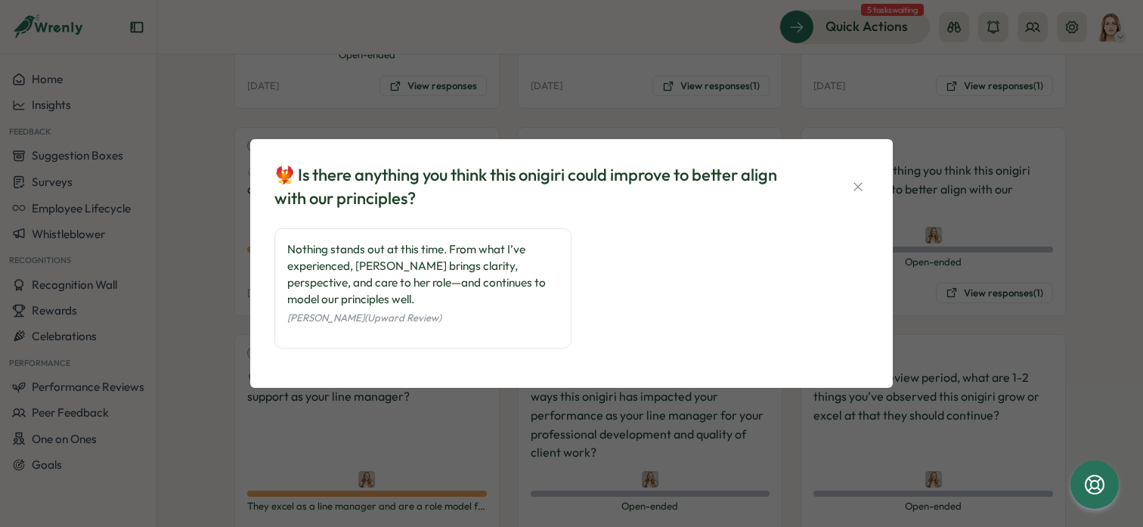
click at [862, 181] on icon "button" at bounding box center [857, 186] width 15 height 15
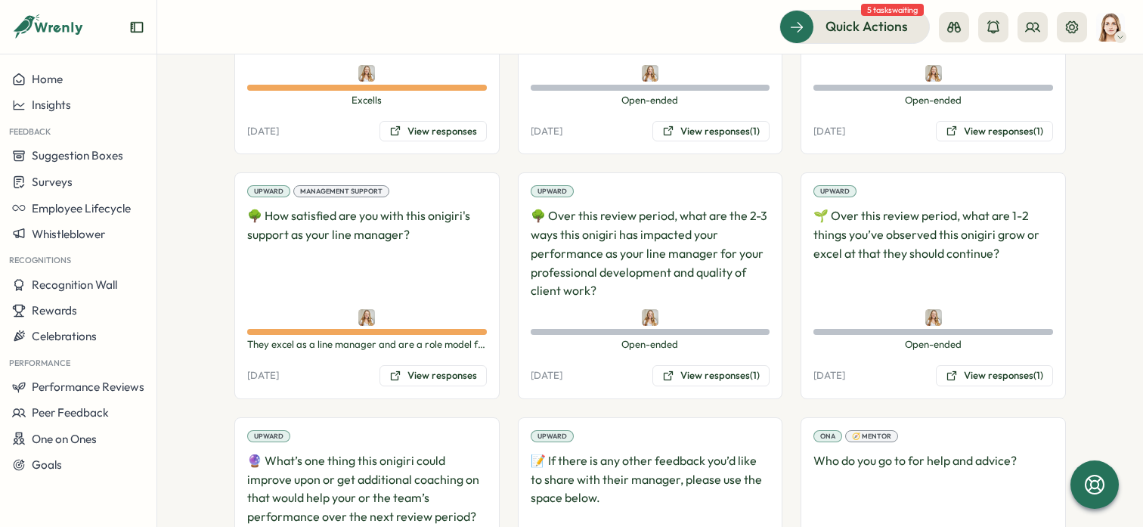
scroll to position [3112, 0]
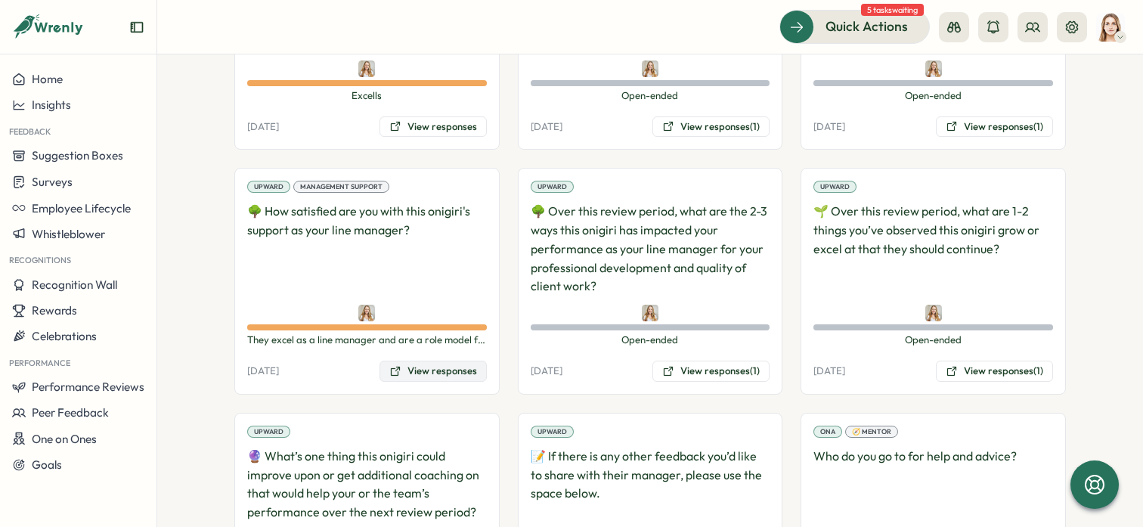
click at [434, 361] on button "View responses" at bounding box center [432, 371] width 107 height 21
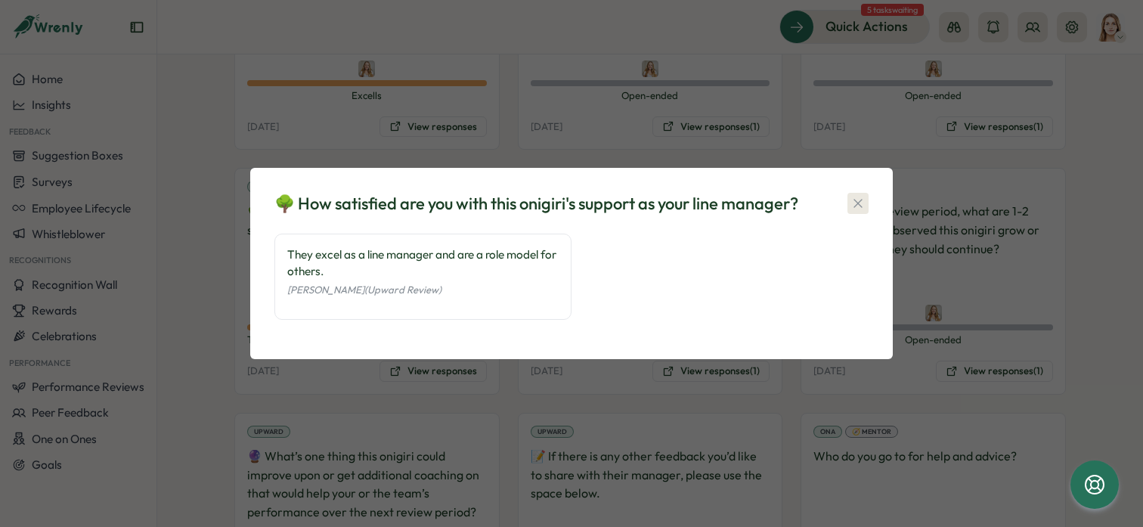
click at [859, 200] on icon "button" at bounding box center [857, 203] width 15 height 15
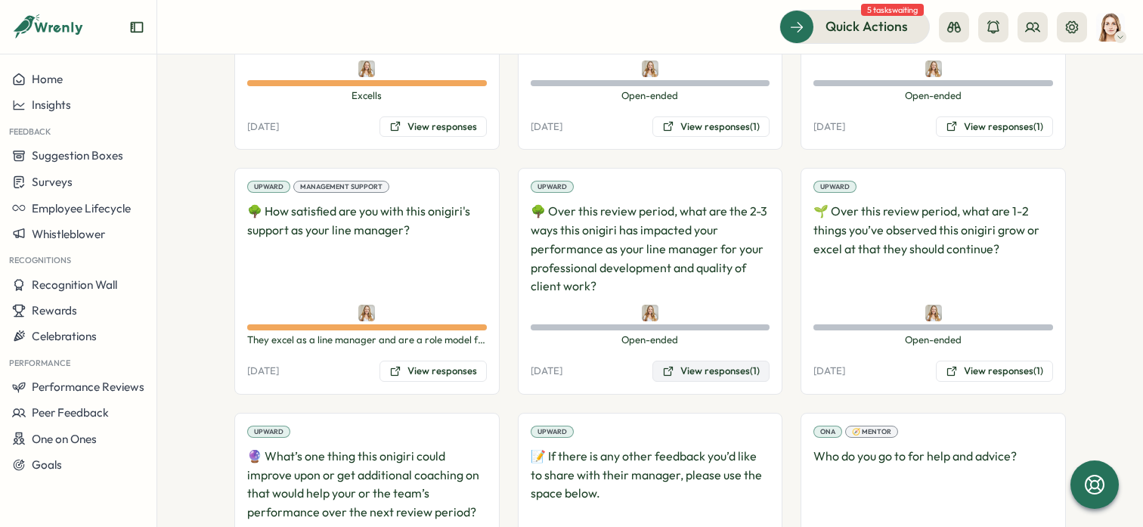
click at [715, 361] on button "View responses (1)" at bounding box center [710, 371] width 117 height 21
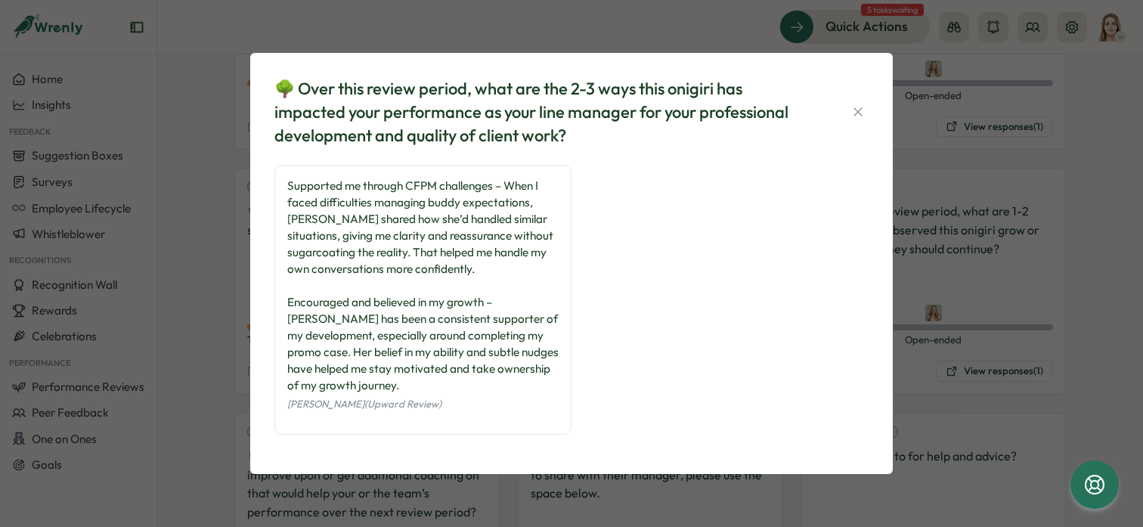
click at [857, 107] on icon "button" at bounding box center [857, 111] width 15 height 15
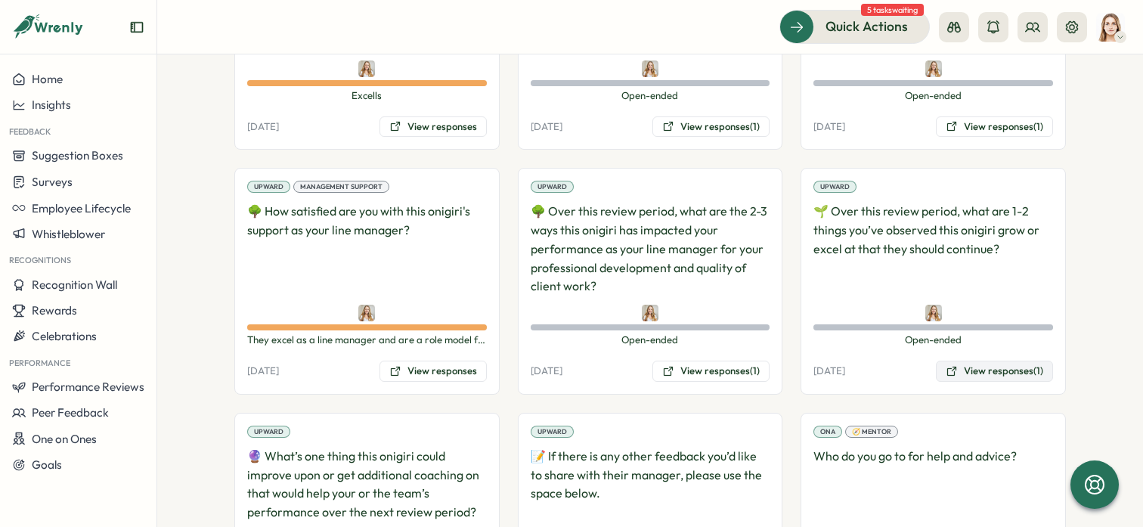
click at [986, 361] on button "View responses (1)" at bounding box center [994, 371] width 117 height 21
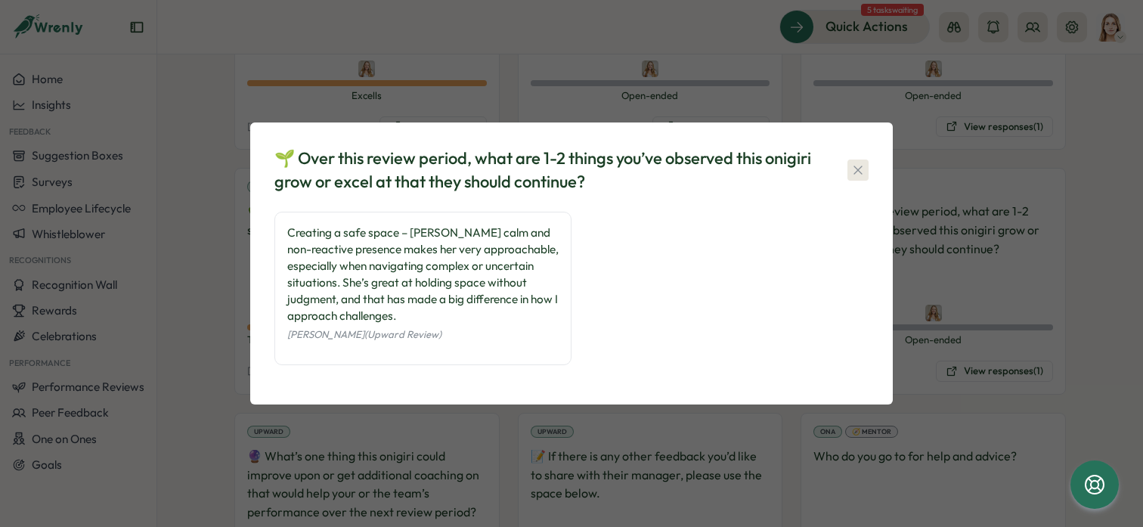
click at [855, 169] on icon "button" at bounding box center [857, 170] width 15 height 15
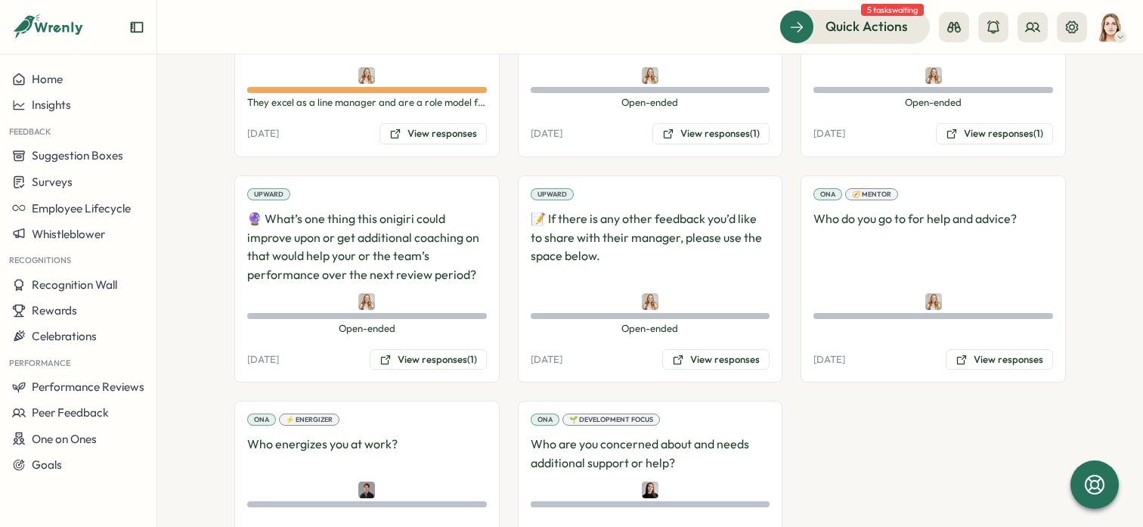
scroll to position [3354, 0]
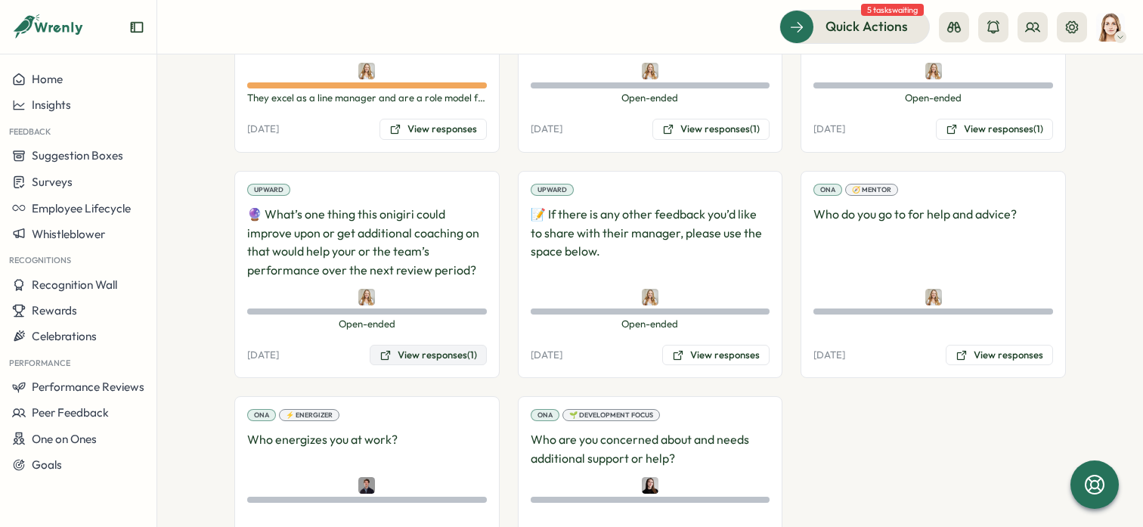
click at [419, 345] on button "View responses (1)" at bounding box center [428, 355] width 117 height 21
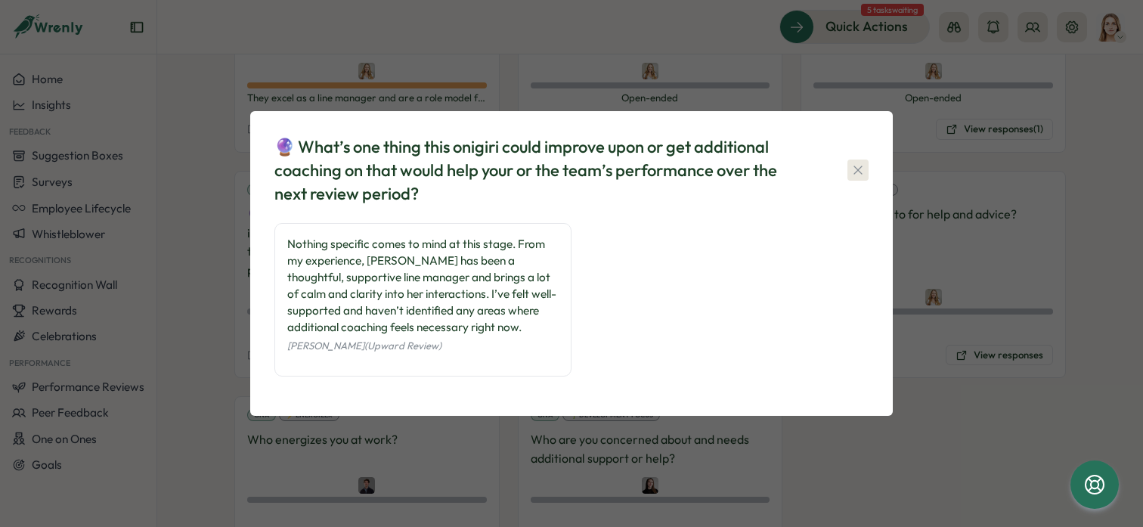
click at [851, 165] on icon "button" at bounding box center [857, 170] width 15 height 15
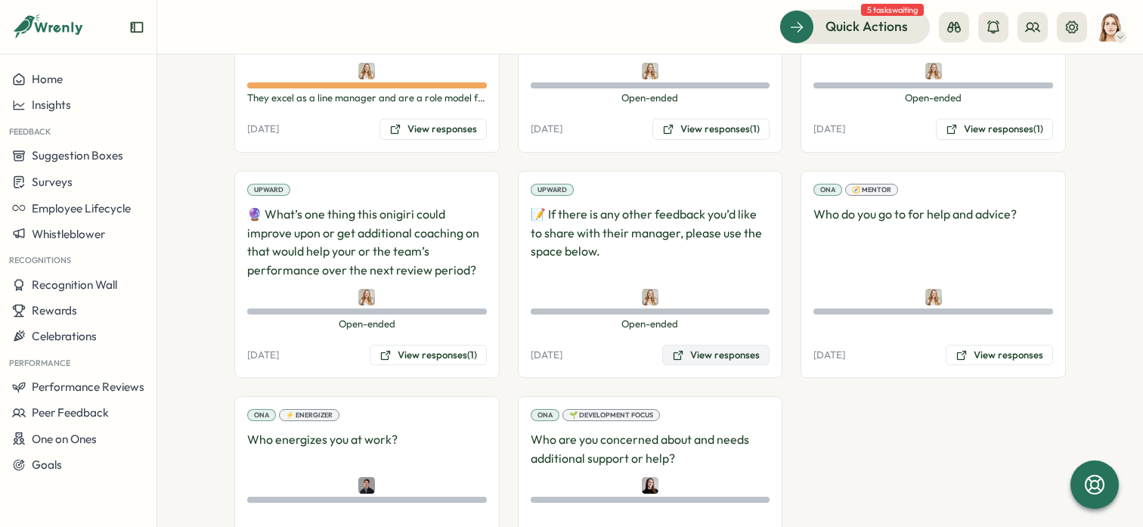
click at [716, 345] on button "View responses" at bounding box center [715, 355] width 107 height 21
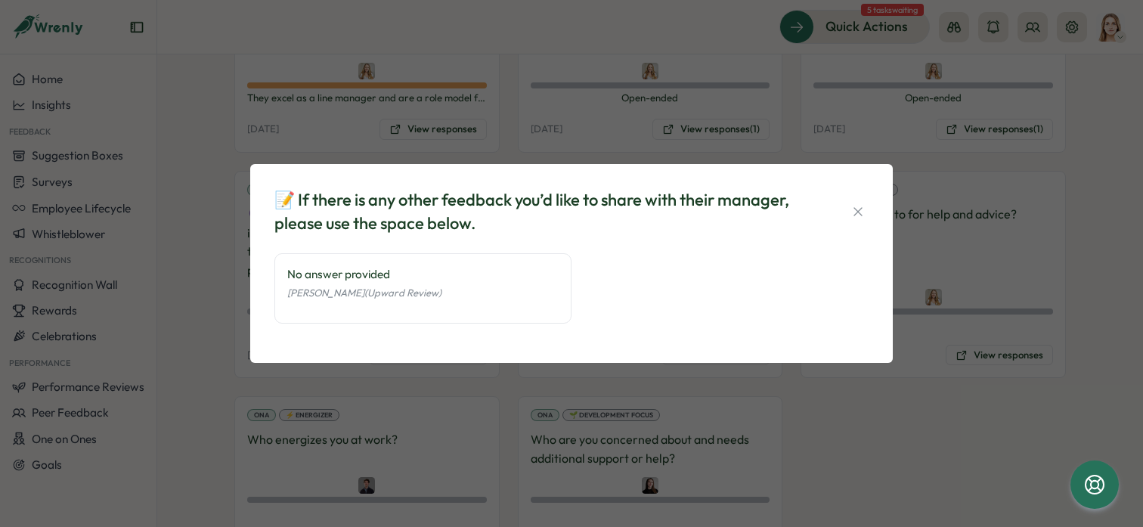
click at [853, 195] on div "📝 If there is any other feedback you’d like to share with their manager, please…" at bounding box center [571, 211] width 594 height 47
click at [855, 212] on icon "button" at bounding box center [857, 211] width 15 height 15
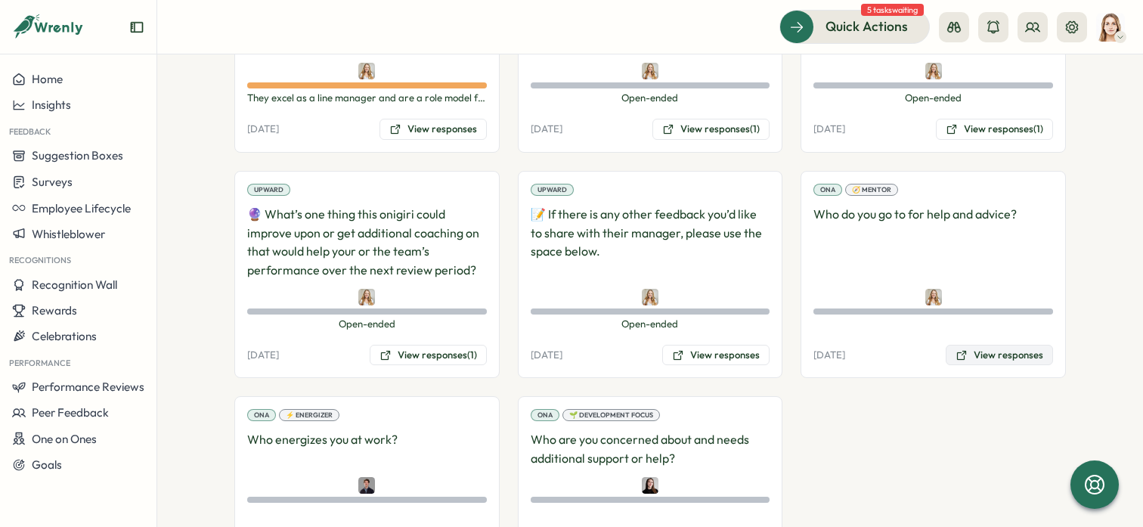
click at [988, 345] on button "View responses" at bounding box center [999, 355] width 107 height 21
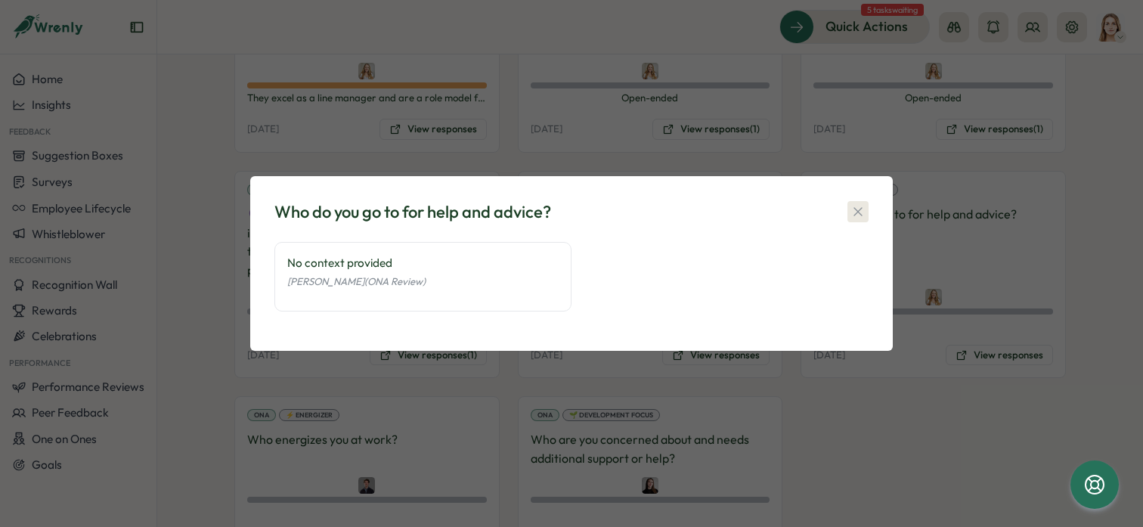
click at [859, 209] on icon "button" at bounding box center [857, 211] width 8 height 8
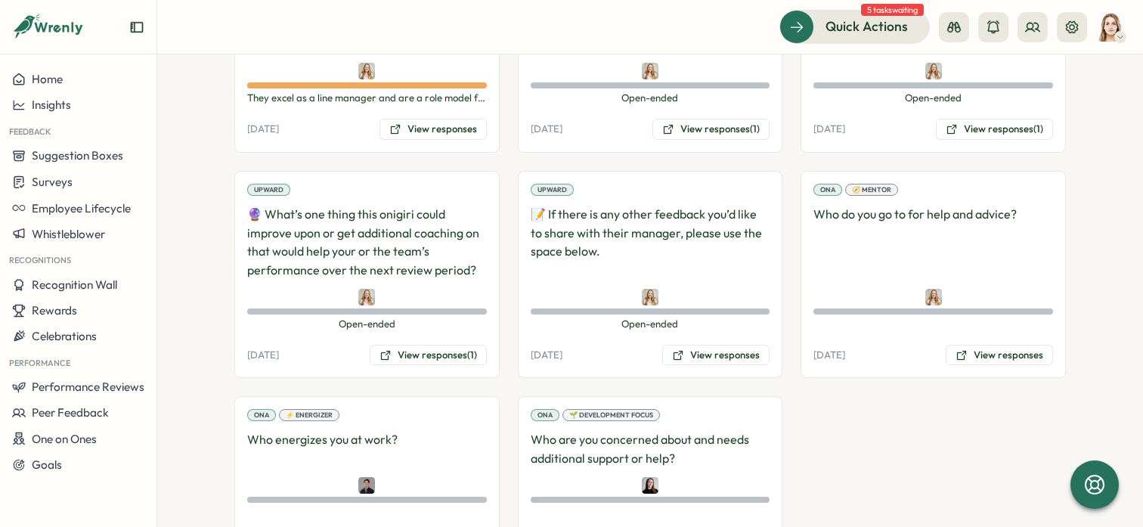
scroll to position [3395, 0]
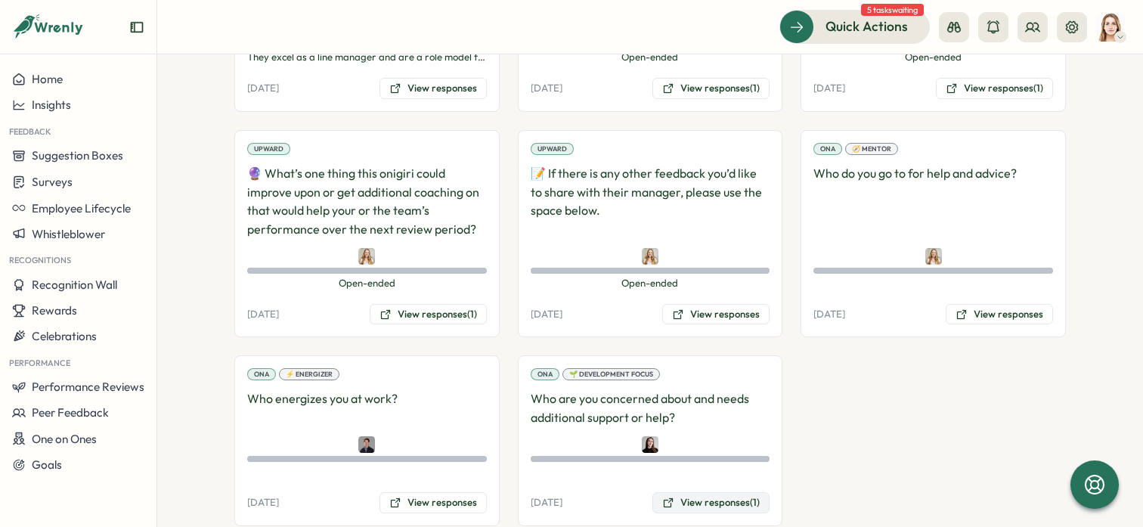
click at [755, 492] on button "View responses (1)" at bounding box center [710, 502] width 117 height 21
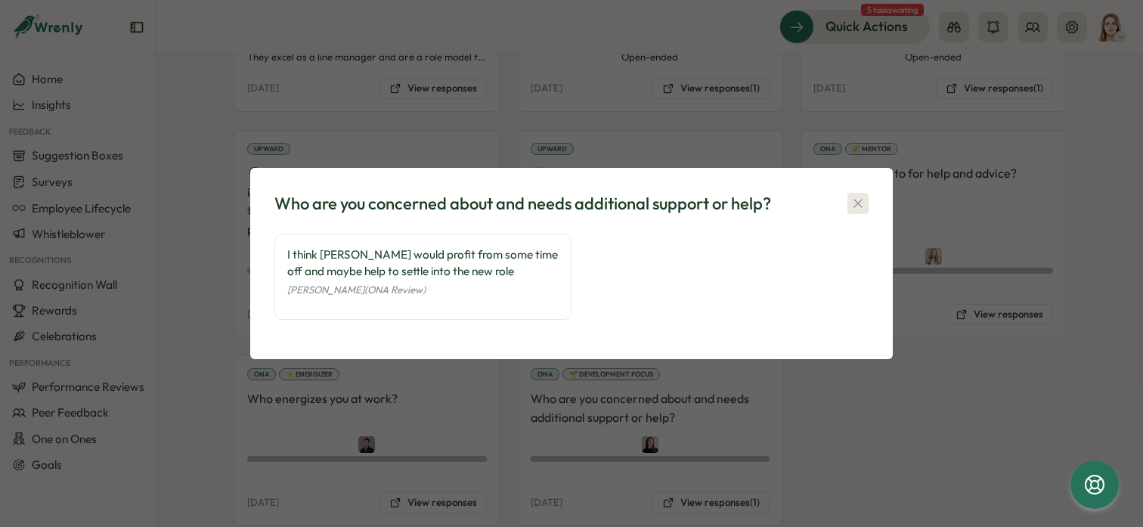
click at [861, 207] on icon "button" at bounding box center [857, 203] width 8 height 8
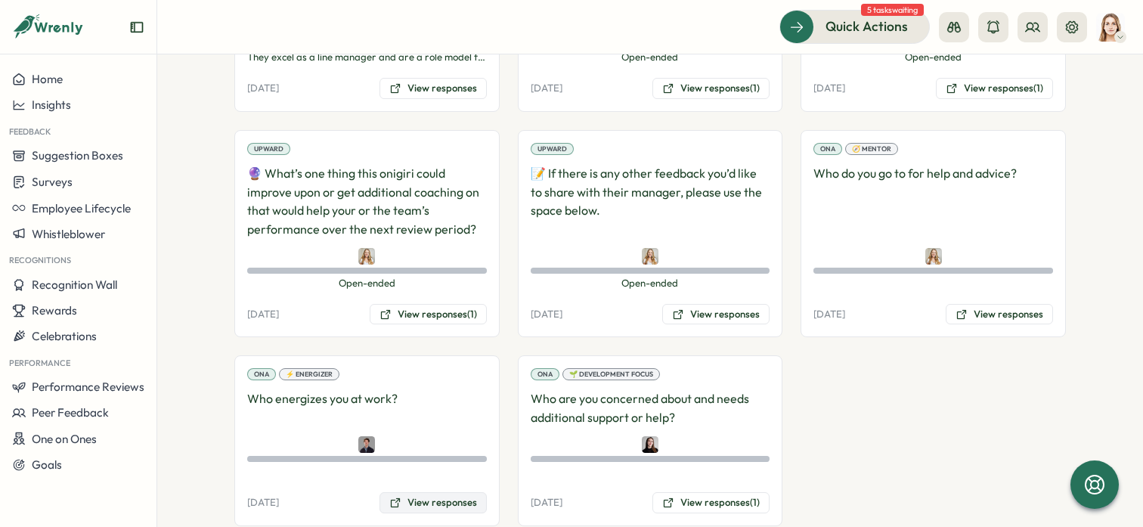
click at [423, 492] on button "View responses" at bounding box center [432, 502] width 107 height 21
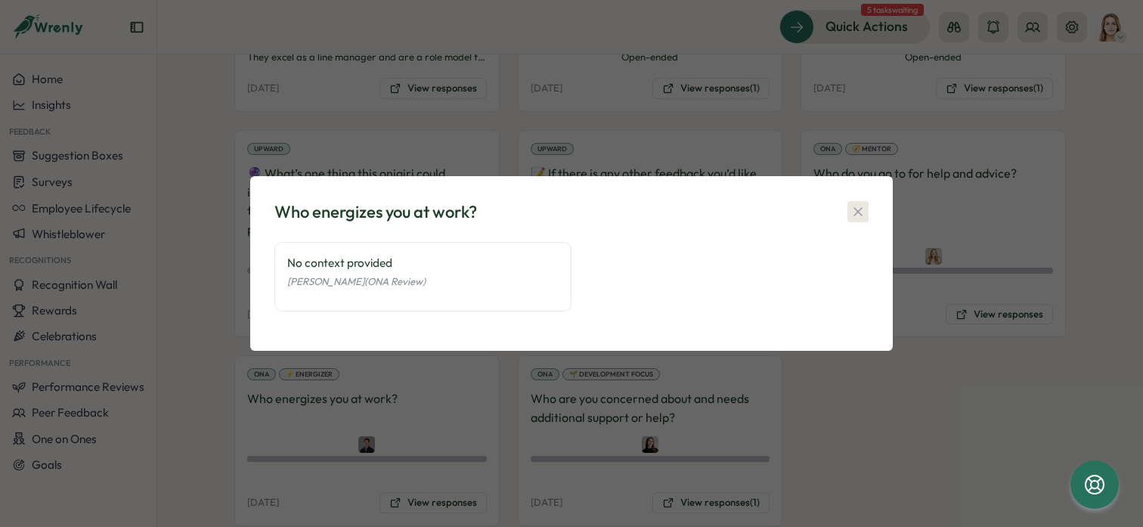
click at [857, 208] on icon "button" at bounding box center [857, 211] width 15 height 15
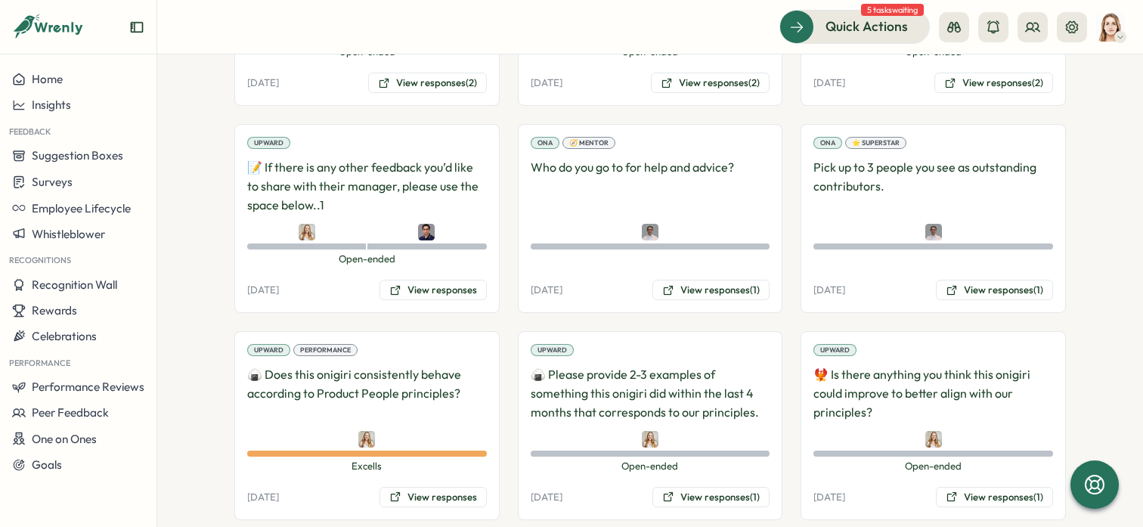
scroll to position [2738, 0]
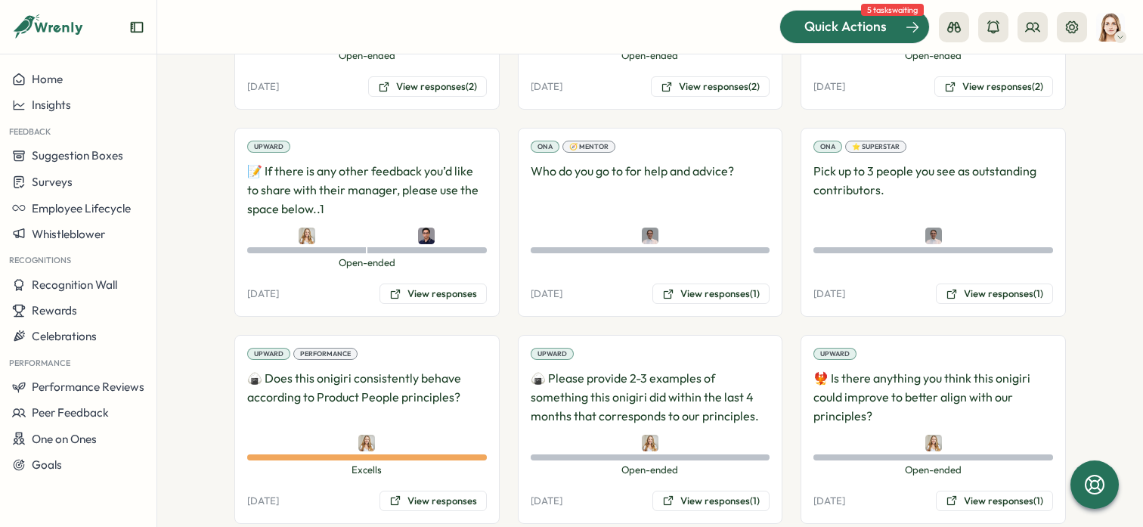
click at [889, 40] on div at bounding box center [854, 27] width 149 height 32
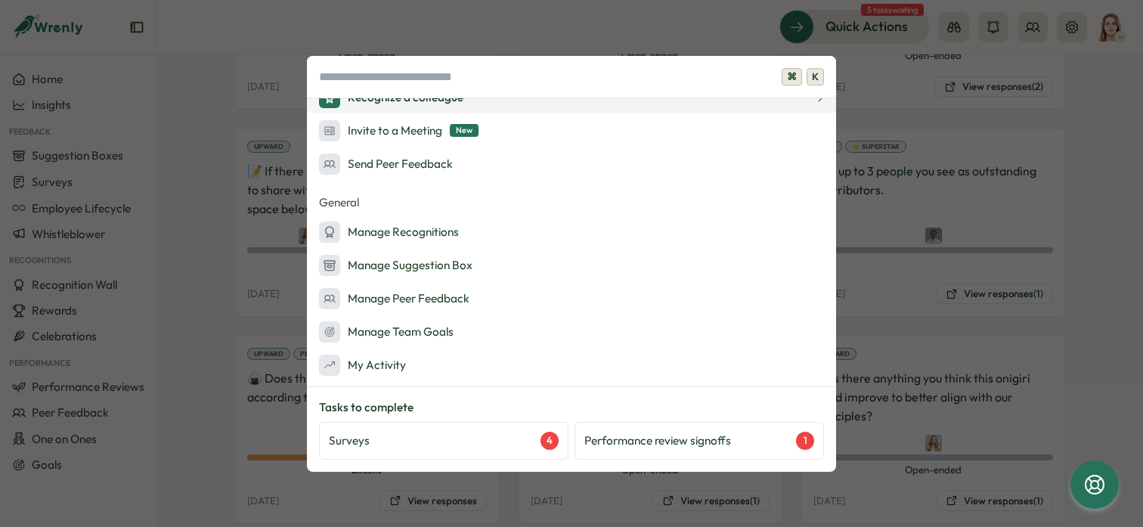
scroll to position [282, 0]
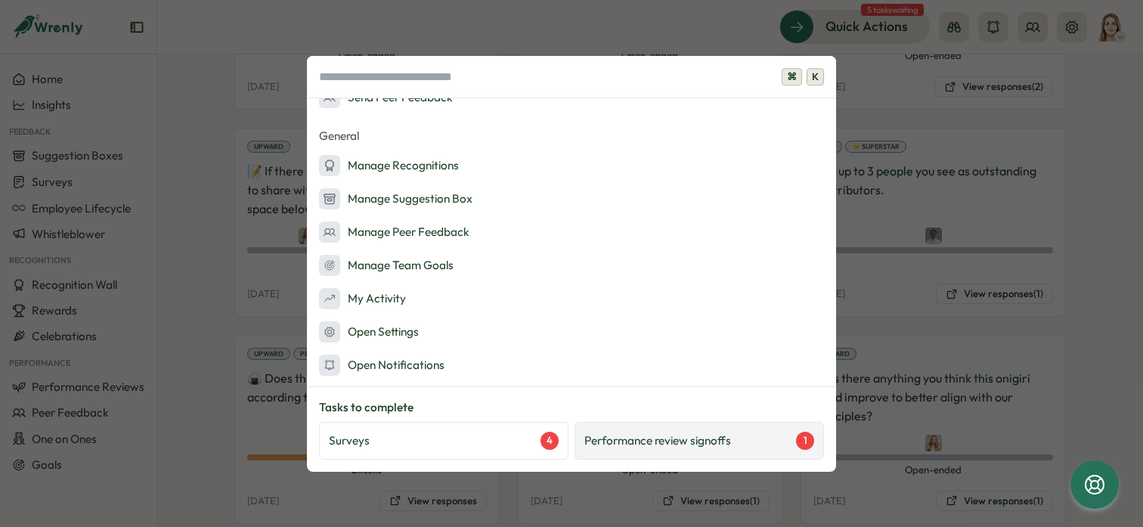
click at [726, 443] on p "Performance review signoffs" at bounding box center [657, 440] width 147 height 17
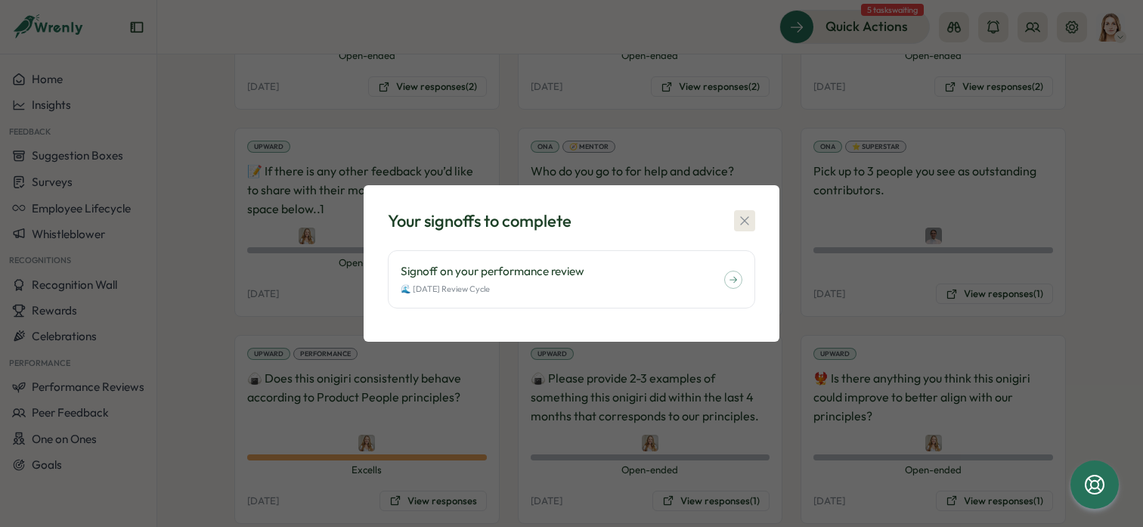
click at [740, 224] on icon "button" at bounding box center [744, 220] width 15 height 15
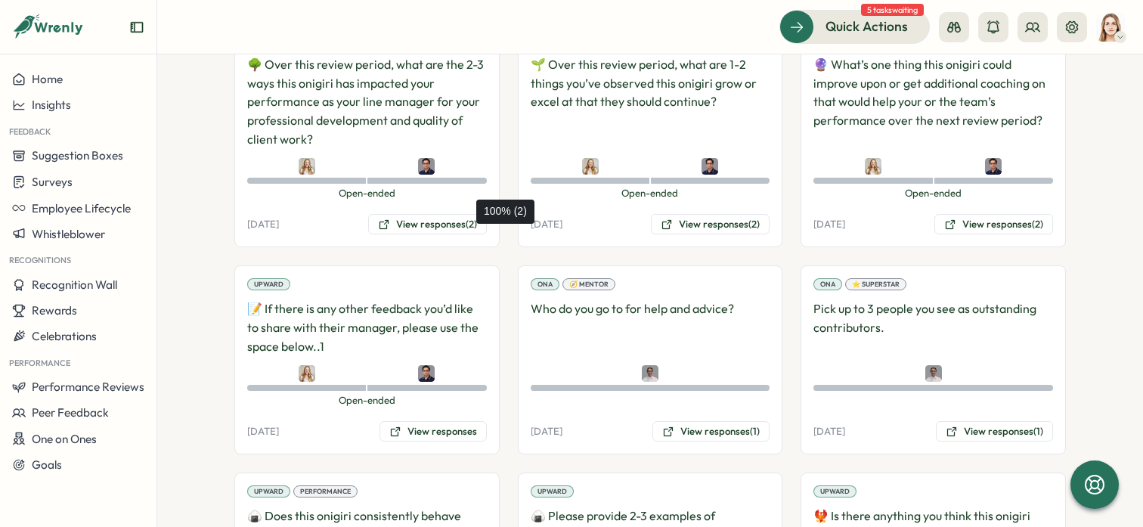
scroll to position [2659, 0]
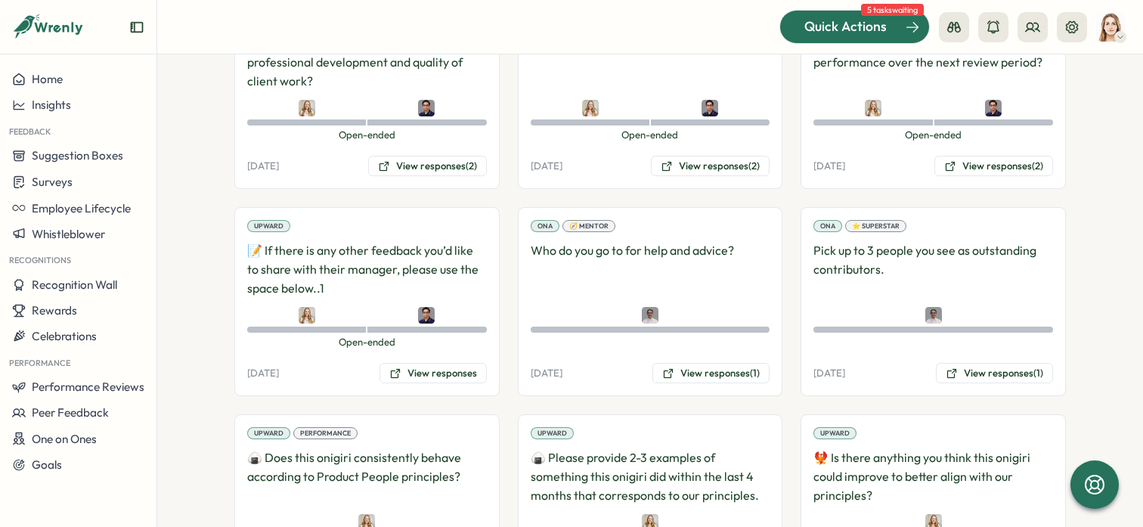
click at [850, 28] on span "Quick Actions" at bounding box center [845, 27] width 82 height 20
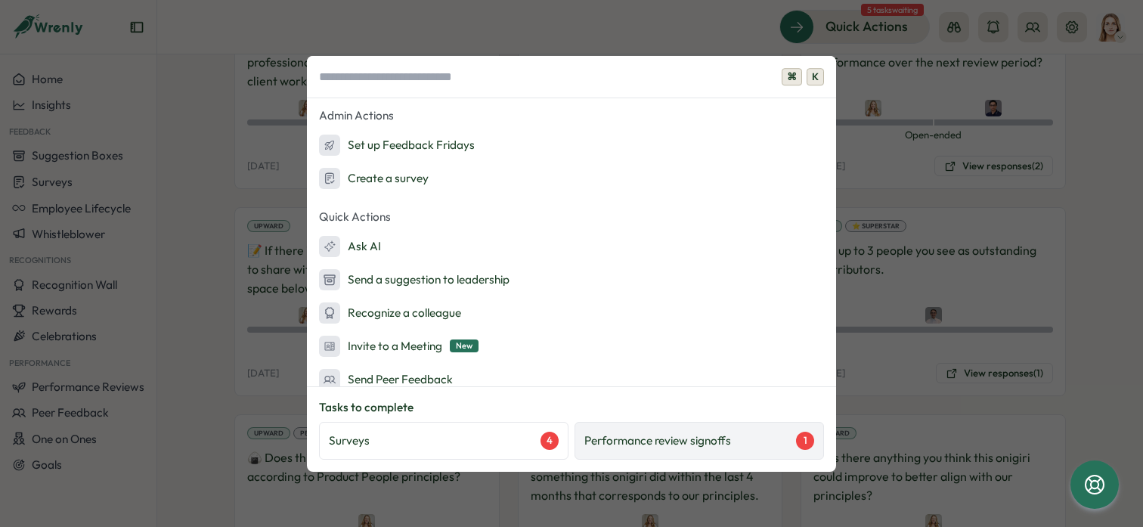
click at [715, 442] on p "Performance review signoffs" at bounding box center [657, 440] width 147 height 17
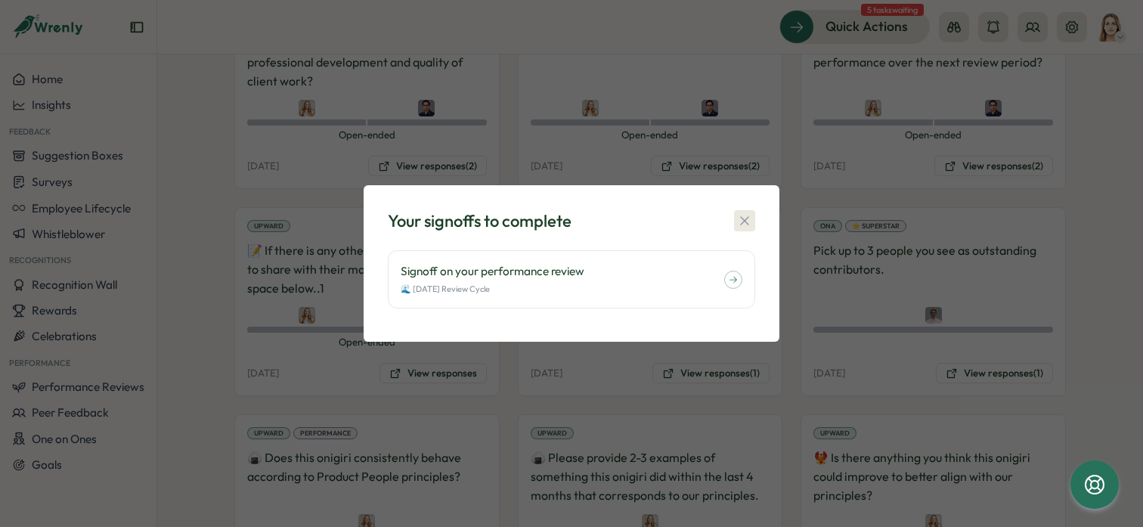
click at [741, 222] on icon "button" at bounding box center [744, 220] width 15 height 15
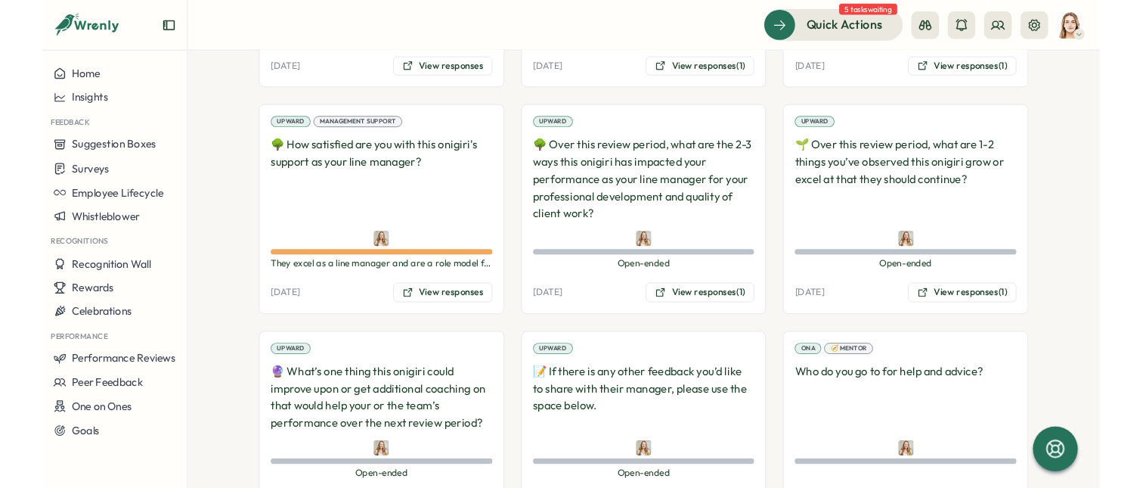
scroll to position [3395, 0]
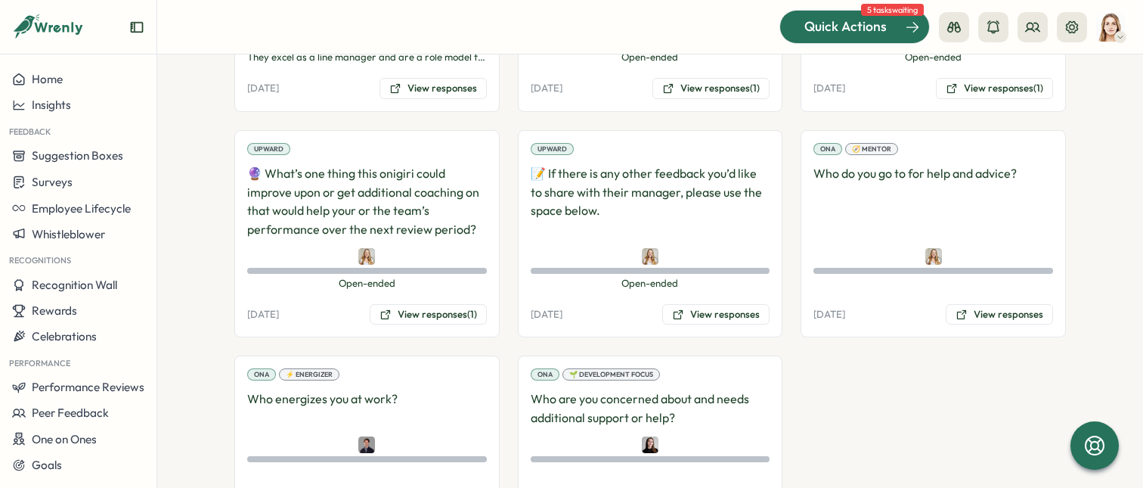
click at [817, 31] on span "Quick Actions" at bounding box center [845, 27] width 82 height 20
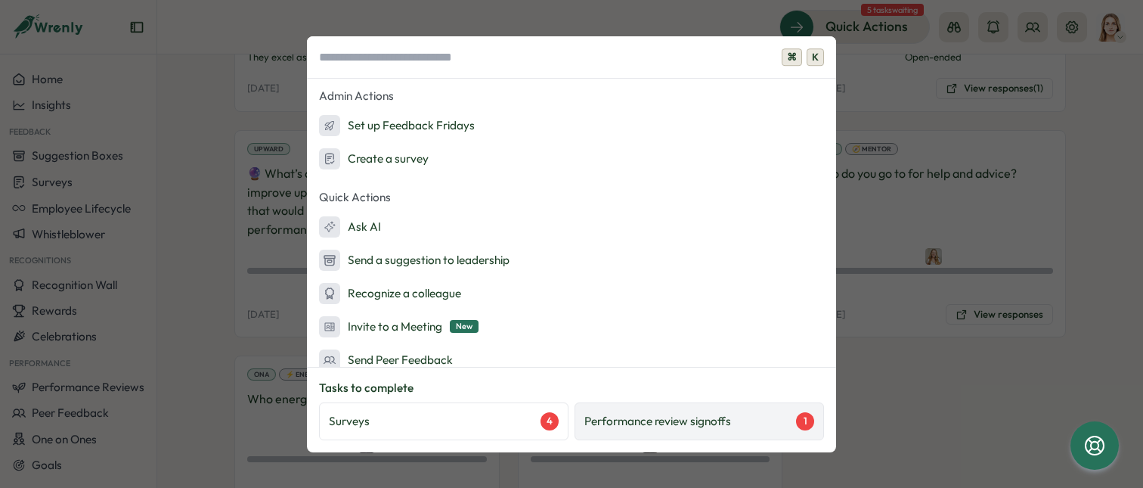
click at [718, 430] on div "Performance review signoffs 1" at bounding box center [698, 421] width 249 height 38
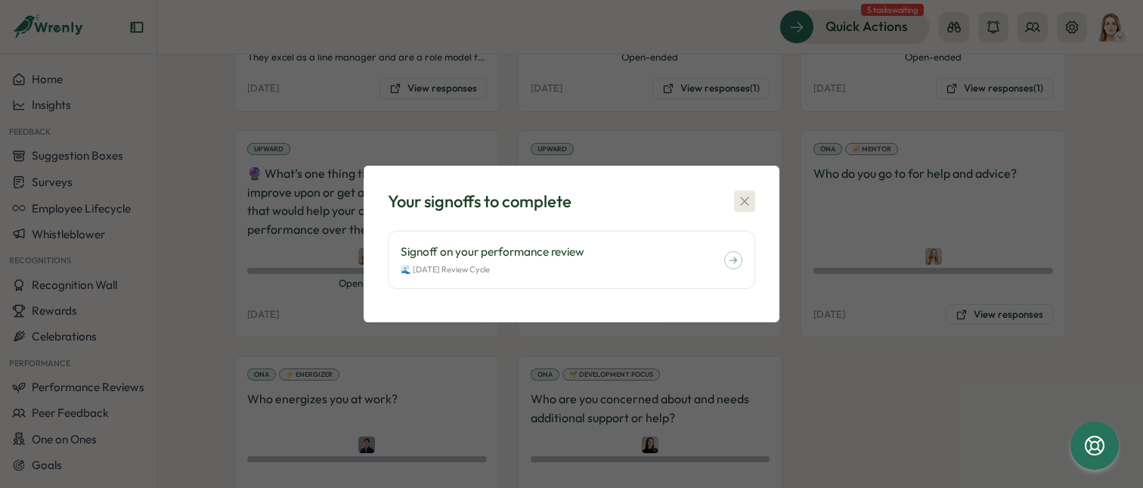
click at [744, 197] on icon "button" at bounding box center [744, 200] width 15 height 15
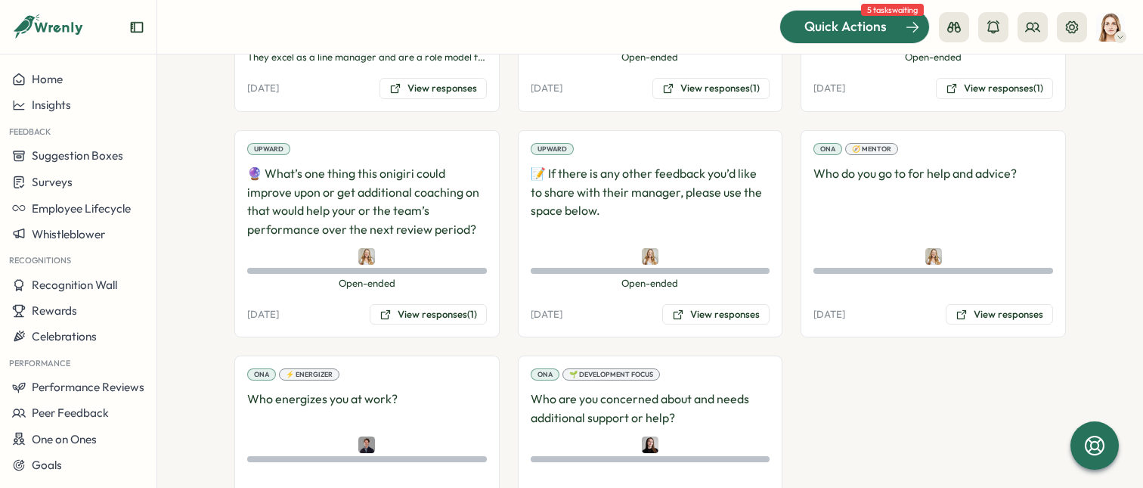
click at [825, 26] on span "Quick Actions" at bounding box center [845, 27] width 82 height 20
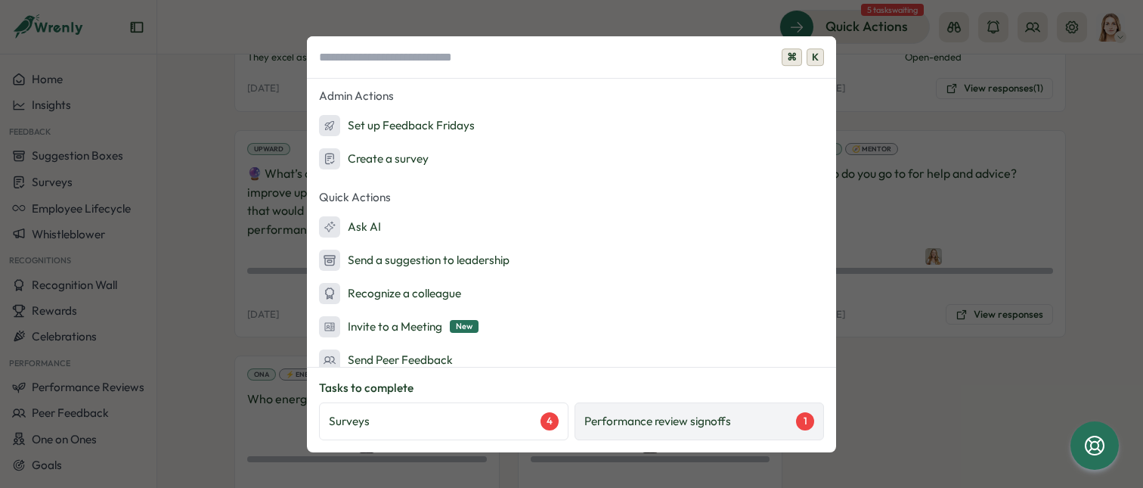
click at [736, 417] on div "Performance review signoffs 1" at bounding box center [699, 421] width 230 height 18
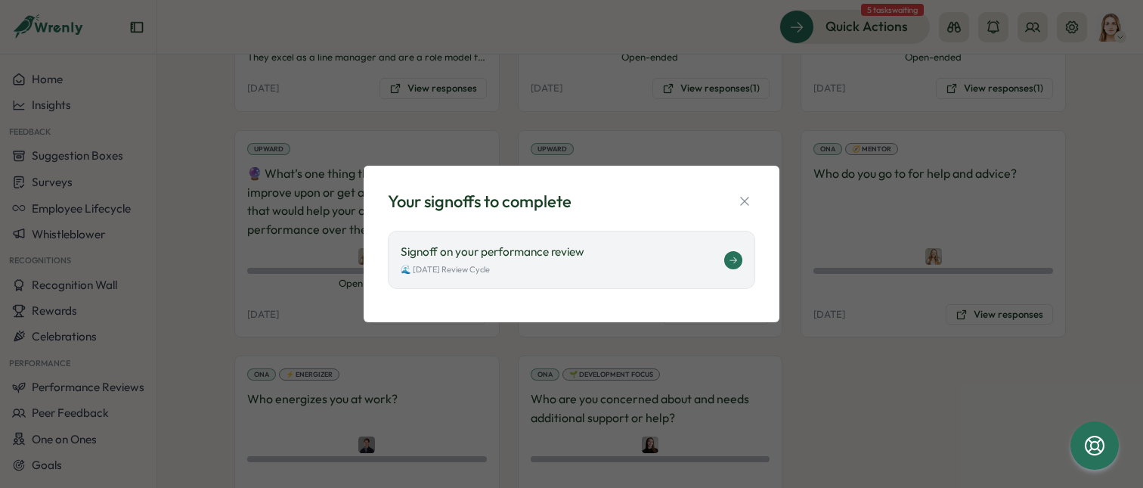
click at [509, 267] on div "🌊 [DATE] Review Cycle" at bounding box center [562, 269] width 323 height 13
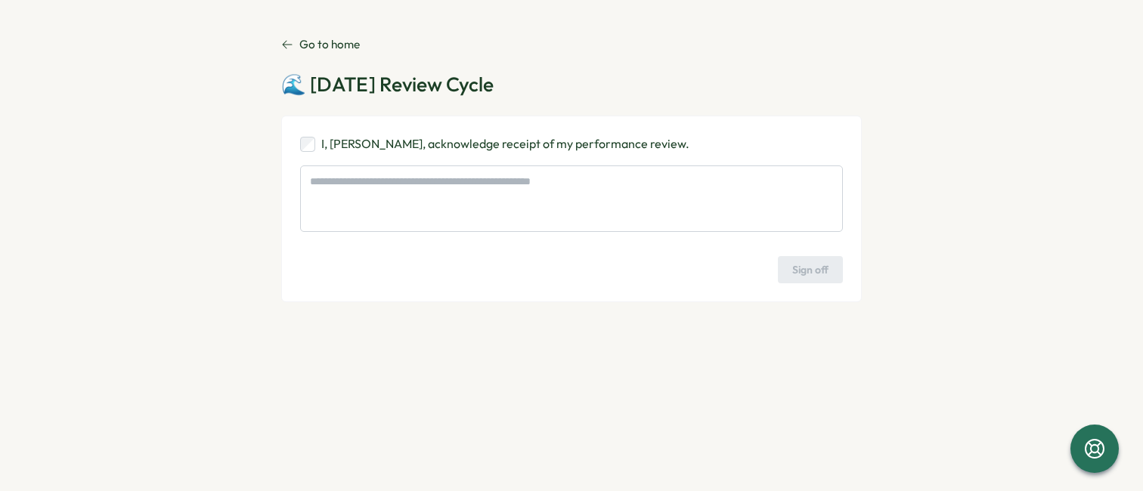
type textarea "*"
click at [294, 36] on link "Go to home" at bounding box center [320, 44] width 79 height 17
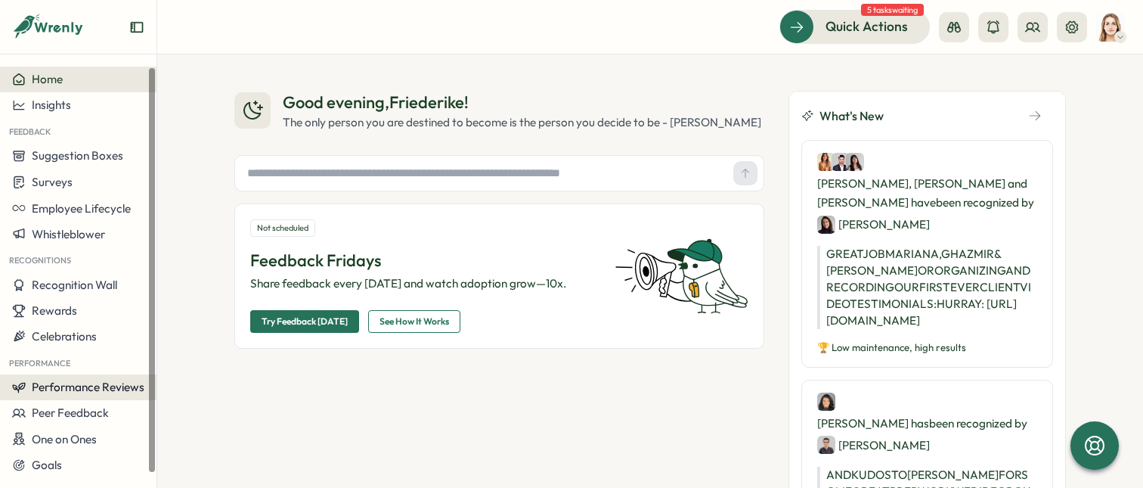
click at [72, 394] on button "Performance Reviews" at bounding box center [78, 387] width 156 height 26
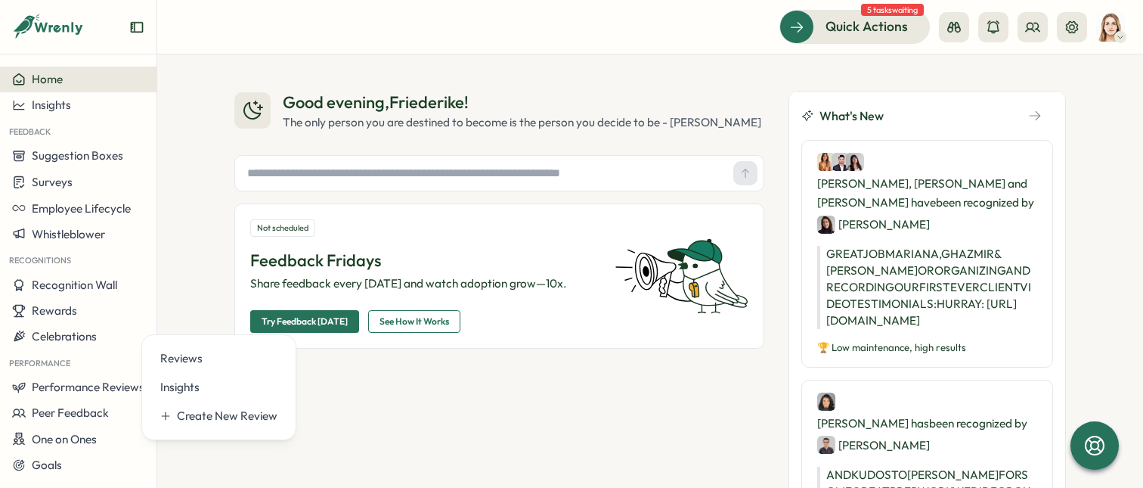
click at [388, 453] on div "Good evening , [PERSON_NAME] ! The only person you are destined to become is th…" at bounding box center [499, 376] width 530 height 571
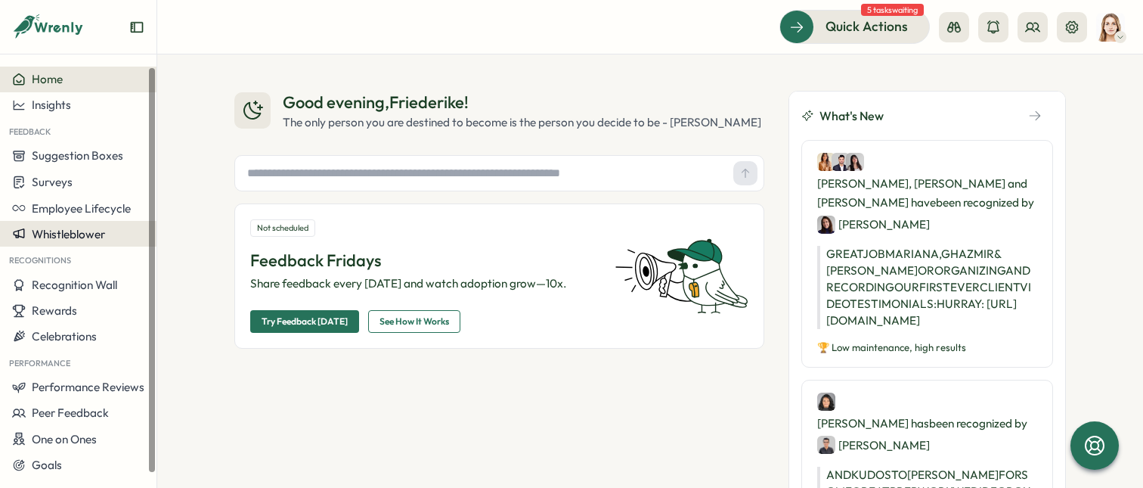
click at [85, 230] on span "Whistleblower" at bounding box center [68, 234] width 73 height 14
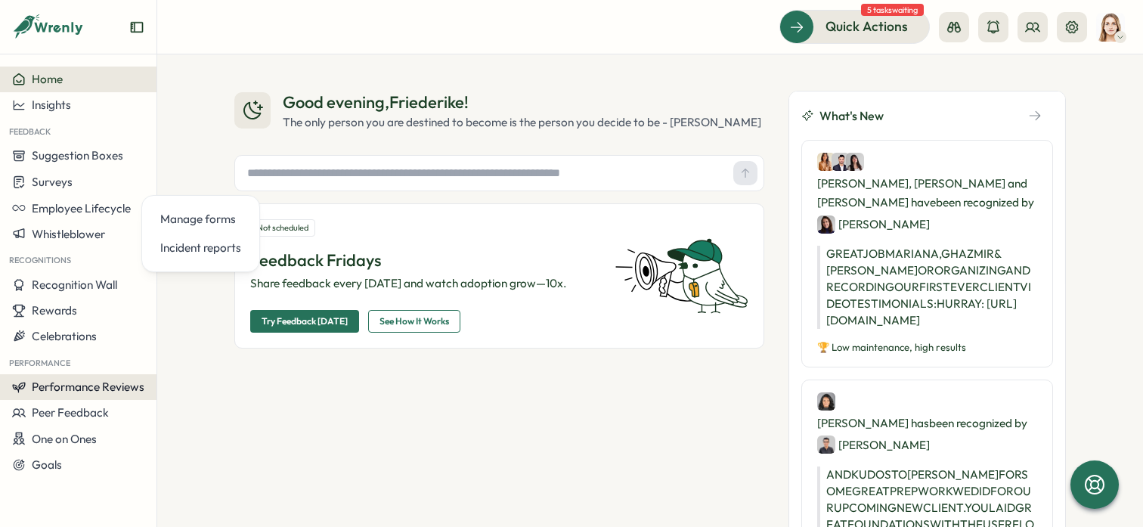
click at [67, 374] on button "Performance Reviews" at bounding box center [78, 387] width 156 height 26
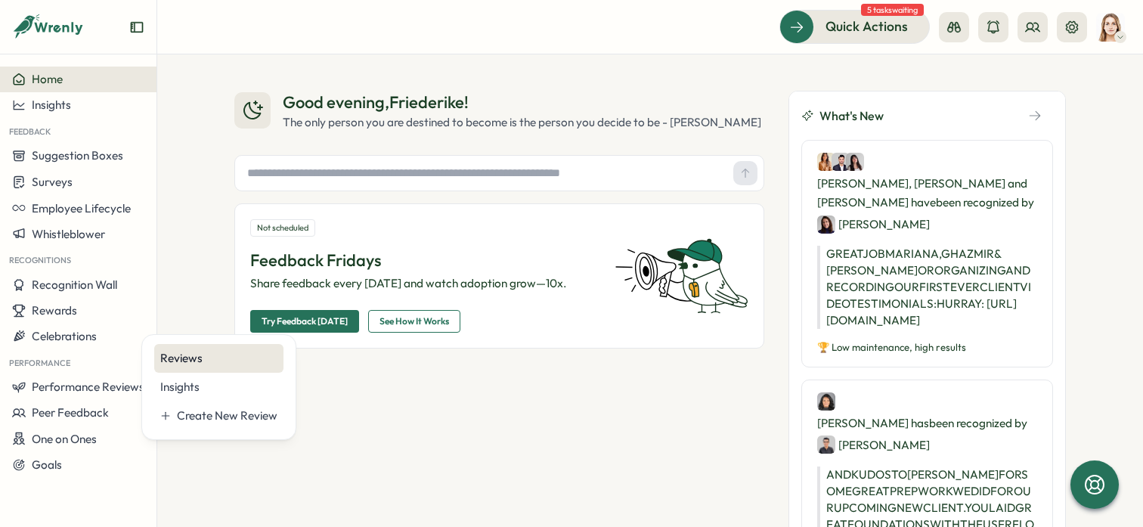
click at [243, 364] on div "Reviews" at bounding box center [218, 358] width 117 height 17
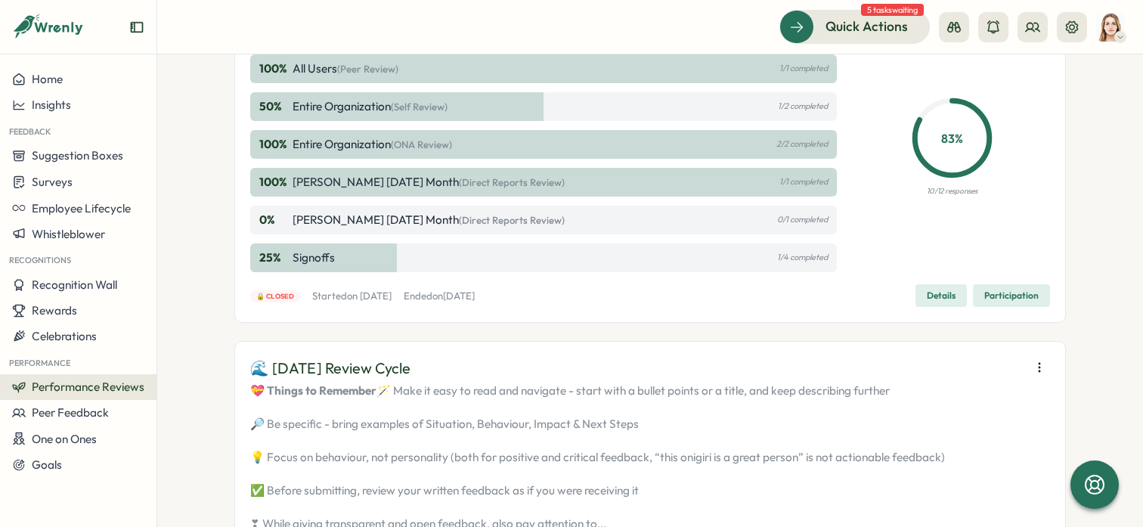
scroll to position [1475, 0]
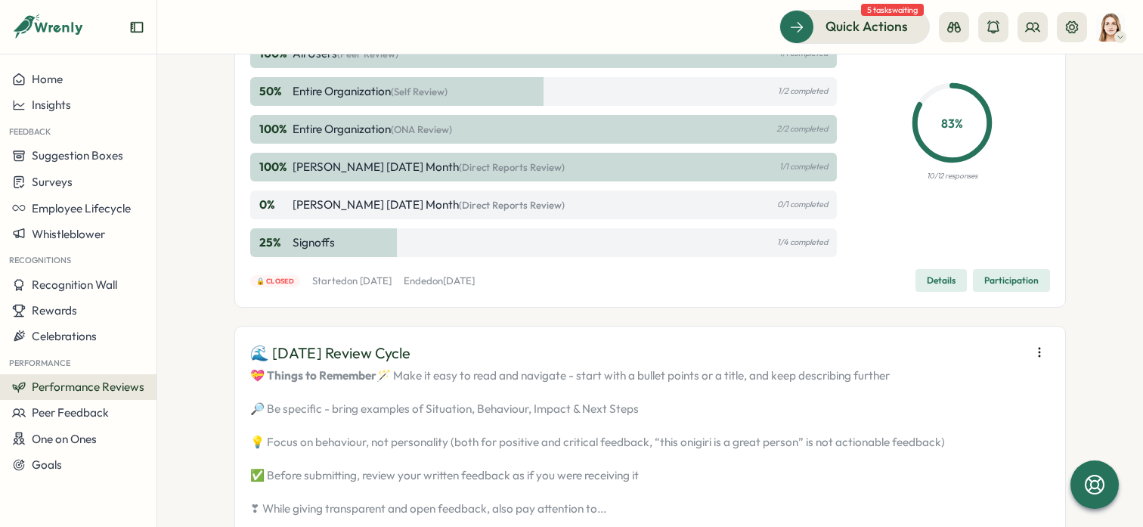
click at [459, 211] on span "(Direct Reports Review)" at bounding box center [512, 205] width 106 height 12
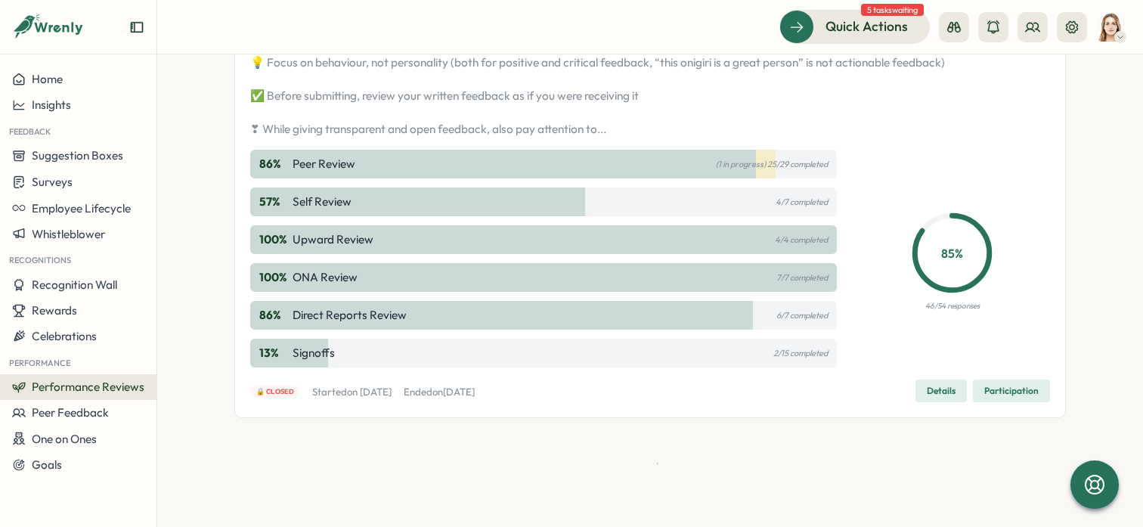
scroll to position [2021, 0]
